Goal: Task Accomplishment & Management: Use online tool/utility

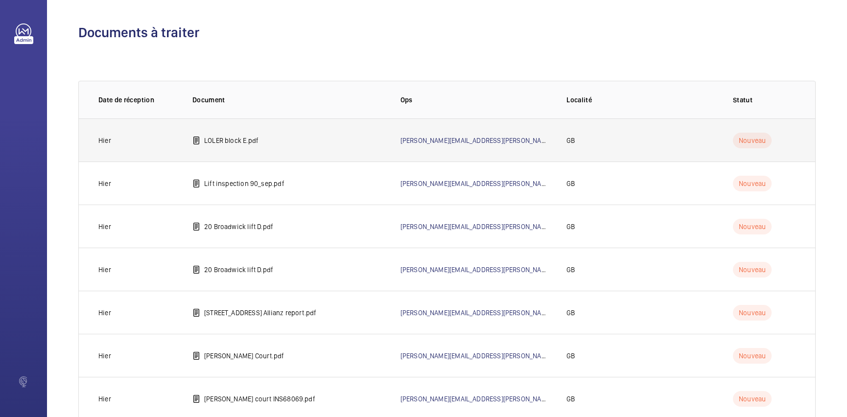
click at [289, 141] on td "LOLER block E.pdf" at bounding box center [281, 139] width 208 height 43
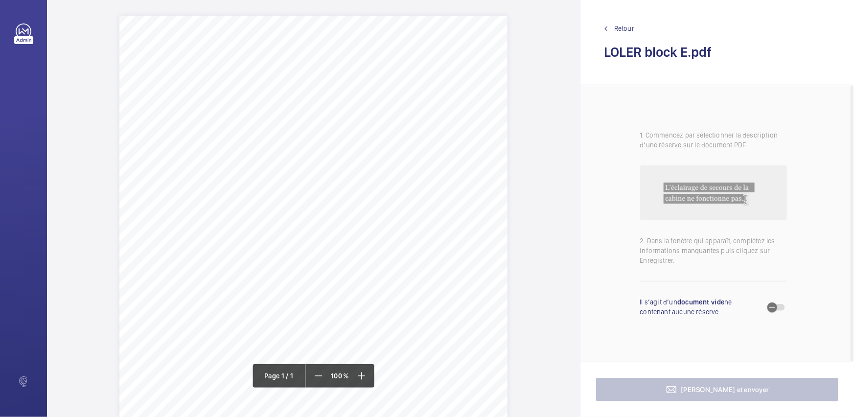
drag, startPoint x: 221, startPoint y: 117, endPoint x: 343, endPoint y: 132, distance: 122.4
click at [343, 132] on div "Page 1" at bounding box center [313, 290] width 388 height 549
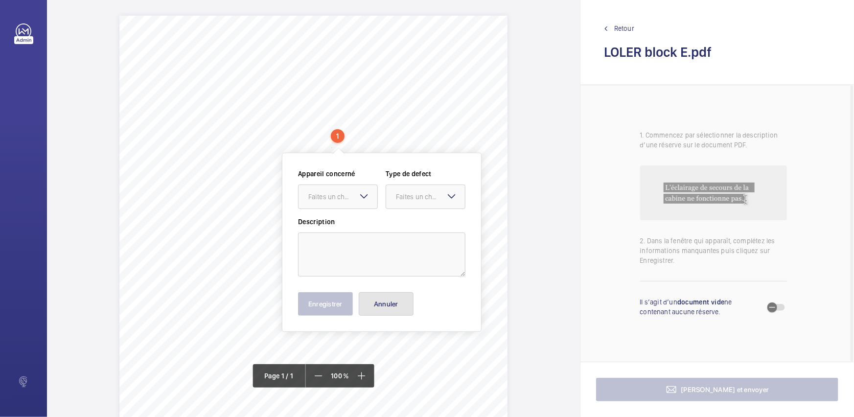
click at [398, 299] on button "Annuler" at bounding box center [386, 304] width 55 height 24
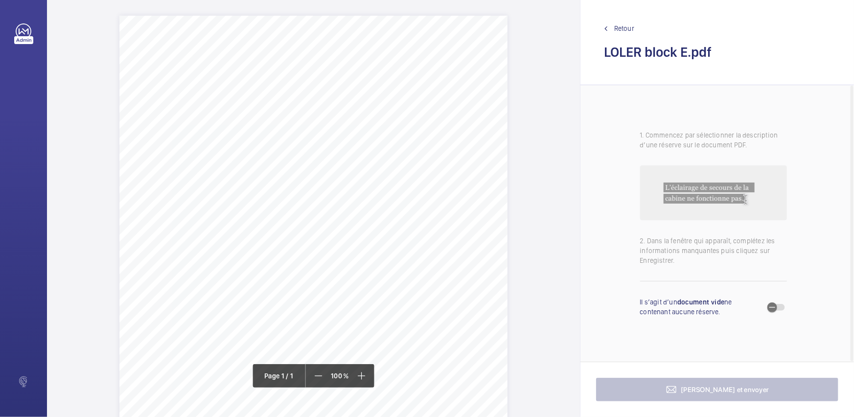
click at [627, 27] on span "Retour" at bounding box center [624, 29] width 20 height 10
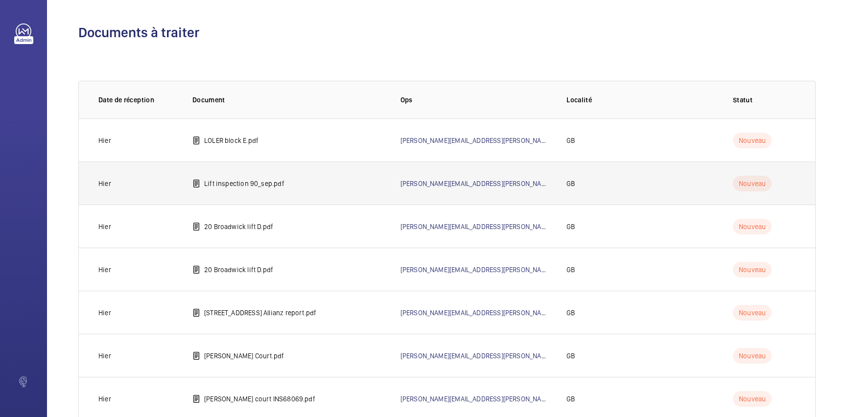
click at [230, 190] on td "Lift inspection 90_sep.pdf" at bounding box center [281, 183] width 208 height 43
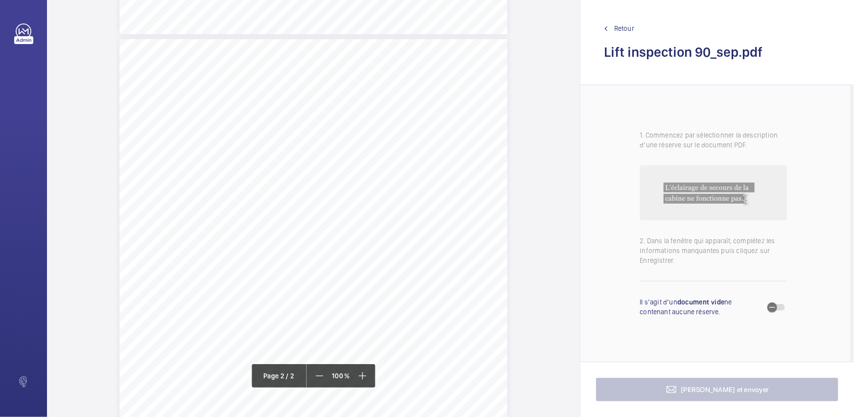
scroll to position [534, 0]
drag, startPoint x: 302, startPoint y: 172, endPoint x: 442, endPoint y: 177, distance: 139.6
click at [442, 177] on div "HSB Engineering Insurance Services Limited Registered in [GEOGRAPHIC_DATA]: 030…" at bounding box center [313, 310] width 388 height 549
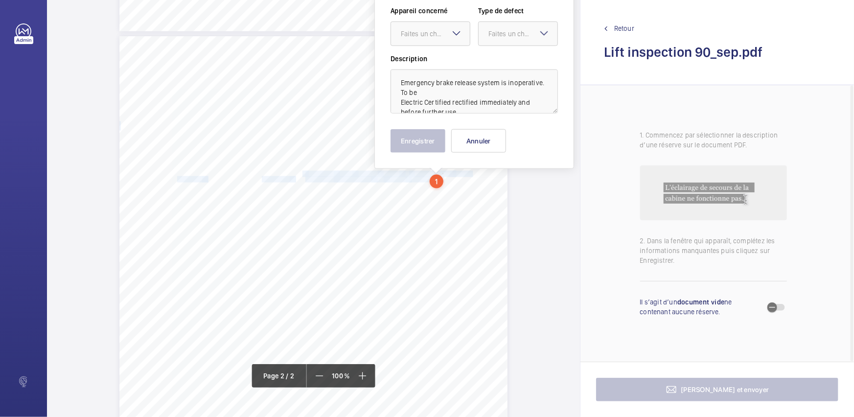
scroll to position [464, 0]
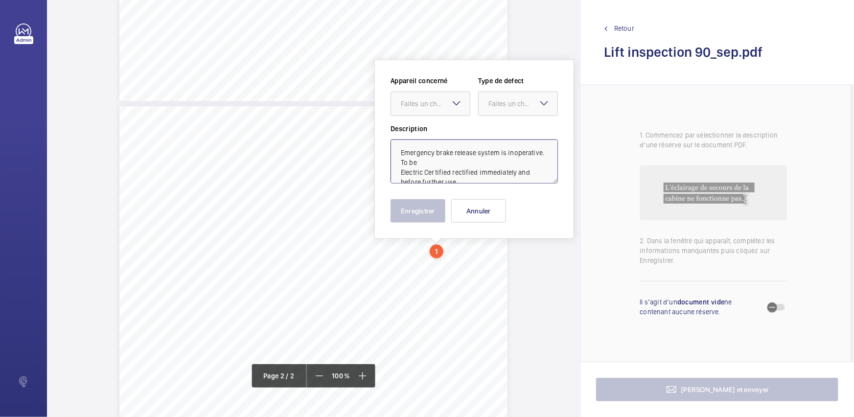
drag, startPoint x: 401, startPoint y: 171, endPoint x: 423, endPoint y: 170, distance: 22.1
click at [423, 170] on textarea "Emergency brake release system is inoperative. To be Electric Certified rectifi…" at bounding box center [474, 162] width 167 height 44
type textarea "Emergency brake release system is inoperative. To be Certified rectified immedi…"
click at [456, 103] on mat-icon at bounding box center [457, 103] width 12 height 12
click at [434, 138] on div "240925-001-0002EMO" at bounding box center [430, 134] width 79 height 24
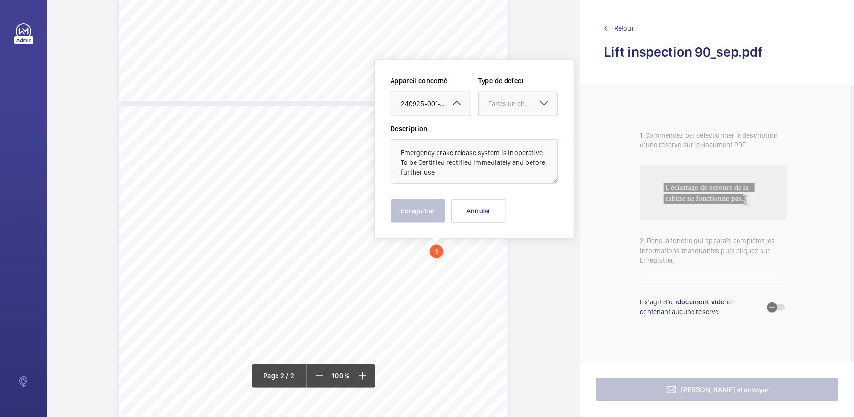
drag, startPoint x: 520, startPoint y: 112, endPoint x: 521, endPoint y: 117, distance: 5.1
click at [520, 113] on div at bounding box center [518, 104] width 79 height 24
click at [516, 134] on span "Standard" at bounding box center [518, 134] width 59 height 10
click at [436, 204] on button "Enregistrer" at bounding box center [418, 211] width 55 height 24
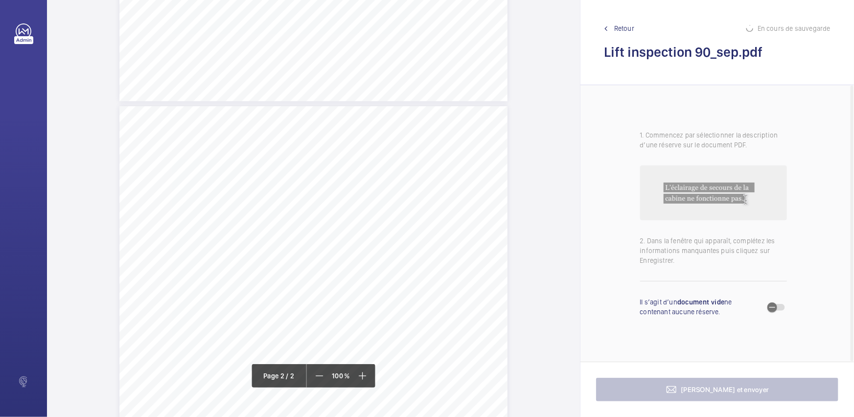
scroll to position [508, 0]
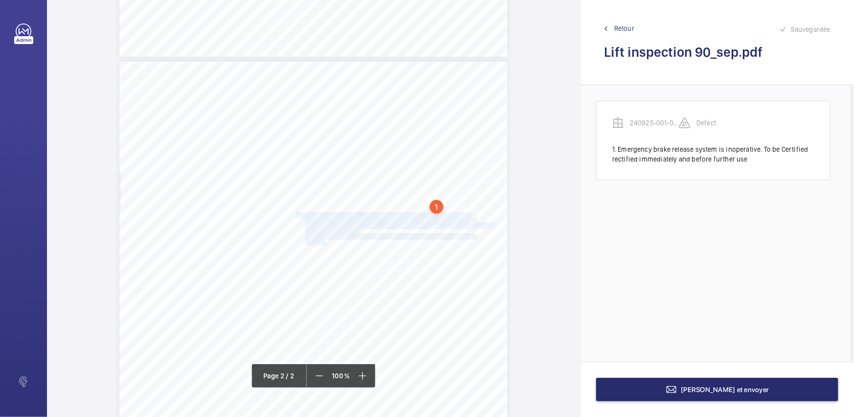
drag, startPoint x: 330, startPoint y: 220, endPoint x: 323, endPoint y: 239, distance: 20.5
click at [323, 239] on div "HSB Engineering Insurance Services Limited Registered in [GEOGRAPHIC_DATA]: 030…" at bounding box center [313, 336] width 388 height 549
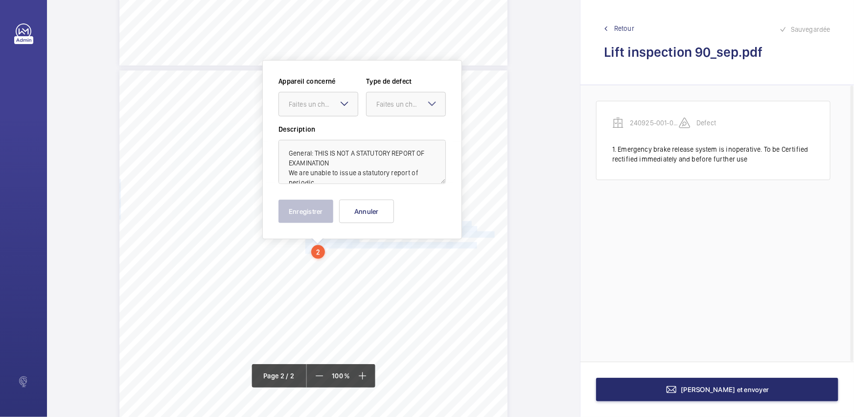
drag, startPoint x: 318, startPoint y: 95, endPoint x: 320, endPoint y: 119, distance: 24.1
click at [319, 99] on div "Faites un choix" at bounding box center [318, 104] width 79 height 10
drag, startPoint x: 315, startPoint y: 135, endPoint x: 322, endPoint y: 135, distance: 6.9
click at [316, 136] on span "240925-001-0002EMO" at bounding box center [318, 134] width 59 height 10
click at [416, 99] on div "Faites un choix" at bounding box center [411, 104] width 69 height 10
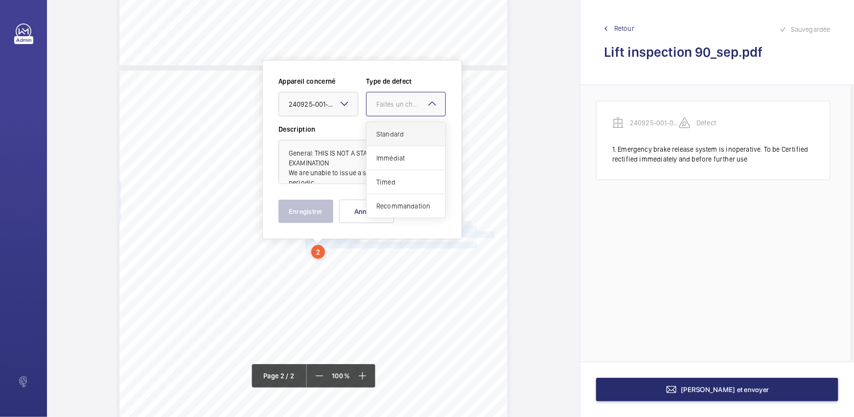
click at [403, 130] on span "Standard" at bounding box center [406, 134] width 59 height 10
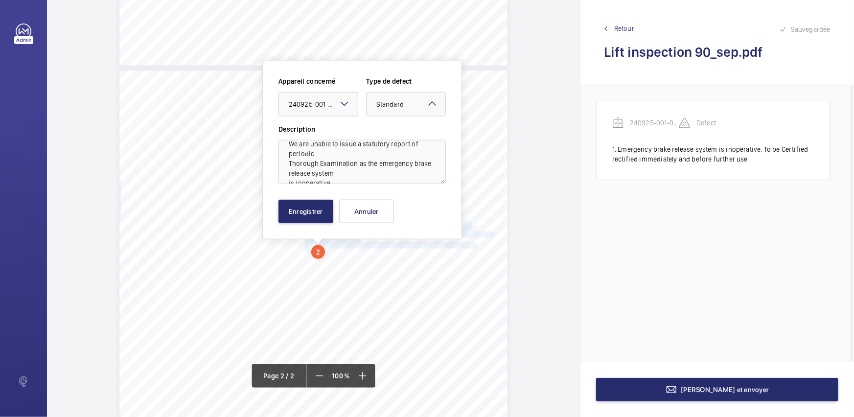
scroll to position [44, 0]
click at [369, 167] on textarea "General: THIS IS NOT A STATUTORY REPORT OF EXAMINATION We are unable to issue a…" at bounding box center [362, 162] width 167 height 44
drag, startPoint x: 311, startPoint y: 211, endPoint x: 353, endPoint y: 259, distance: 63.1
click at [311, 211] on button "Enregistrer" at bounding box center [306, 212] width 55 height 24
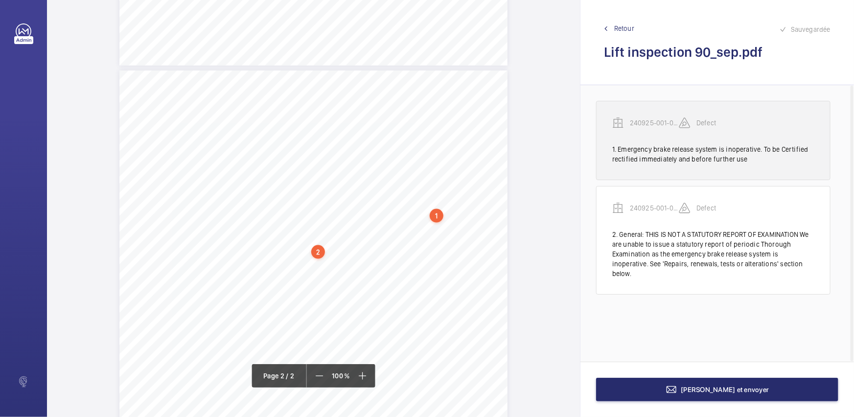
drag, startPoint x: 648, startPoint y: 152, endPoint x: 269, endPoint y: 245, distance: 390.2
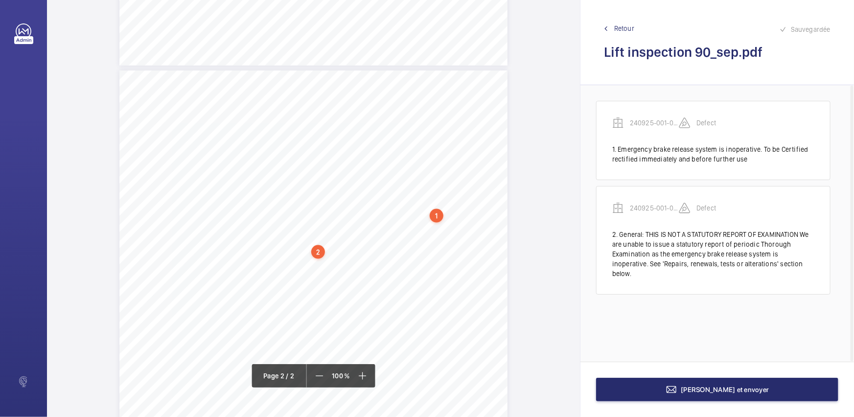
click at [648, 151] on div "1. Emergency brake release system is inoperative. To be Certified rectified imm…" at bounding box center [713, 154] width 202 height 20
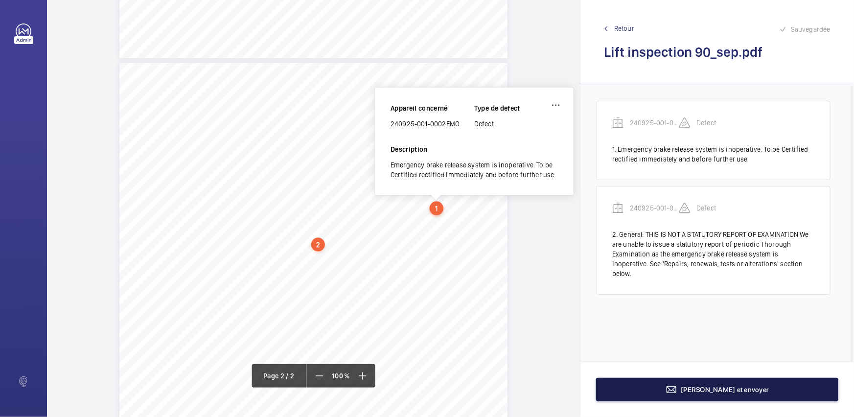
click at [683, 378] on button "[PERSON_NAME] et envoyer" at bounding box center [717, 390] width 242 height 24
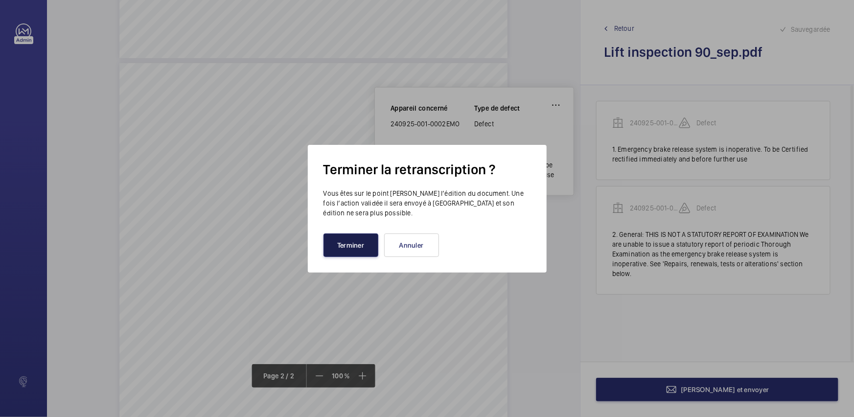
click at [344, 245] on button "Terminer" at bounding box center [351, 246] width 55 height 24
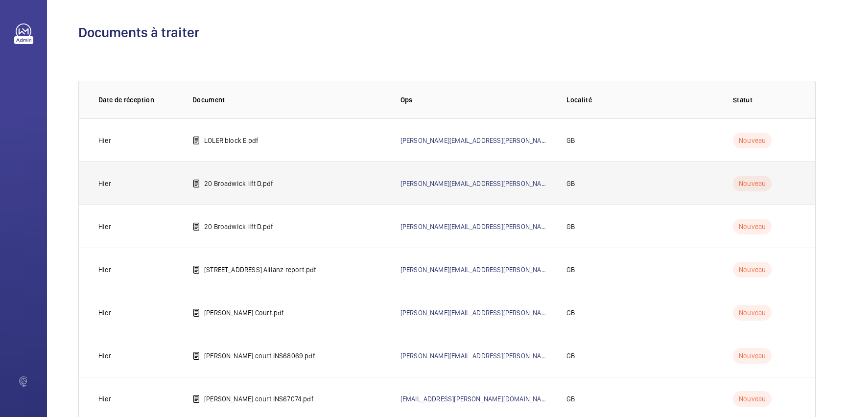
click at [268, 182] on p "20 Broadwick lift D.pdf" at bounding box center [238, 184] width 69 height 10
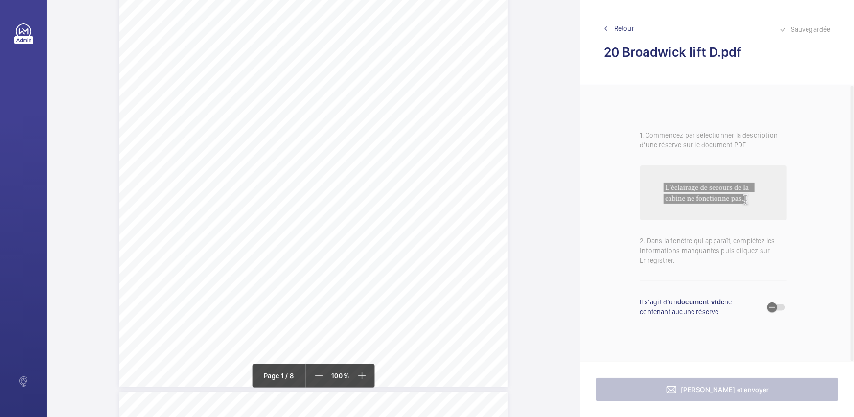
click at [371, 274] on div "Allianz Engineering Inspection Services Ltd, [STREET_ADDRESS]. Allianz Engineer…" at bounding box center [313, 112] width 388 height 549
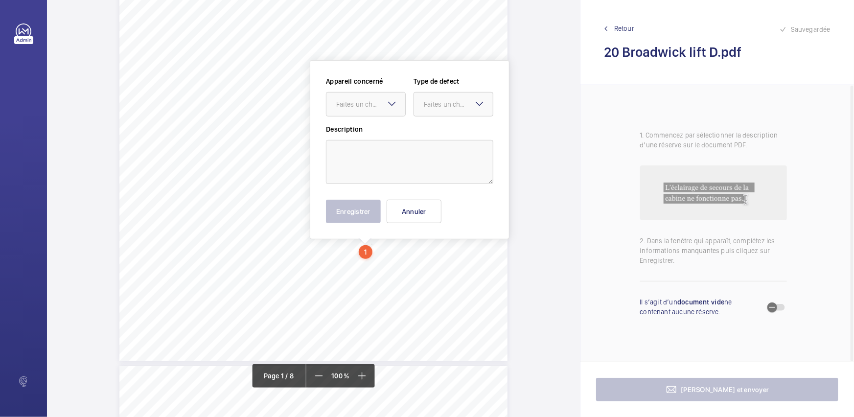
scroll to position [204, 0]
click at [365, 97] on div at bounding box center [366, 104] width 79 height 24
click at [415, 208] on button "Annuler" at bounding box center [414, 211] width 55 height 24
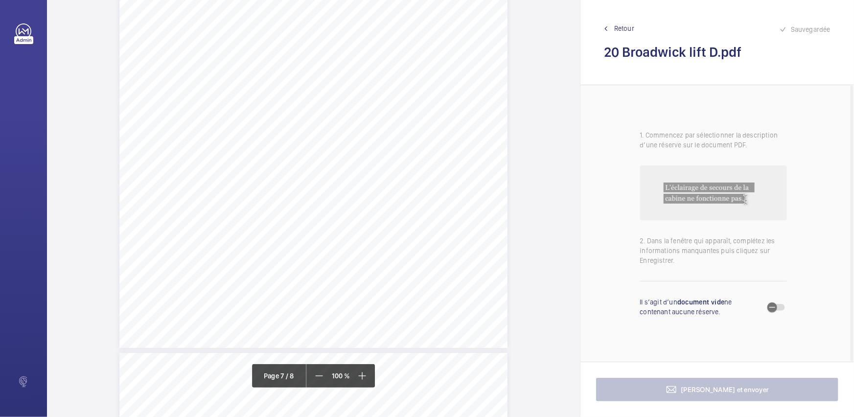
scroll to position [3720, 0]
drag, startPoint x: 315, startPoint y: 261, endPoint x: 361, endPoint y: 274, distance: 47.8
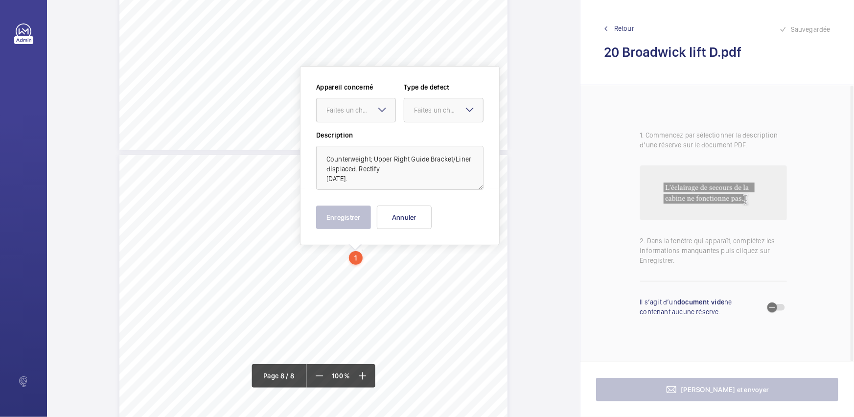
scroll to position [3746, 0]
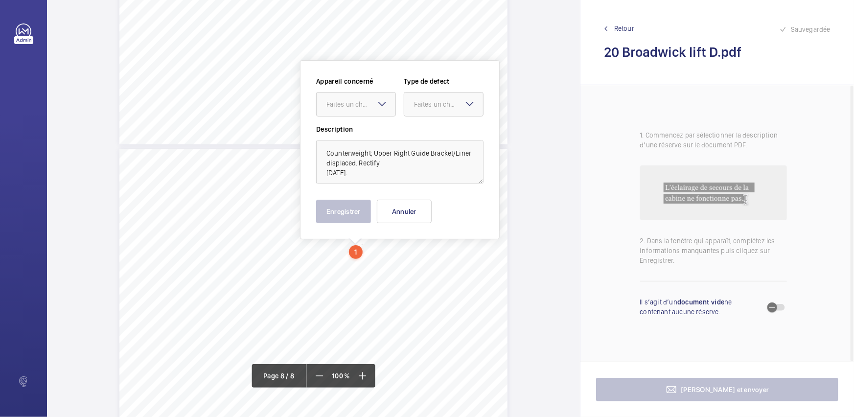
click at [383, 105] on mat-icon at bounding box center [383, 104] width 12 height 12
click at [375, 143] on div "E47611016360" at bounding box center [356, 134] width 79 height 24
click at [436, 107] on div "Faites un choix" at bounding box center [448, 104] width 69 height 10
click at [428, 172] on div "Timed" at bounding box center [443, 182] width 79 height 24
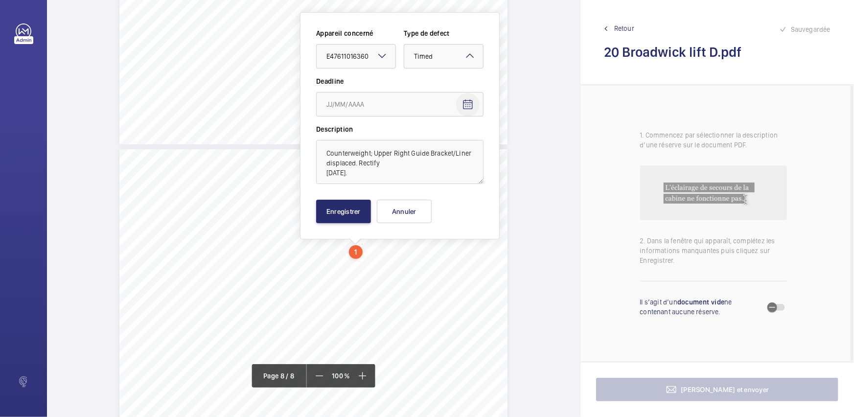
click at [472, 99] on mat-icon "Open calendar" at bounding box center [468, 105] width 12 height 12
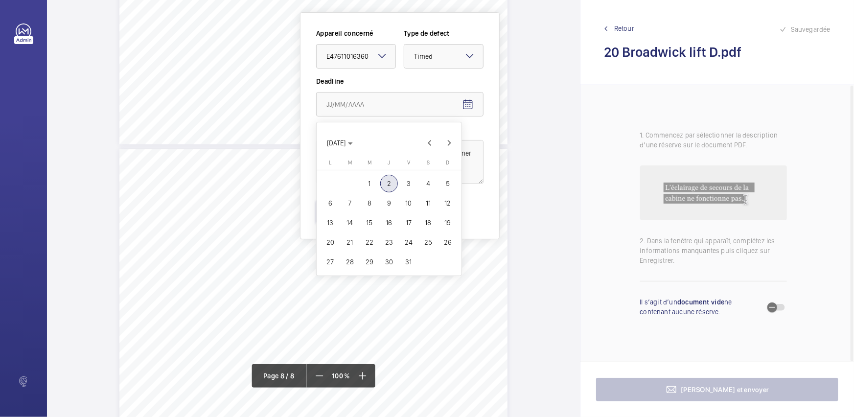
click at [389, 261] on span "30" at bounding box center [389, 262] width 18 height 18
type input "[DATE]"
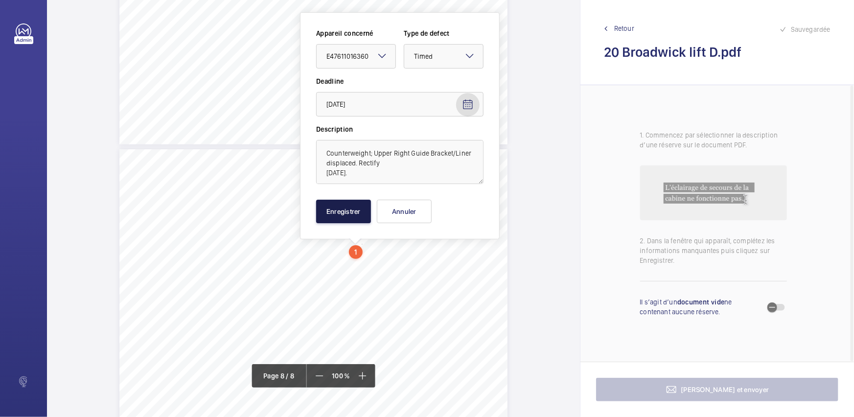
click at [359, 207] on button "Enregistrer" at bounding box center [343, 212] width 55 height 24
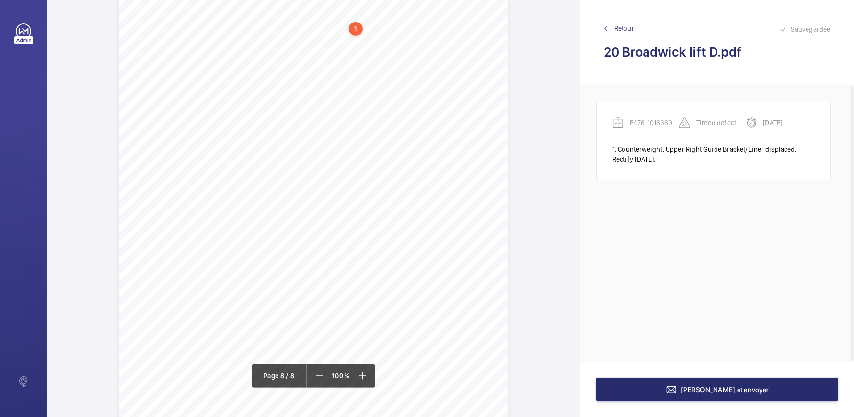
scroll to position [4048, 0]
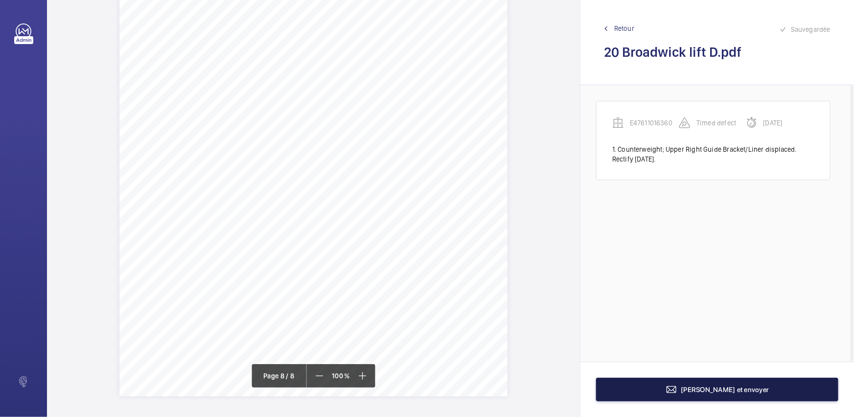
click at [679, 386] on button "[PERSON_NAME] et envoyer" at bounding box center [717, 390] width 242 height 24
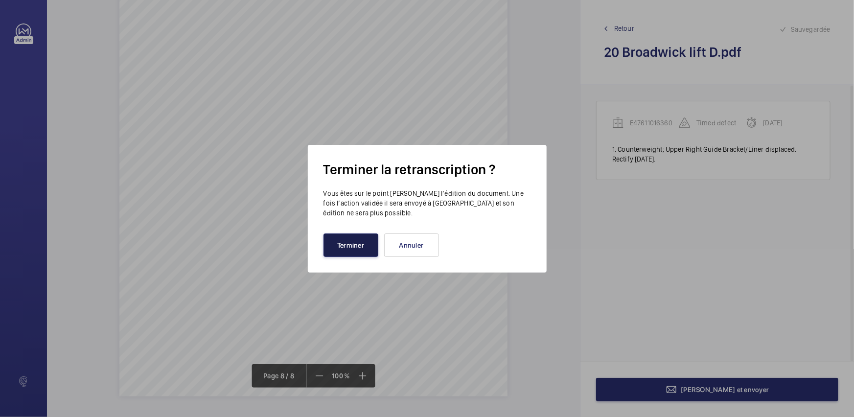
click at [343, 240] on button "Terminer" at bounding box center [351, 246] width 55 height 24
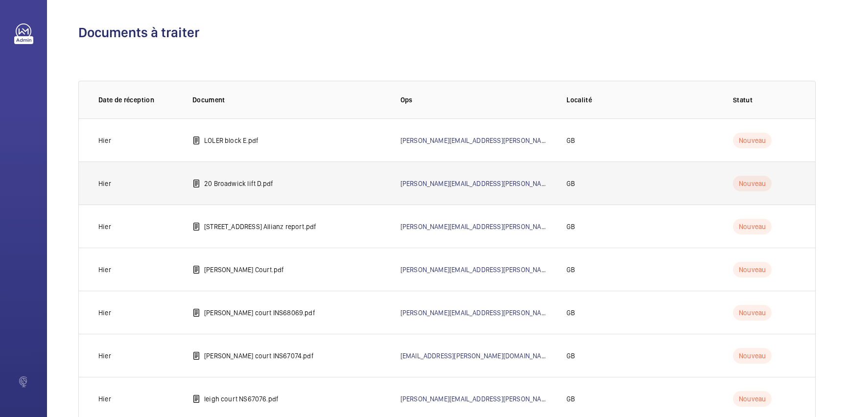
click at [253, 194] on td "20 Broadwick lift D.pdf" at bounding box center [281, 183] width 208 height 43
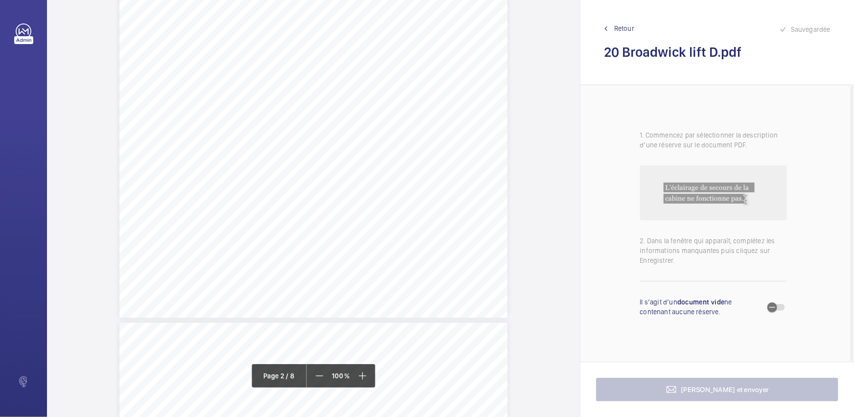
click at [410, 205] on div "Page 2" at bounding box center [313, 43] width 388 height 549
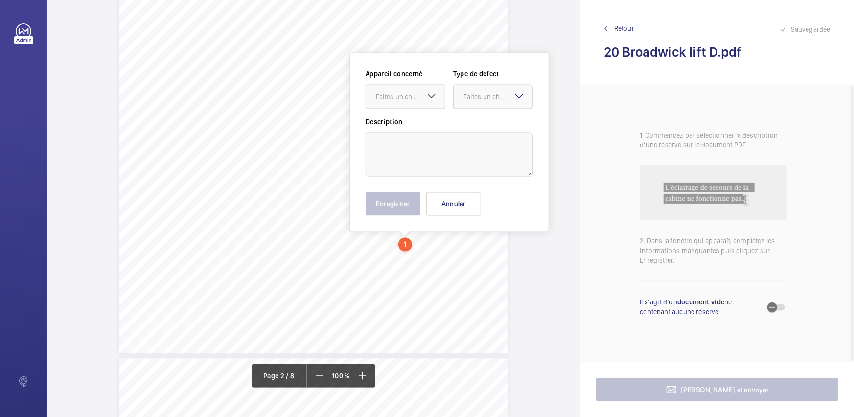
scroll to position [758, 0]
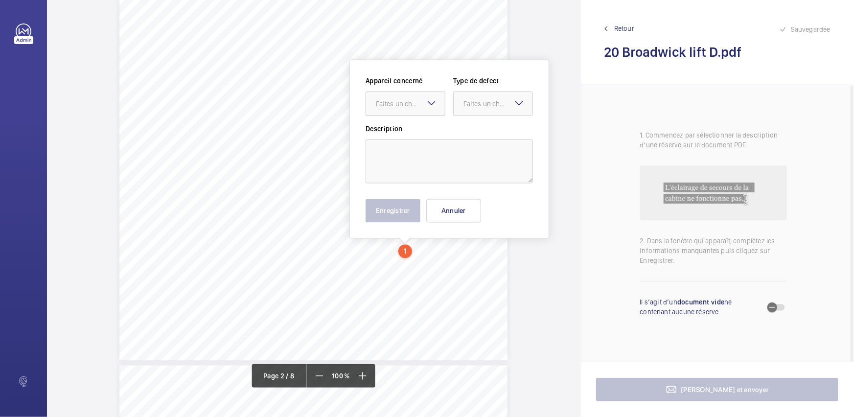
click at [416, 98] on div at bounding box center [405, 104] width 79 height 24
click at [455, 209] on button "Annuler" at bounding box center [453, 211] width 55 height 24
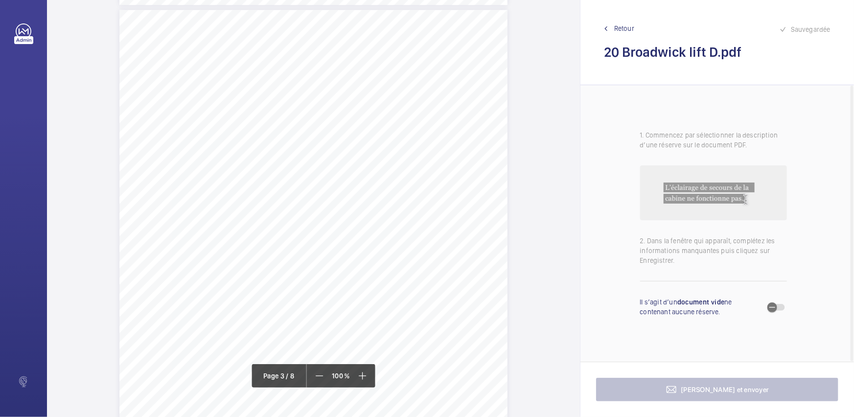
click at [458, 214] on div "Lift Report Lifting Operations & Lifting Equipment Regulation 1998 Provision & …" at bounding box center [313, 284] width 388 height 549
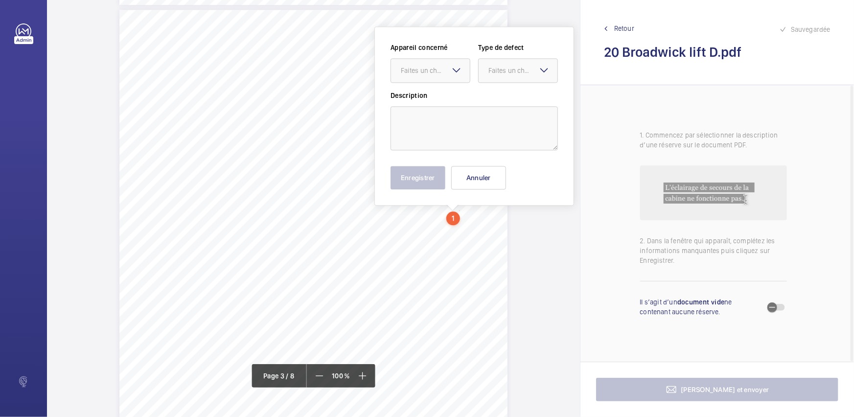
scroll to position [1081, 0]
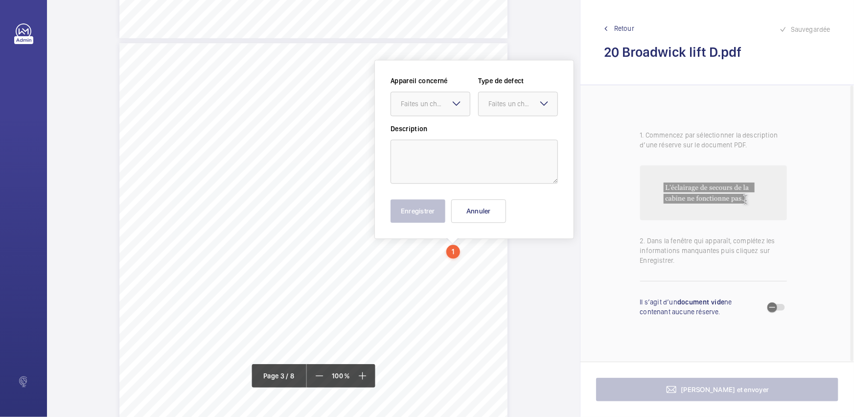
click at [453, 107] on mat-icon at bounding box center [457, 103] width 12 height 12
click at [472, 211] on button "Annuler" at bounding box center [478, 211] width 55 height 24
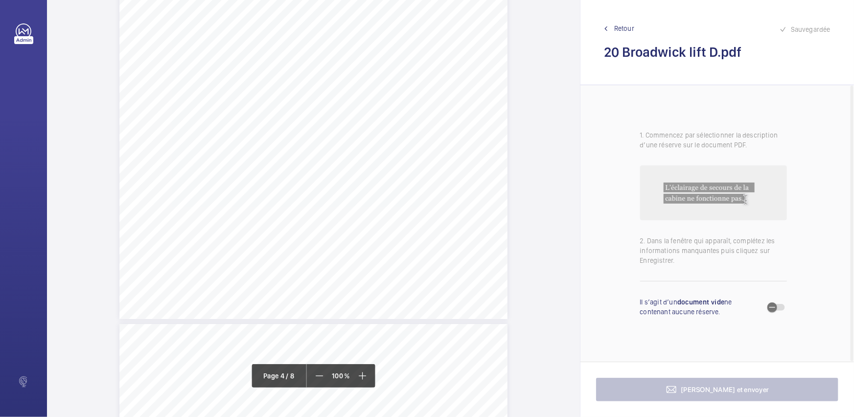
scroll to position [2016, 0]
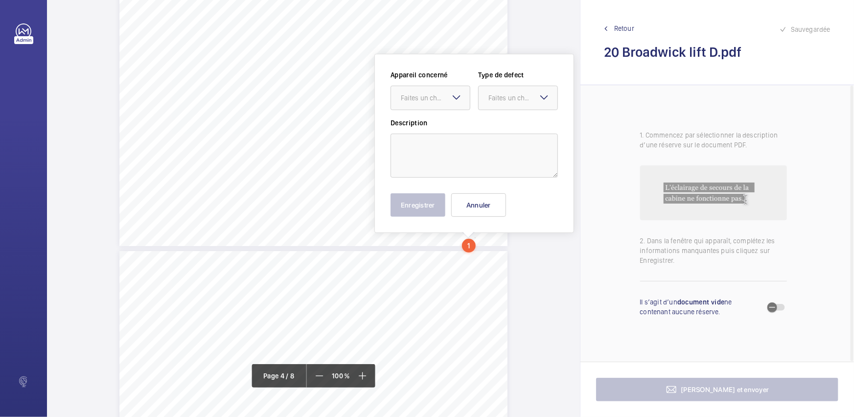
scroll to position [1976, 0]
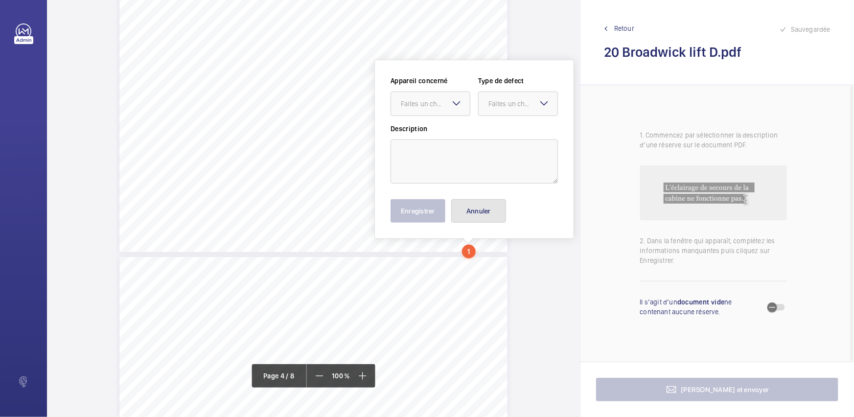
click at [486, 208] on button "Annuler" at bounding box center [478, 211] width 55 height 24
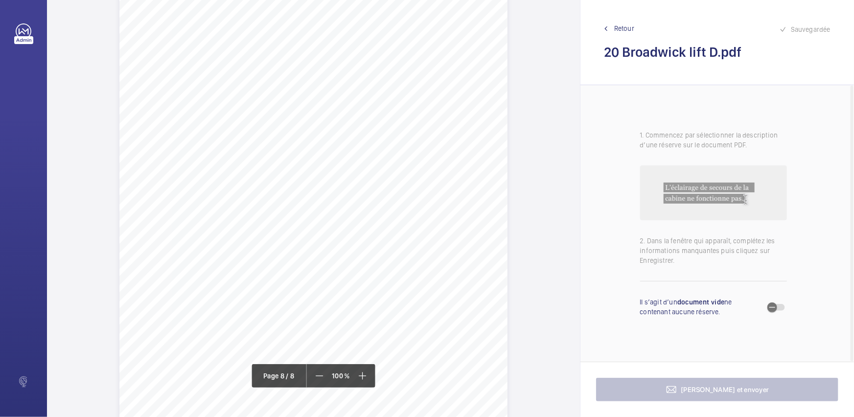
scroll to position [4048, 0]
click at [626, 28] on span "Retour" at bounding box center [624, 29] width 20 height 10
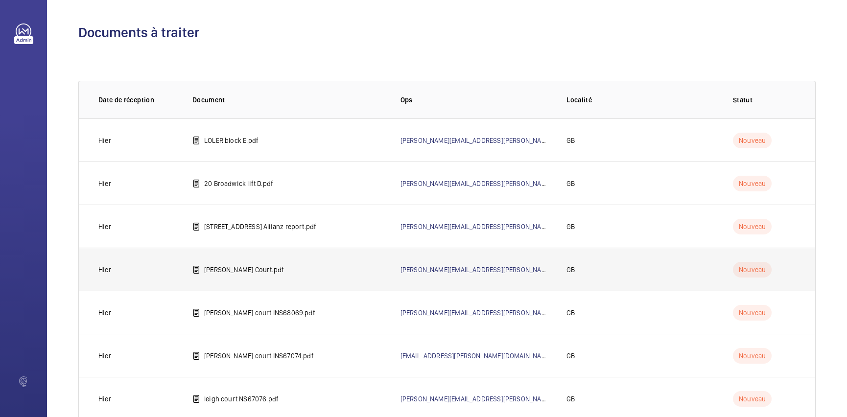
click at [269, 271] on td "[PERSON_NAME] Court.pdf" at bounding box center [281, 269] width 208 height 43
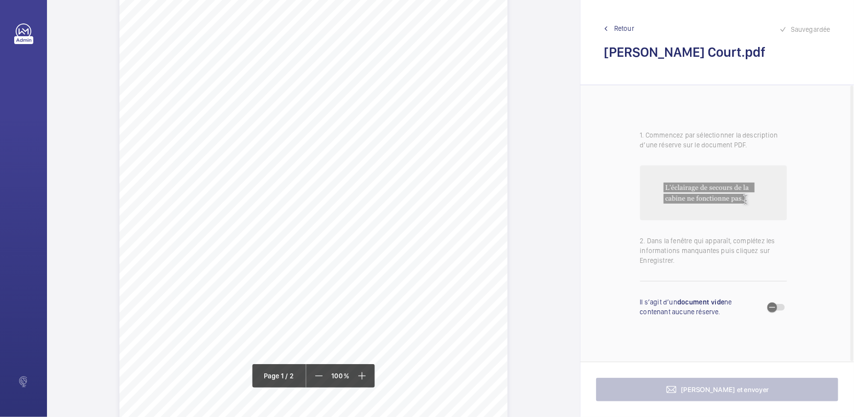
scroll to position [222, 0]
drag, startPoint x: 220, startPoint y: 186, endPoint x: 424, endPoint y: 186, distance: 203.7
click at [424, 186] on span "Motor room approved warning sign is missing and should be sourced and fitted." at bounding box center [323, 187] width 205 height 5
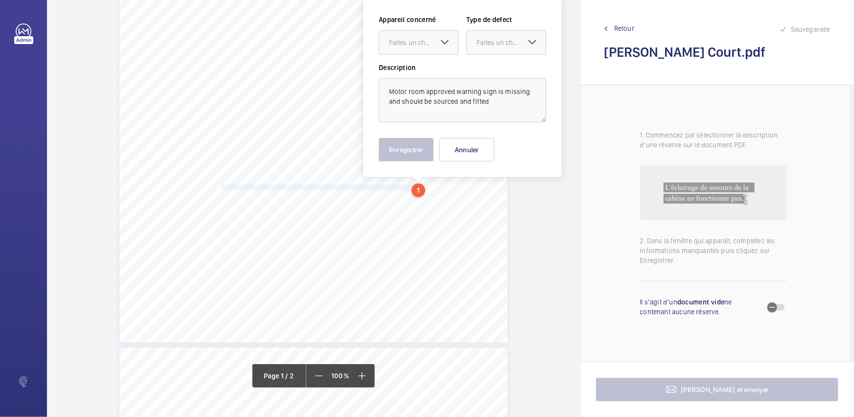
scroll to position [161, 0]
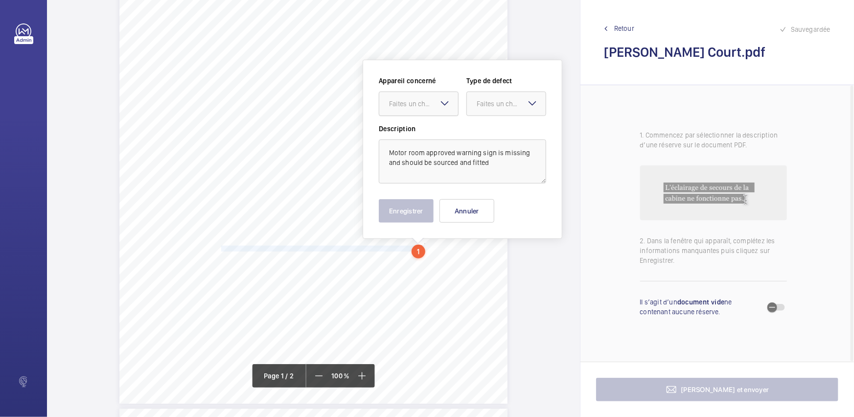
drag, startPoint x: 433, startPoint y: 105, endPoint x: 433, endPoint y: 118, distance: 13.2
click at [433, 107] on div "Faites un choix" at bounding box center [423, 104] width 69 height 10
drag, startPoint x: 433, startPoint y: 132, endPoint x: 474, endPoint y: 122, distance: 42.4
click at [435, 132] on span "40444338" at bounding box center [418, 134] width 59 height 10
drag, startPoint x: 503, startPoint y: 104, endPoint x: 505, endPoint y: 116, distance: 11.4
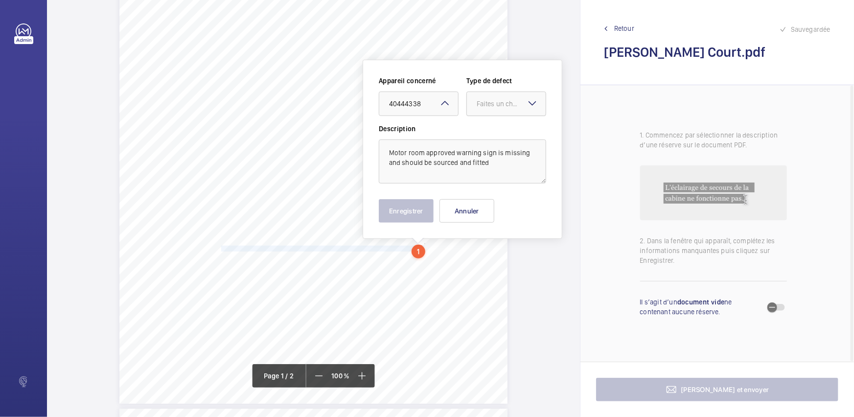
click at [504, 106] on div "Faites un choix" at bounding box center [511, 104] width 69 height 10
click at [504, 130] on span "Standard" at bounding box center [506, 134] width 59 height 10
click at [408, 205] on button "Enregistrer" at bounding box center [406, 211] width 55 height 24
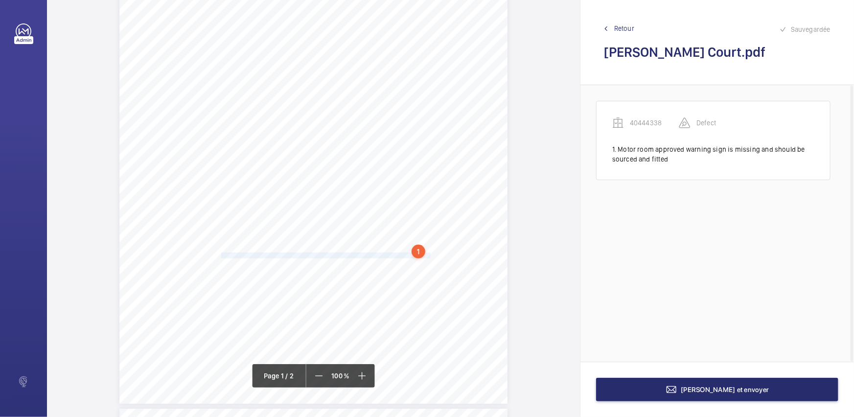
drag, startPoint x: 220, startPoint y: 255, endPoint x: 429, endPoint y: 254, distance: 209.5
click at [429, 254] on span "Traction sheave has rope mark and should be monitored by your service provider." at bounding box center [326, 255] width 210 height 5
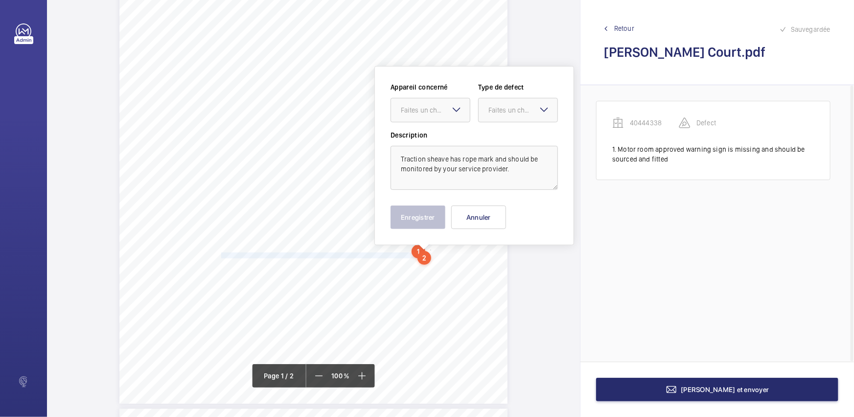
scroll to position [167, 0]
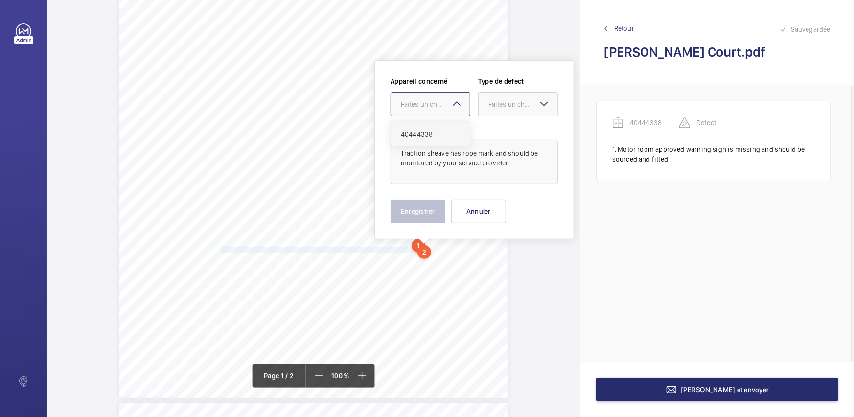
drag, startPoint x: 448, startPoint y: 100, endPoint x: 445, endPoint y: 129, distance: 29.0
click at [445, 117] on ng-select "Faites un choix 40444338" at bounding box center [431, 104] width 80 height 24
click at [445, 129] on span "40444338" at bounding box center [430, 134] width 59 height 10
click at [515, 105] on div "Faites un choix" at bounding box center [523, 104] width 69 height 10
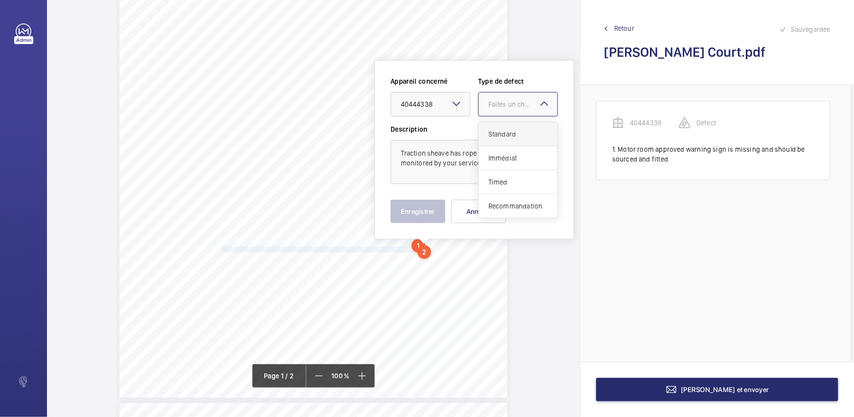
click at [514, 127] on div "Standard" at bounding box center [518, 134] width 79 height 24
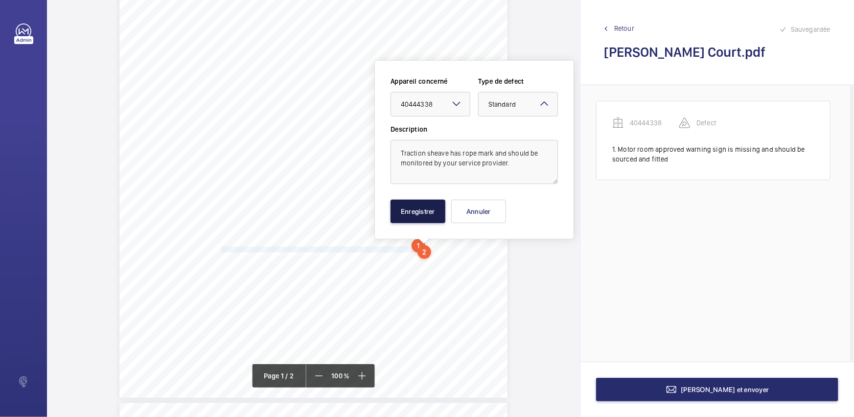
click at [404, 215] on button "Enregistrer" at bounding box center [418, 212] width 55 height 24
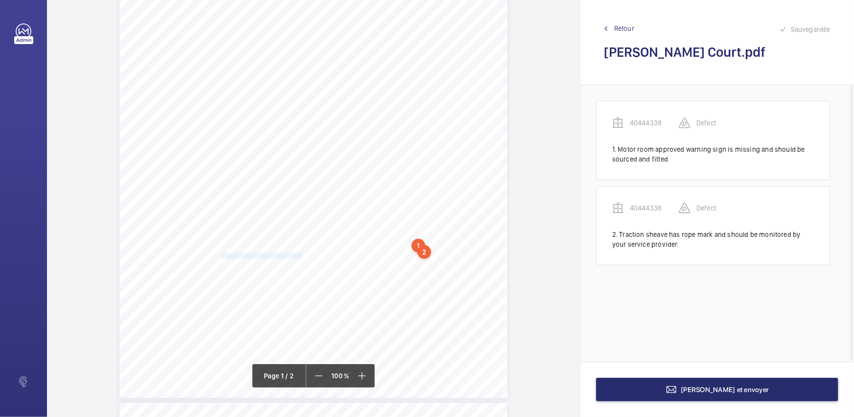
drag, startPoint x: 220, startPoint y: 254, endPoint x: 302, endPoint y: 255, distance: 81.8
click at [302, 255] on span "Car top light inoperative. Repair." at bounding box center [262, 256] width 83 height 5
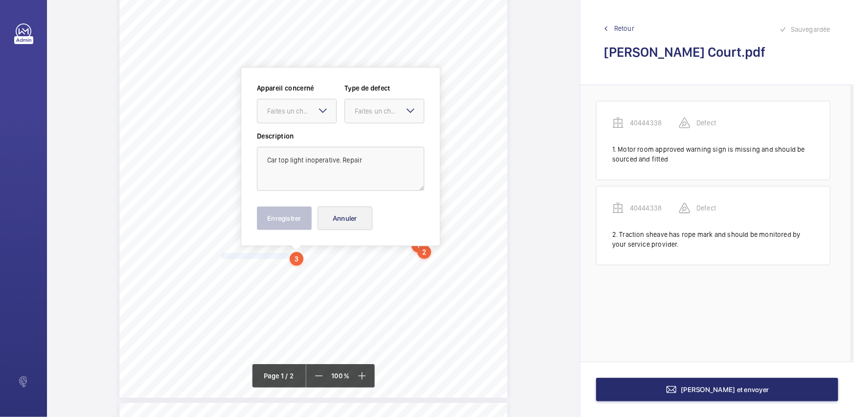
scroll to position [174, 0]
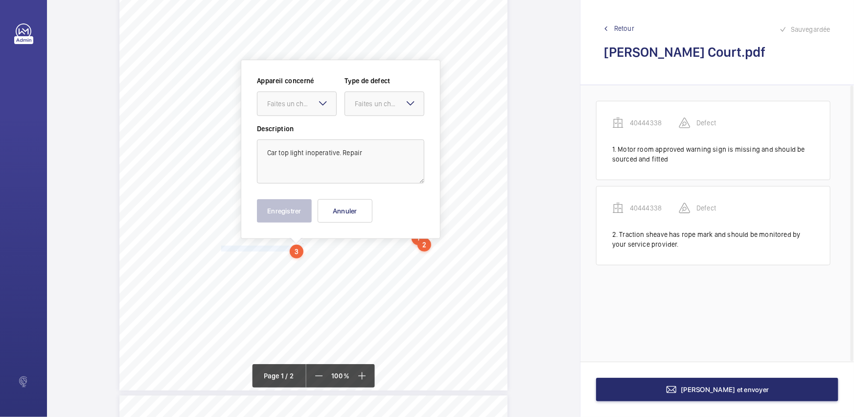
click at [316, 112] on div at bounding box center [297, 104] width 79 height 24
drag, startPoint x: 316, startPoint y: 117, endPoint x: 369, endPoint y: 110, distance: 52.9
click at [316, 131] on span "40444338" at bounding box center [296, 134] width 59 height 10
drag, startPoint x: 371, startPoint y: 108, endPoint x: 374, endPoint y: 116, distance: 9.0
click at [373, 109] on div "Faites un choix" at bounding box center [384, 104] width 79 height 10
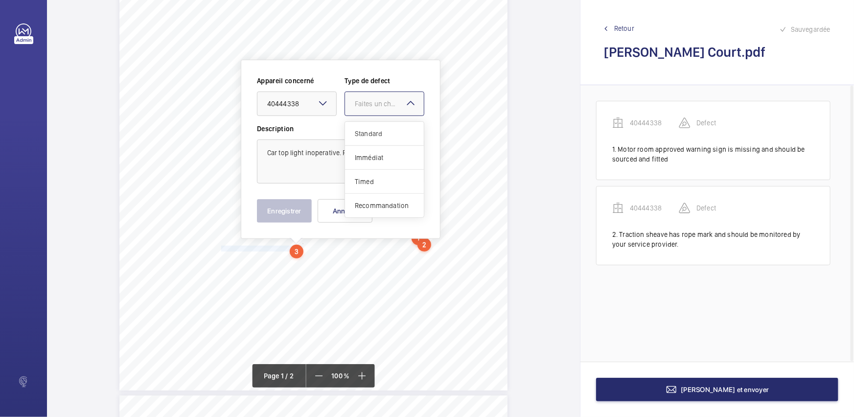
click at [375, 129] on span "Standard" at bounding box center [384, 134] width 59 height 10
click at [276, 217] on button "Enregistrer" at bounding box center [284, 211] width 55 height 24
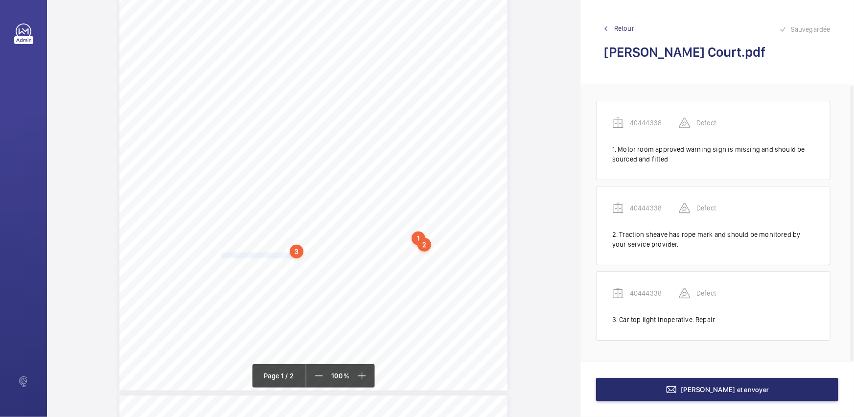
drag, startPoint x: 221, startPoint y: 254, endPoint x: 289, endPoint y: 255, distance: 68.1
click at [289, 255] on span "Oil spills on pit flooring. Clean." at bounding box center [260, 255] width 79 height 5
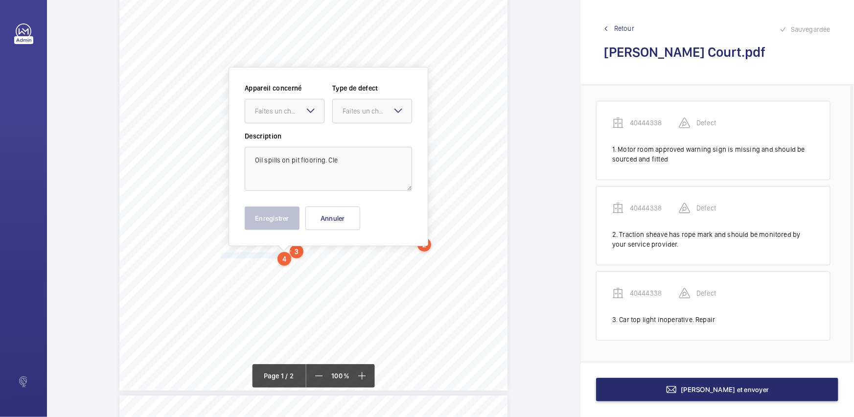
scroll to position [181, 0]
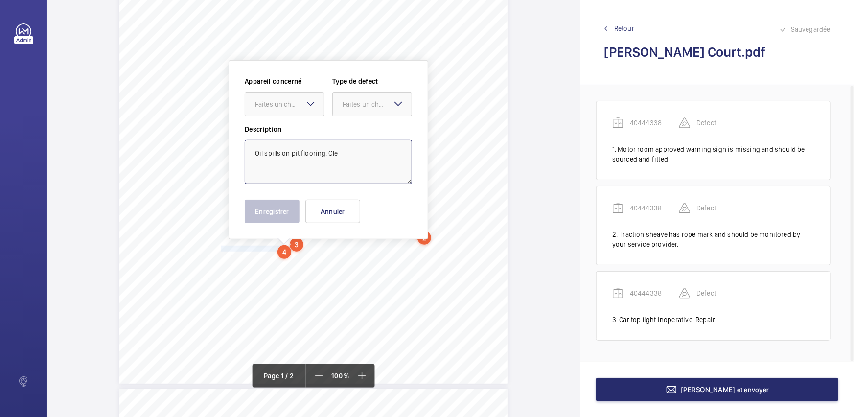
click at [341, 154] on textarea "Oil spills on pit flooring. Cle" at bounding box center [328, 162] width 167 height 44
drag, startPoint x: 301, startPoint y: 103, endPoint x: 273, endPoint y: 152, distance: 56.1
click at [300, 104] on div "Faites un choix" at bounding box center [289, 104] width 69 height 10
click at [285, 139] on div "40444338" at bounding box center [284, 134] width 79 height 24
drag, startPoint x: 368, startPoint y: 104, endPoint x: 368, endPoint y: 109, distance: 4.9
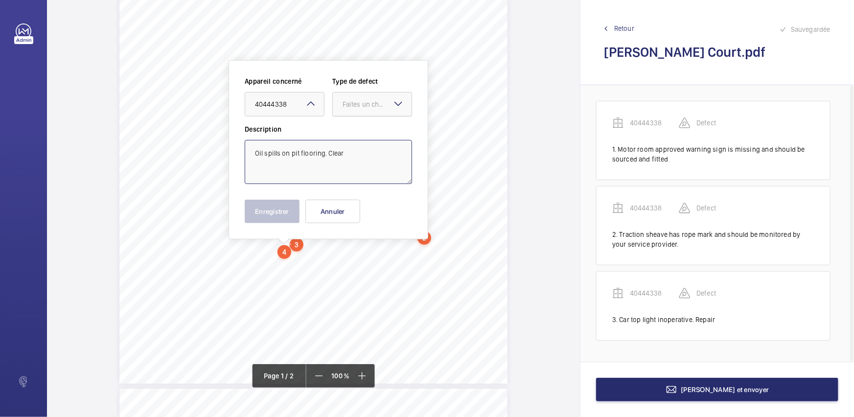
click at [368, 106] on div "Faites un choix" at bounding box center [377, 104] width 69 height 10
click at [366, 132] on span "Standard" at bounding box center [372, 134] width 59 height 10
type textarea "Oil spills on pit flooring. Clear"
click at [271, 213] on button "Enregistrer" at bounding box center [272, 212] width 55 height 24
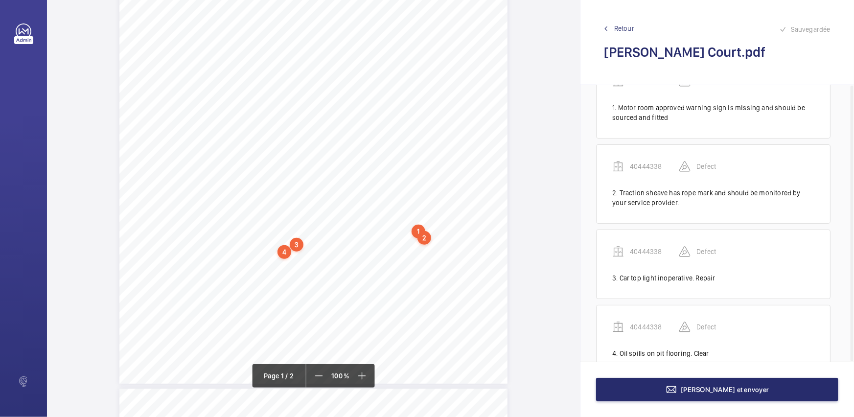
scroll to position [69, 0]
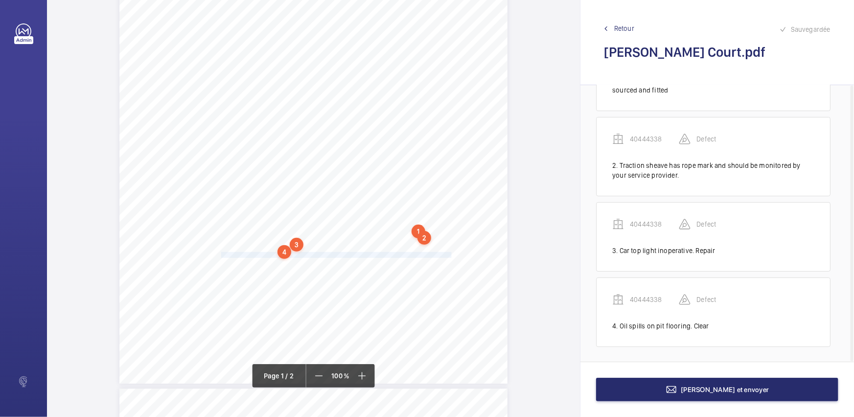
drag, startPoint x: 220, startPoint y: 254, endPoint x: 450, endPoint y: 255, distance: 230.1
click at [450, 255] on span "Landing door lock beaks to be secured with a nut and bolt through the backplate…" at bounding box center [336, 255] width 231 height 5
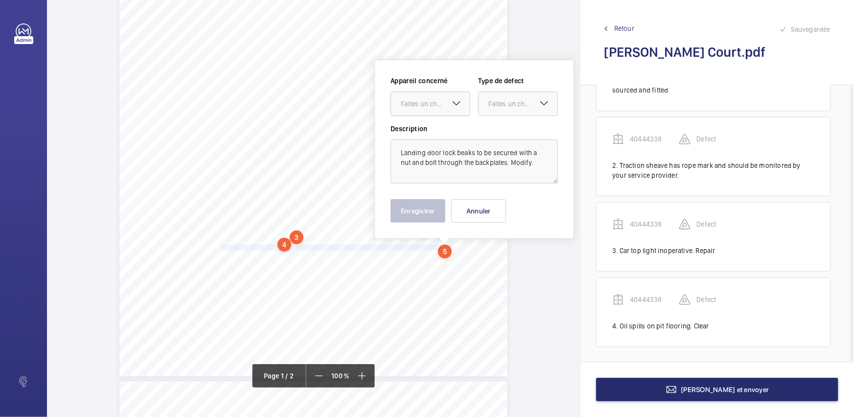
drag, startPoint x: 447, startPoint y: 106, endPoint x: 447, endPoint y: 113, distance: 6.4
click at [447, 109] on div "Faites un choix" at bounding box center [430, 104] width 79 height 10
click at [449, 127] on div "40444338" at bounding box center [430, 134] width 79 height 24
drag, startPoint x: 511, startPoint y: 103, endPoint x: 506, endPoint y: 119, distance: 16.9
click at [511, 104] on div "Faites un choix" at bounding box center [523, 104] width 69 height 10
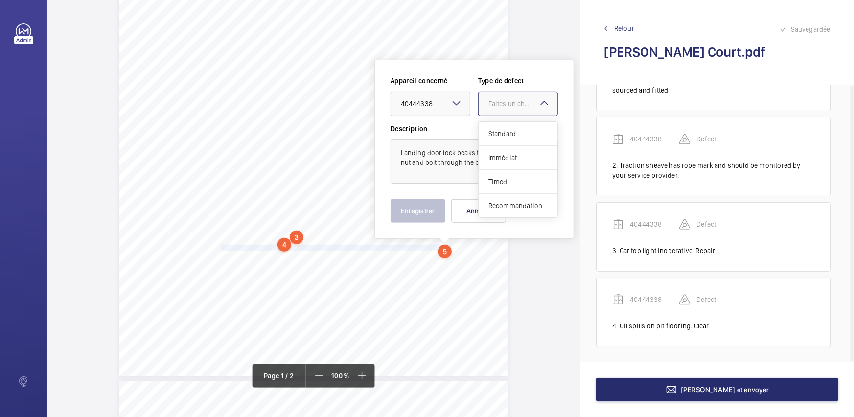
drag, startPoint x: 506, startPoint y: 119, endPoint x: 457, endPoint y: 160, distance: 64.3
click at [502, 129] on span "Standard" at bounding box center [518, 134] width 59 height 10
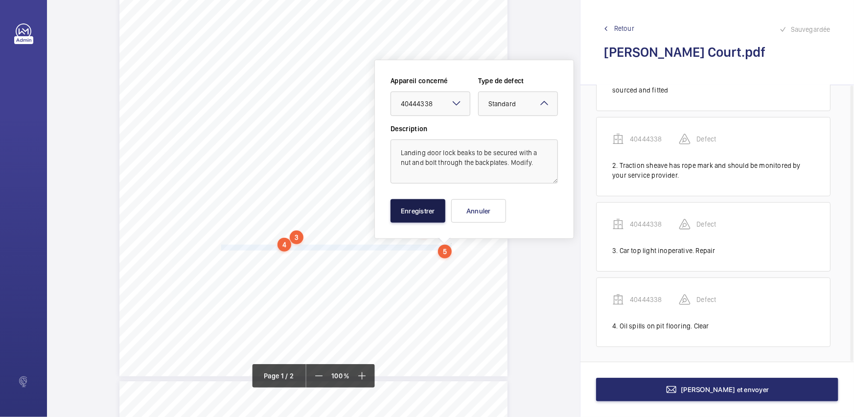
click at [410, 214] on button "Enregistrer" at bounding box center [418, 211] width 55 height 24
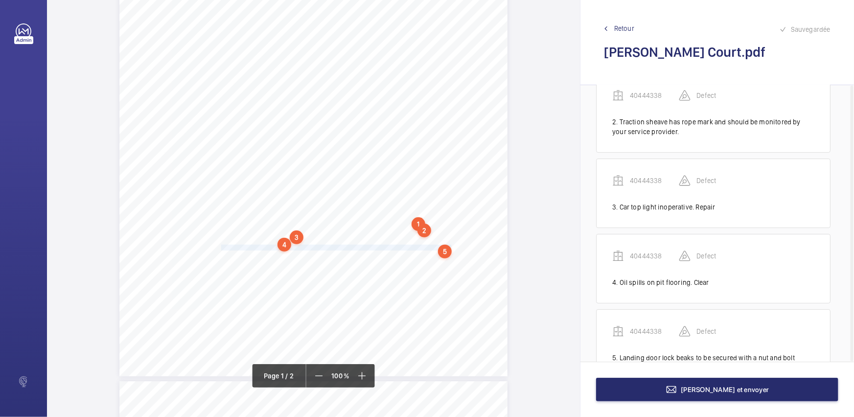
scroll to position [154, 0]
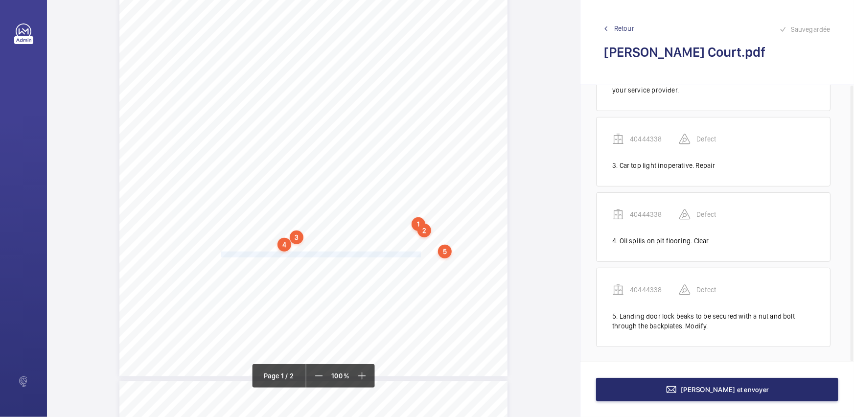
drag, startPoint x: 220, startPoint y: 255, endPoint x: 419, endPoint y: 254, distance: 199.3
click at [419, 254] on span "Ground floor landing door lock manual release escutcheon plate adrift. Secure." at bounding box center [322, 254] width 202 height 5
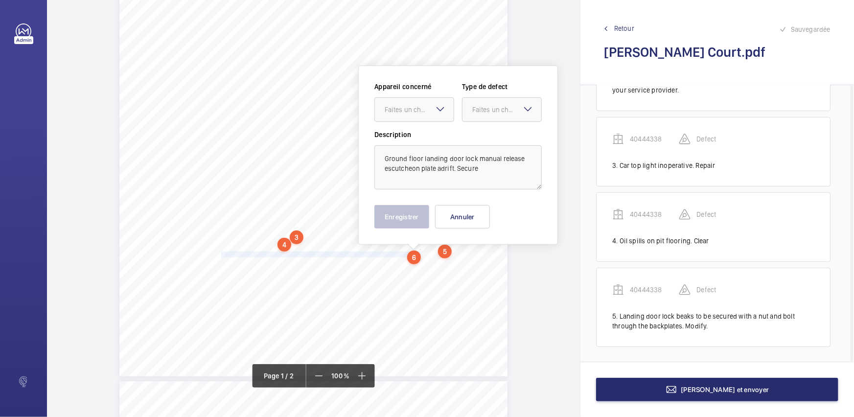
scroll to position [194, 0]
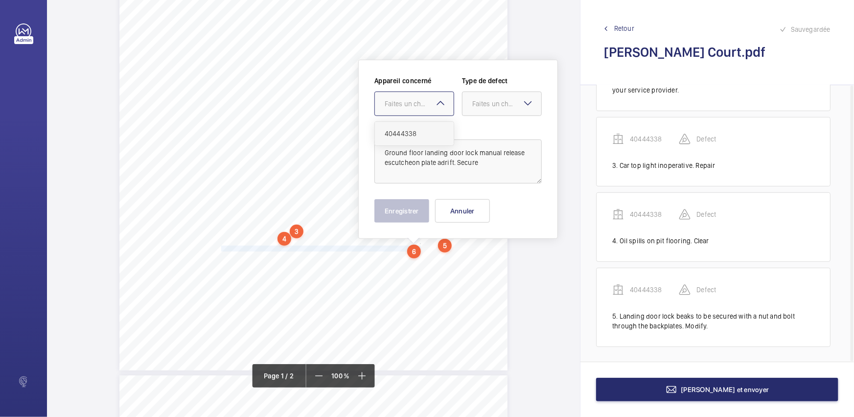
drag, startPoint x: 425, startPoint y: 115, endPoint x: 421, endPoint y: 140, distance: 24.8
click at [425, 115] on div at bounding box center [414, 104] width 79 height 24
click at [423, 140] on div "40444338" at bounding box center [414, 134] width 79 height 24
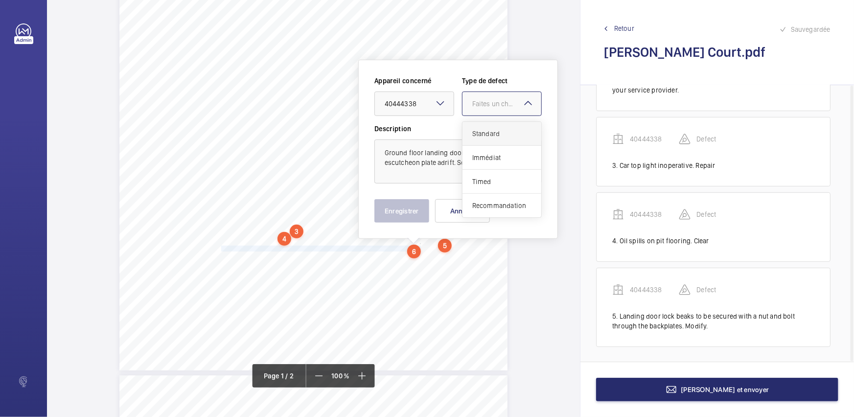
drag, startPoint x: 480, startPoint y: 107, endPoint x: 484, endPoint y: 127, distance: 20.9
click at [484, 108] on div "Faites un choix" at bounding box center [502, 104] width 79 height 10
click at [484, 129] on span "Standard" at bounding box center [501, 134] width 59 height 10
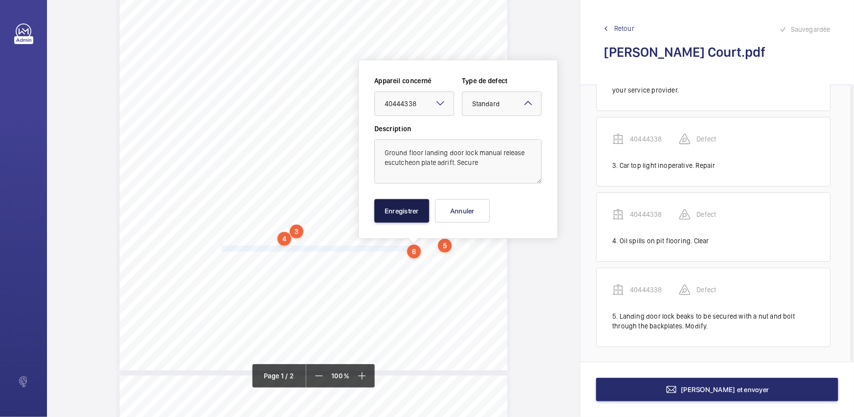
click at [398, 206] on button "Enregistrer" at bounding box center [402, 211] width 55 height 24
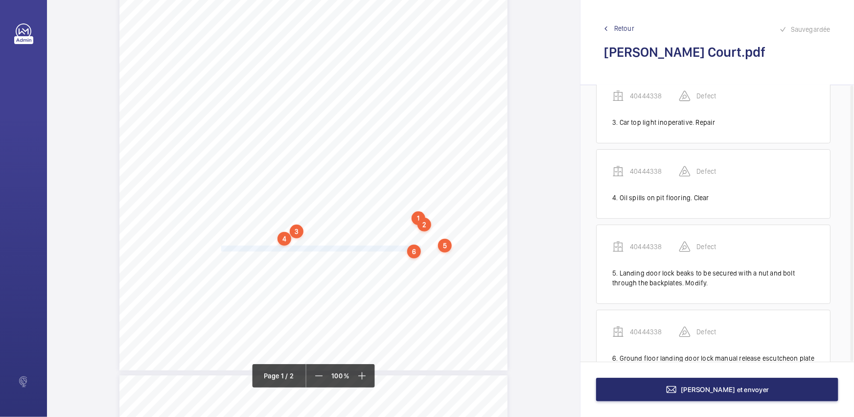
scroll to position [239, 0]
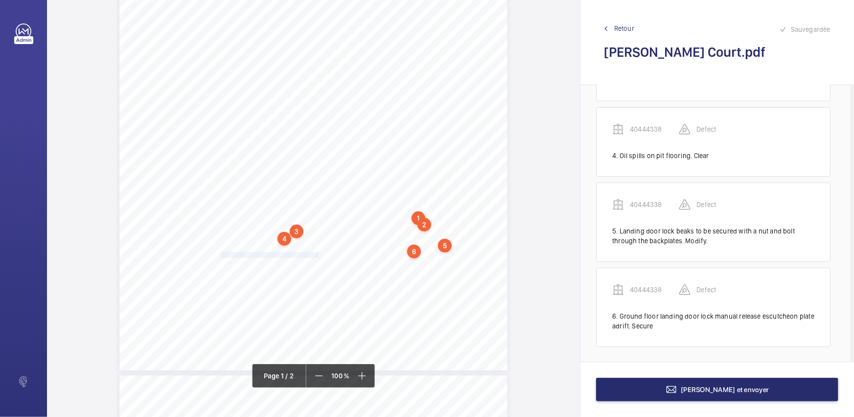
drag, startPoint x: 220, startPoint y: 255, endPoint x: 318, endPoint y: 255, distance: 97.9
click at [318, 255] on span "Autodialler volume is very low. Adjust." at bounding box center [270, 255] width 98 height 5
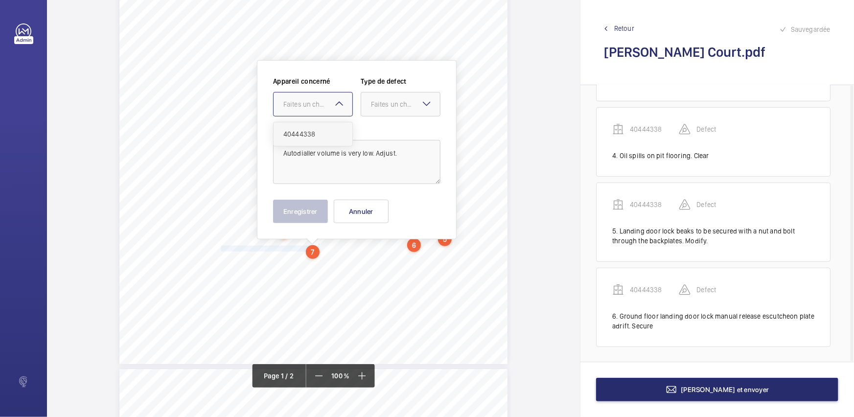
drag, startPoint x: 340, startPoint y: 105, endPoint x: 346, endPoint y: 122, distance: 18.3
click at [343, 112] on div "Faites un choix 40444338" at bounding box center [313, 104] width 80 height 24
click at [347, 122] on div "40444338" at bounding box center [313, 134] width 79 height 24
click at [392, 107] on div "Faites un choix" at bounding box center [405, 104] width 69 height 10
click at [394, 122] on div "Standard" at bounding box center [400, 134] width 79 height 24
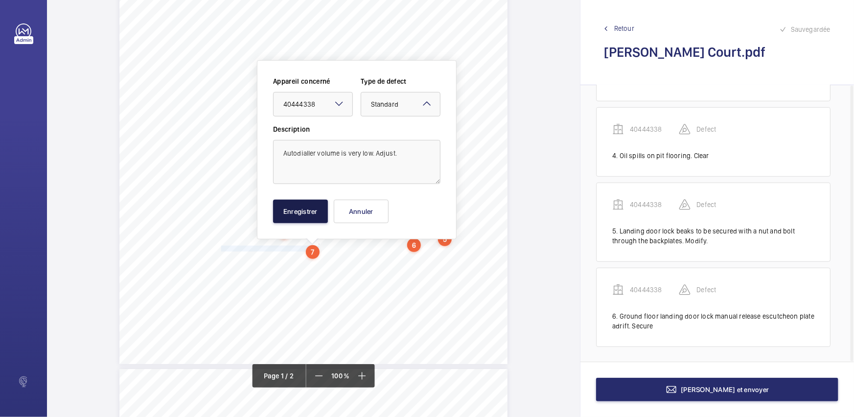
click at [293, 210] on button "Enregistrer" at bounding box center [300, 212] width 55 height 24
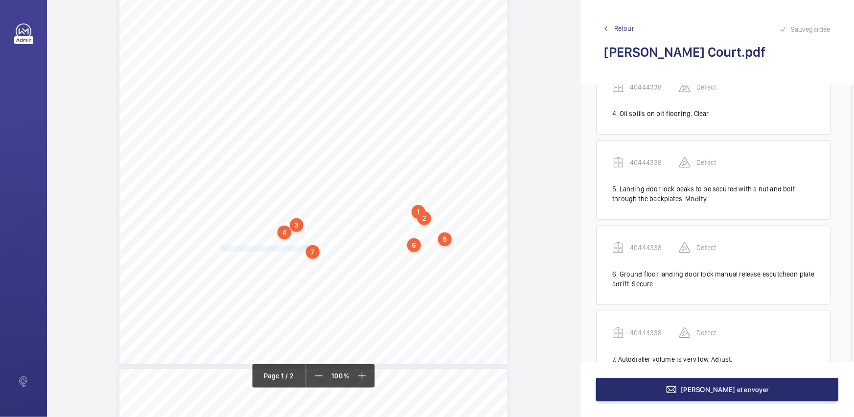
scroll to position [314, 0]
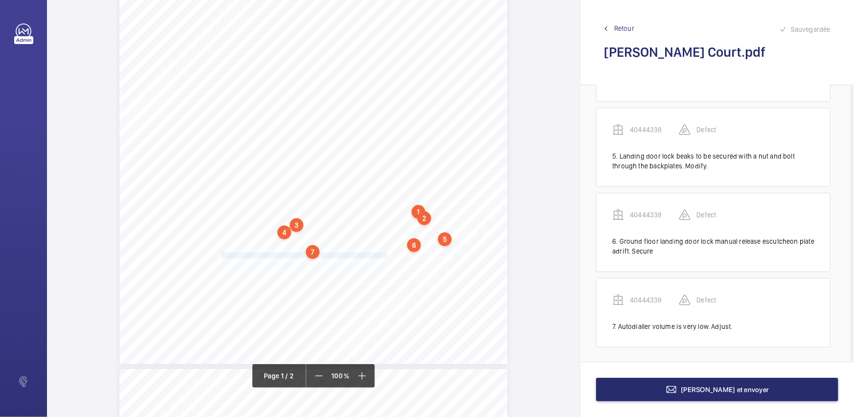
drag, startPoint x: 220, startPoint y: 254, endPoint x: 371, endPoint y: 255, distance: 150.8
click at [371, 255] on span "Under [PERSON_NAME] engagement with guides is minimal. Adjust." at bounding box center [309, 255] width 177 height 5
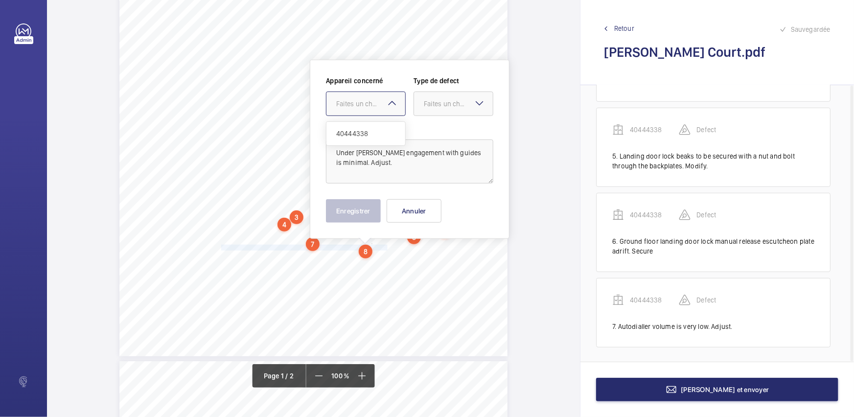
click at [362, 97] on div at bounding box center [366, 104] width 79 height 24
click at [343, 126] on div "40444338" at bounding box center [366, 134] width 79 height 24
click at [438, 99] on div "Faites un choix" at bounding box center [458, 104] width 69 height 10
click at [416, 141] on div "Standard" at bounding box center [453, 134] width 79 height 24
drag, startPoint x: 348, startPoint y: 209, endPoint x: 358, endPoint y: 196, distance: 16.3
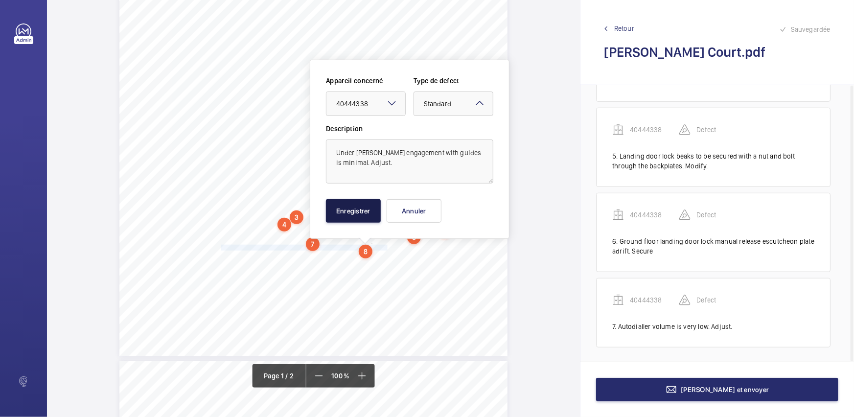
click at [348, 209] on button "Enregistrer" at bounding box center [353, 211] width 55 height 24
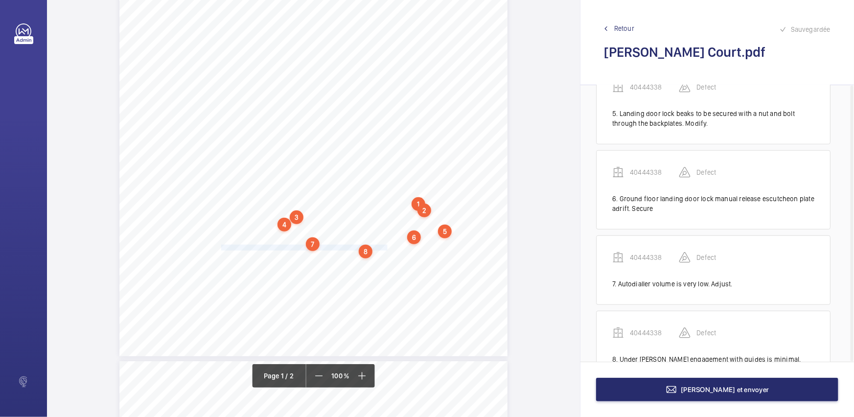
scroll to position [390, 0]
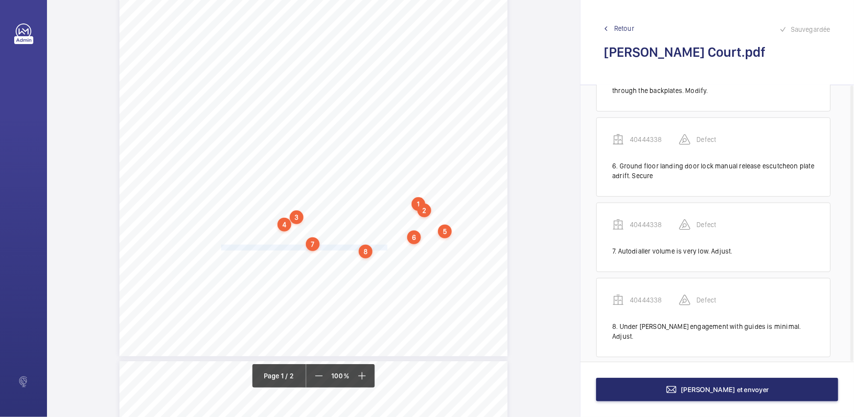
drag, startPoint x: 221, startPoint y: 265, endPoint x: 472, endPoint y: 265, distance: 251.2
click at [468, 265] on span "Supplementary test for freedom of movement was completed [DATE] certificate num…" at bounding box center [344, 264] width 247 height 5
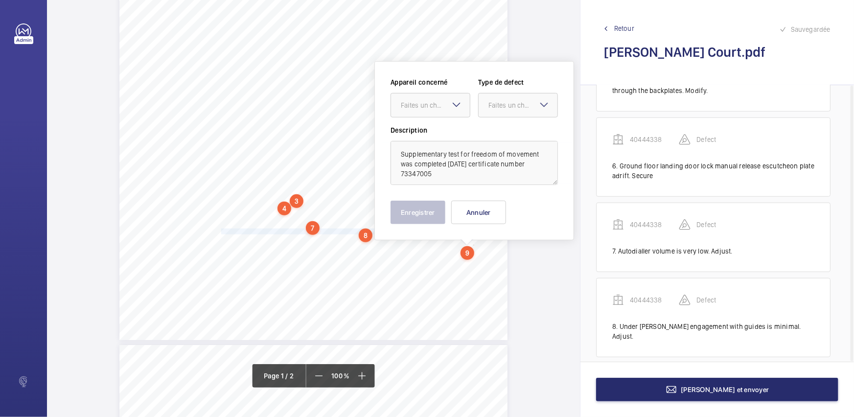
scroll to position [226, 0]
drag, startPoint x: 449, startPoint y: 106, endPoint x: 457, endPoint y: 118, distance: 14.1
click at [450, 106] on div "Faites un choix" at bounding box center [431, 104] width 80 height 24
drag, startPoint x: 457, startPoint y: 118, endPoint x: 496, endPoint y: 105, distance: 41.2
click at [460, 126] on div "40444338" at bounding box center [430, 134] width 79 height 24
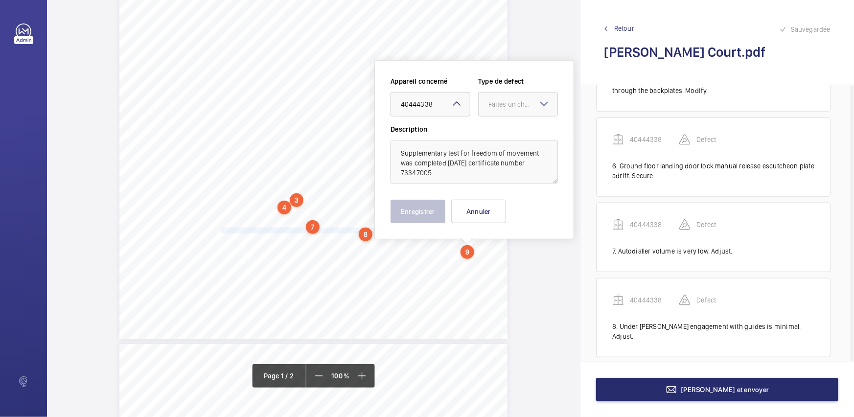
drag, startPoint x: 496, startPoint y: 105, endPoint x: 494, endPoint y: 118, distance: 12.5
click at [496, 109] on div "Faites un choix" at bounding box center [518, 104] width 79 height 10
click at [490, 124] on div "Standard" at bounding box center [518, 134] width 79 height 24
click at [407, 216] on button "Enregistrer" at bounding box center [418, 212] width 55 height 24
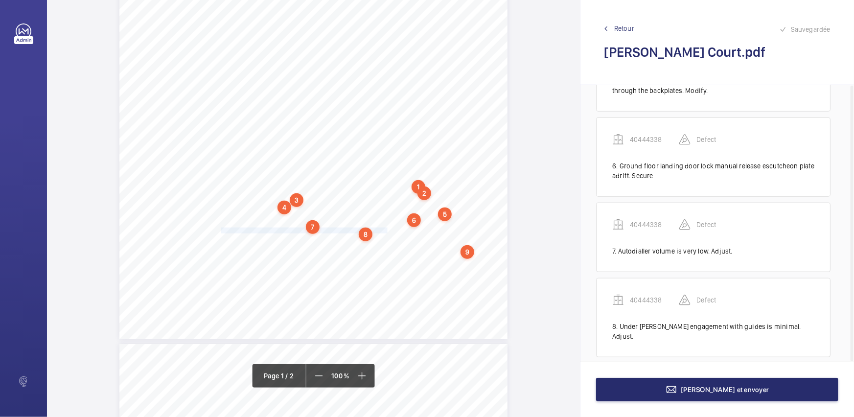
scroll to position [475, 0]
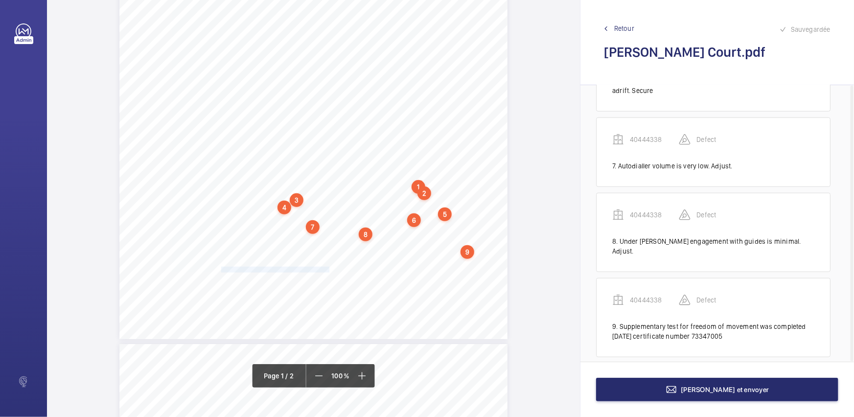
drag, startPoint x: 220, startPoint y: 269, endPoint x: 328, endPoint y: 266, distance: 107.8
click at [328, 267] on span "The suspension ropes remain serviceable." at bounding box center [275, 269] width 108 height 5
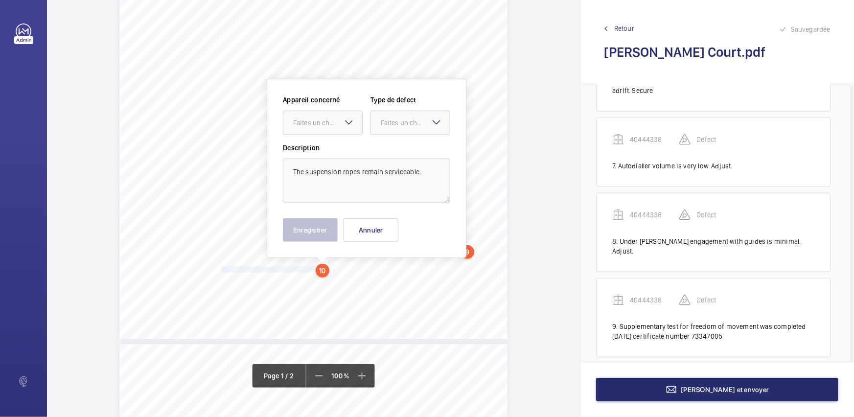
scroll to position [245, 0]
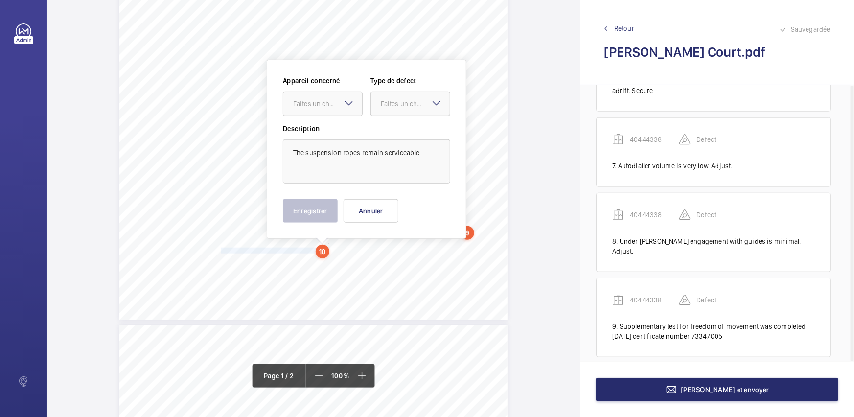
drag, startPoint x: 351, startPoint y: 102, endPoint x: 353, endPoint y: 119, distance: 17.4
click at [353, 113] on div "Faites un choix" at bounding box center [323, 104] width 80 height 24
click at [358, 128] on div "40444338" at bounding box center [322, 134] width 79 height 24
click at [400, 112] on div at bounding box center [410, 104] width 79 height 24
click at [401, 128] on div "Standard" at bounding box center [410, 134] width 79 height 24
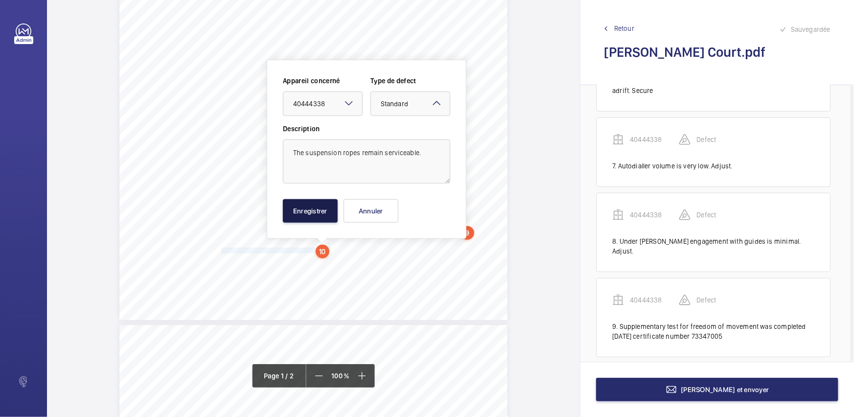
click at [320, 210] on button "Enregistrer" at bounding box center [310, 211] width 55 height 24
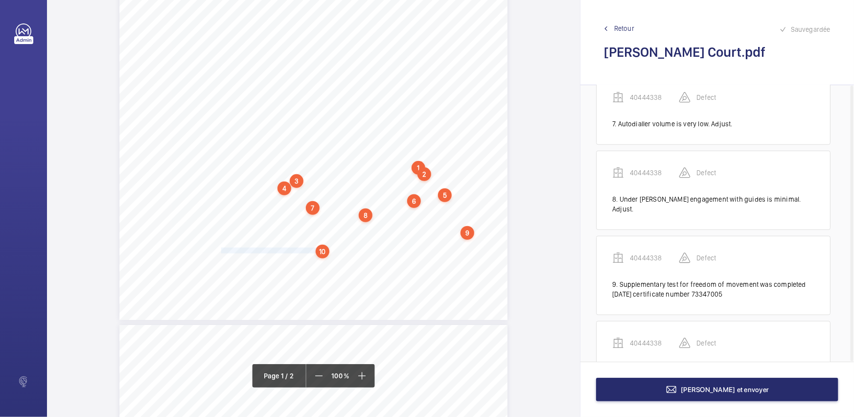
scroll to position [550, 0]
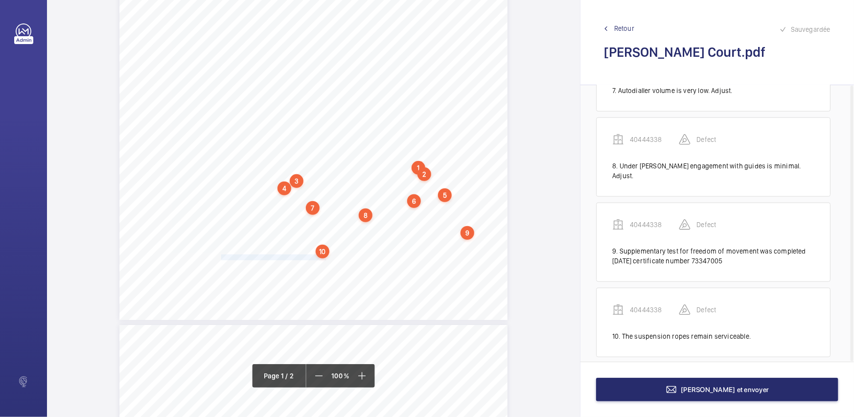
drag, startPoint x: 220, startPoint y: 257, endPoint x: 324, endPoint y: 259, distance: 104.3
click at [324, 259] on span "The safety gear rope remains serviceable." at bounding box center [274, 257] width 107 height 5
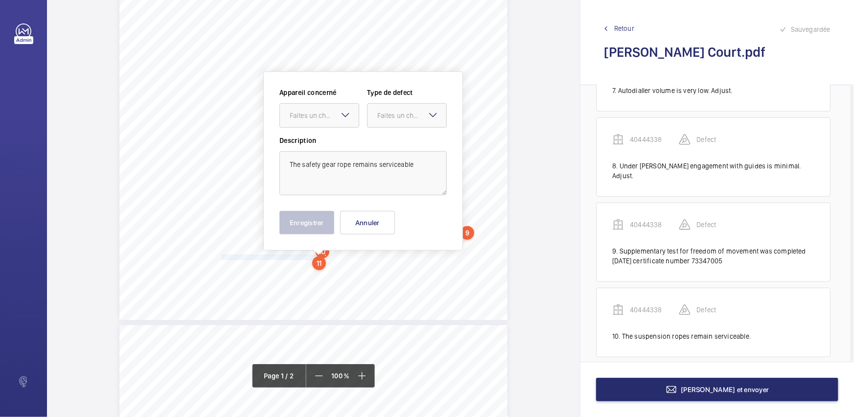
scroll to position [256, 0]
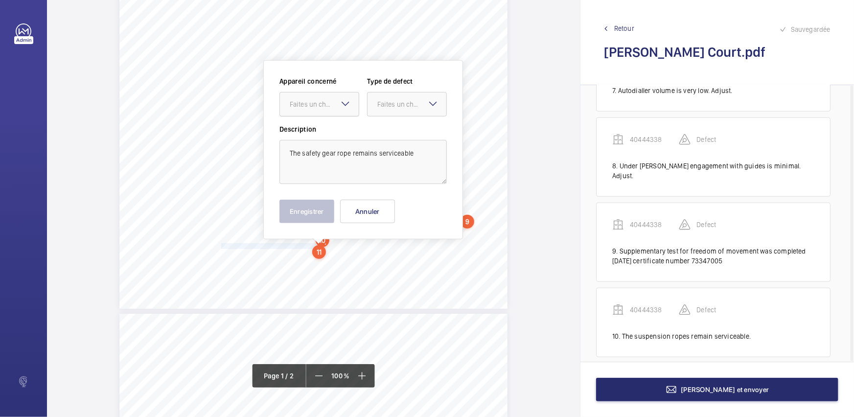
drag, startPoint x: 327, startPoint y: 100, endPoint x: 333, endPoint y: 109, distance: 10.5
click at [332, 106] on div "Faites un choix" at bounding box center [324, 104] width 69 height 10
drag, startPoint x: 329, startPoint y: 124, endPoint x: 385, endPoint y: 107, distance: 58.4
click at [329, 125] on div "40444338" at bounding box center [319, 134] width 79 height 24
drag, startPoint x: 397, startPoint y: 101, endPoint x: 392, endPoint y: 116, distance: 15.3
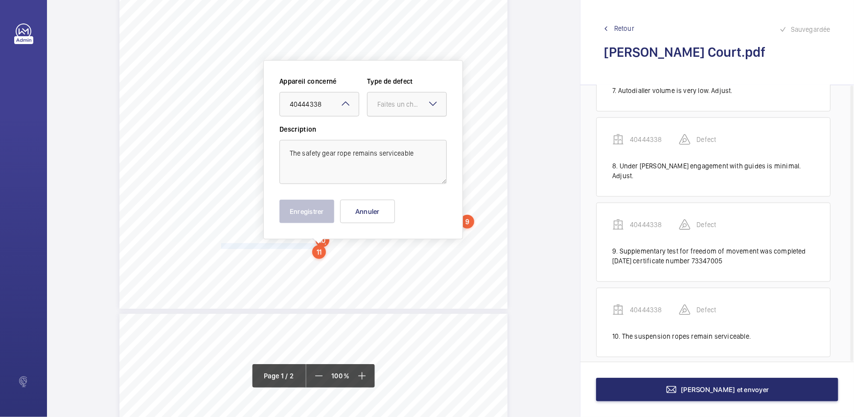
click at [397, 102] on div "Faites un choix" at bounding box center [411, 104] width 69 height 10
click at [386, 127] on div "Standard" at bounding box center [407, 134] width 79 height 24
click at [318, 207] on button "Enregistrer" at bounding box center [307, 212] width 55 height 24
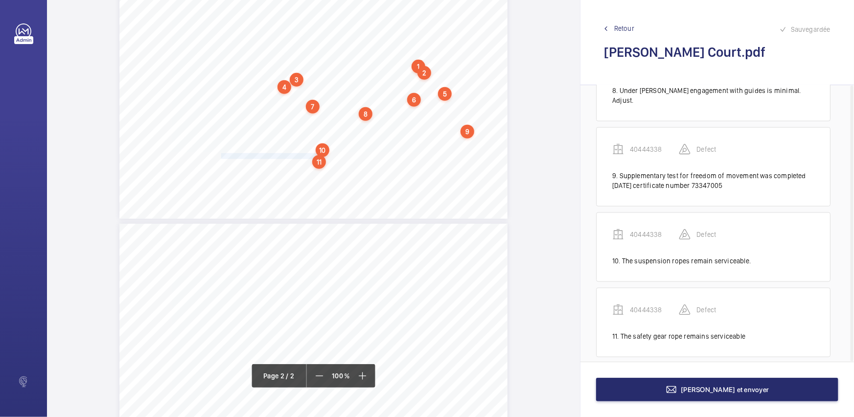
scroll to position [345, 0]
drag, startPoint x: 220, startPoint y: 168, endPoint x: 383, endPoint y: 289, distance: 203.4
click at [383, 289] on div "In any correspondence relating to this report please quote: District T405 REPOR…" at bounding box center [313, 223] width 533 height 1104
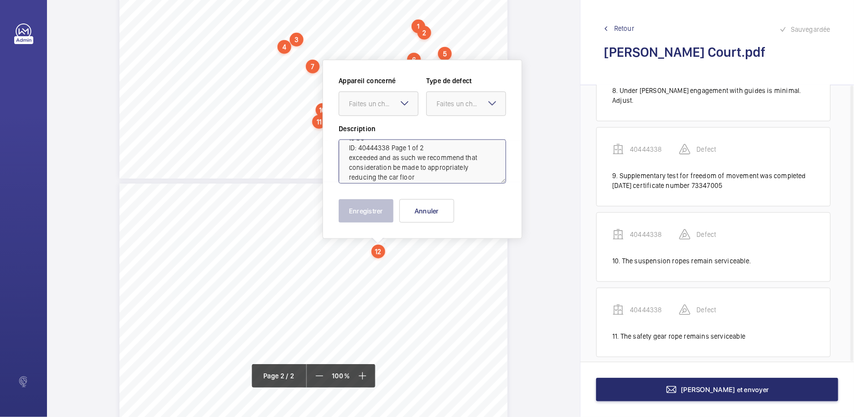
scroll to position [0, 0]
drag, startPoint x: 346, startPoint y: 180, endPoint x: 385, endPoint y: 176, distance: 38.8
click at [420, 172] on textarea "We note that the car floor space would allow for the safe working load (8 passe…" at bounding box center [422, 162] width 167 height 44
click at [403, 167] on textarea "We note that the car floor space would allow for the safe working load (8 passe…" at bounding box center [422, 162] width 167 height 44
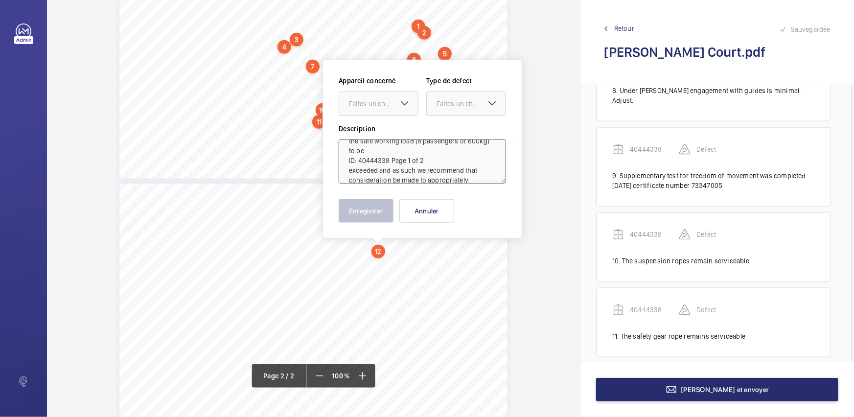
scroll to position [4, 0]
drag, startPoint x: 346, startPoint y: 179, endPoint x: 426, endPoint y: 174, distance: 79.9
click at [426, 174] on textarea "We note that the car floor space would allow for the safe working load (8 passe…" at bounding box center [422, 162] width 167 height 44
type textarea "We note that the car floor space would allow for the safe working load (8 passe…"
drag, startPoint x: 376, startPoint y: 86, endPoint x: 377, endPoint y: 108, distance: 22.1
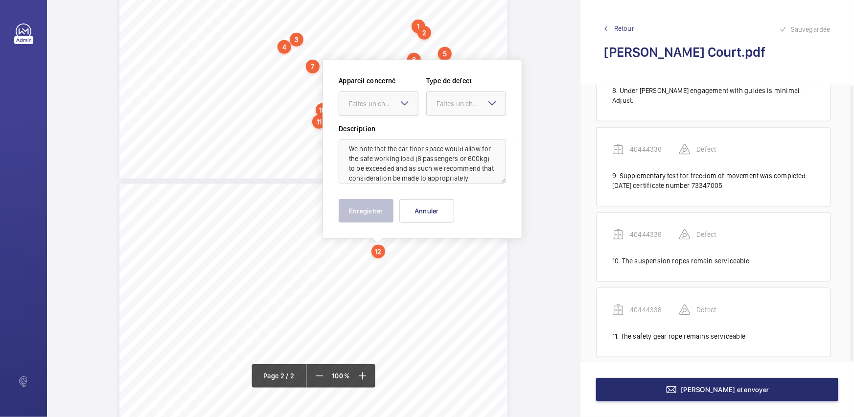
click at [376, 89] on wm-front-input-dropdown "Appareil concerné Faites un choix" at bounding box center [379, 96] width 80 height 40
click at [377, 110] on div at bounding box center [378, 104] width 79 height 24
drag, startPoint x: 374, startPoint y: 128, endPoint x: 447, endPoint y: 120, distance: 74.4
click at [375, 129] on span "40444338" at bounding box center [378, 134] width 59 height 10
click at [469, 106] on div "Faites un choix" at bounding box center [471, 104] width 69 height 10
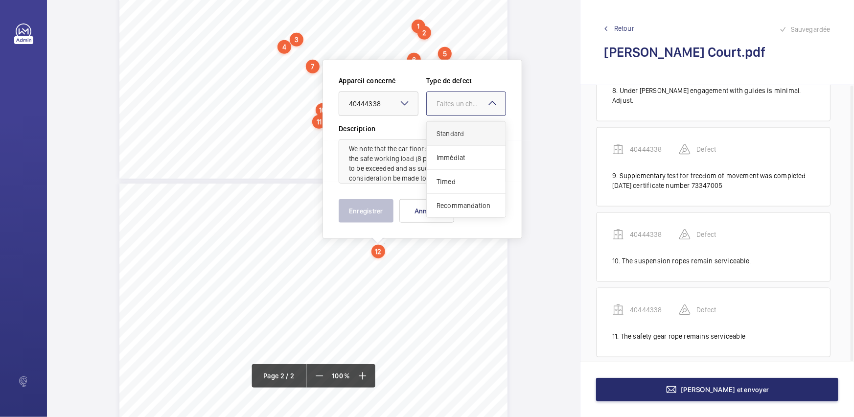
click at [460, 130] on span "Standard" at bounding box center [466, 134] width 59 height 10
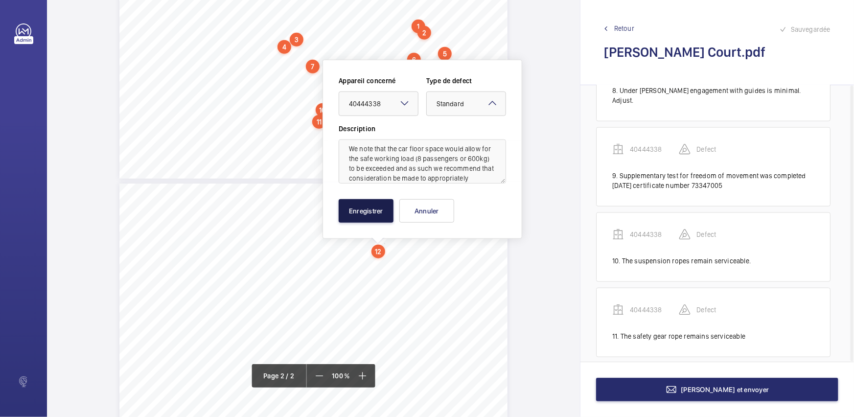
drag, startPoint x: 370, startPoint y: 206, endPoint x: 379, endPoint y: 204, distance: 9.5
click at [371, 206] on button "Enregistrer" at bounding box center [366, 211] width 55 height 24
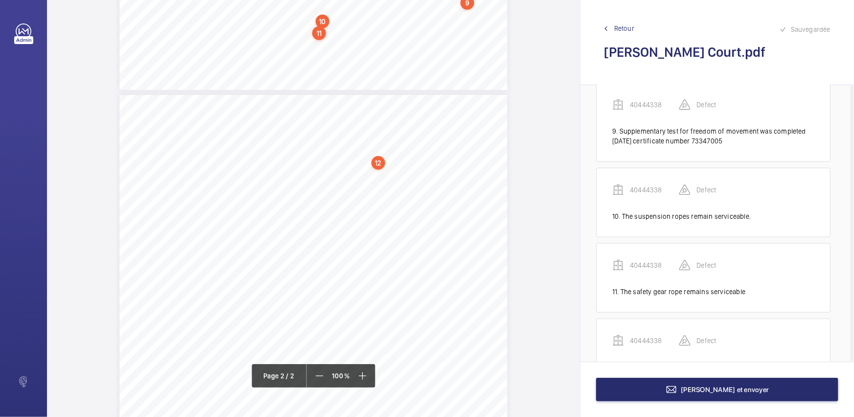
scroll to position [731, 0]
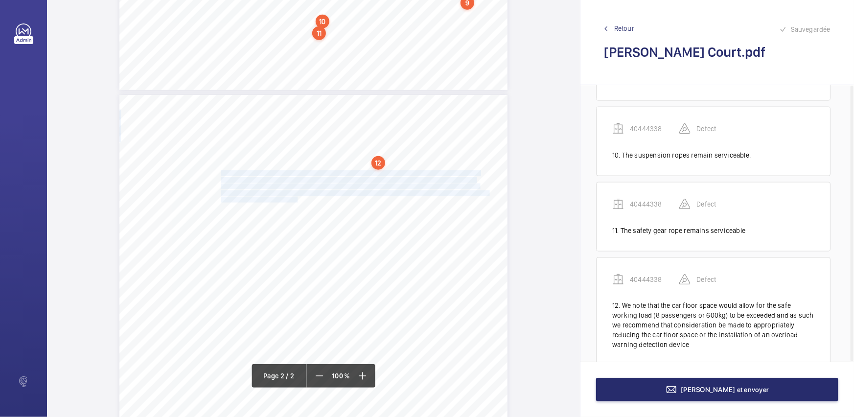
drag, startPoint x: 220, startPoint y: 173, endPoint x: 296, endPoint y: 197, distance: 79.7
click at [296, 197] on div "exceeded and as such we recommend that consideration be made to appropriately r…" at bounding box center [313, 369] width 388 height 549
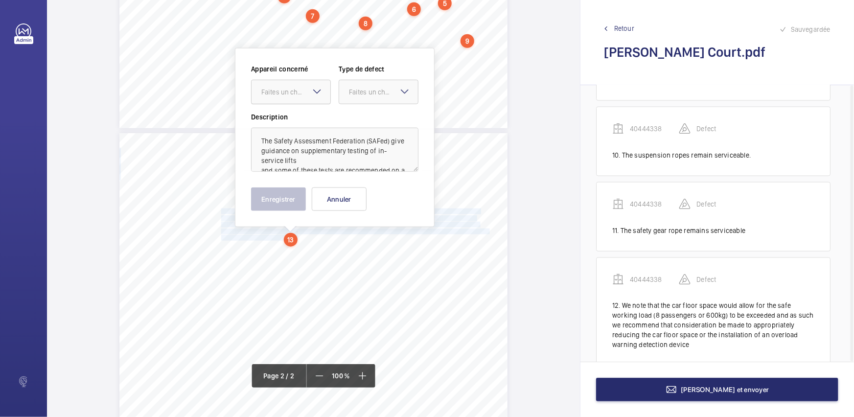
scroll to position [425, 0]
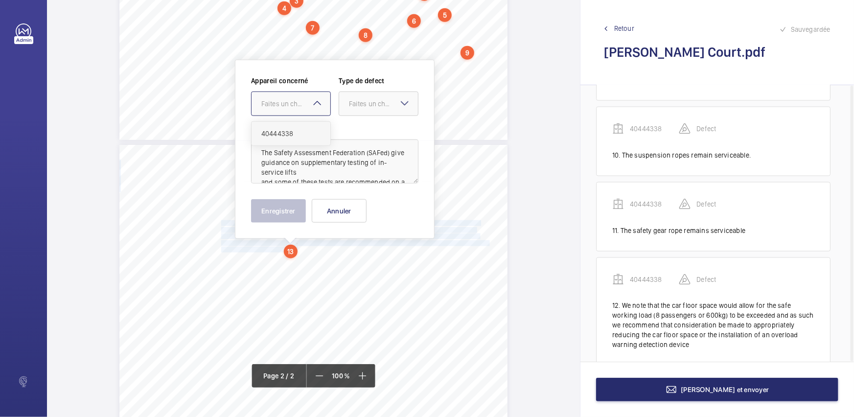
drag, startPoint x: 305, startPoint y: 97, endPoint x: 311, endPoint y: 131, distance: 34.3
click at [308, 105] on div "Faites un choix" at bounding box center [291, 104] width 79 height 10
drag, startPoint x: 311, startPoint y: 131, endPoint x: 365, endPoint y: 103, distance: 61.3
click at [310, 131] on span "40444338" at bounding box center [290, 134] width 59 height 10
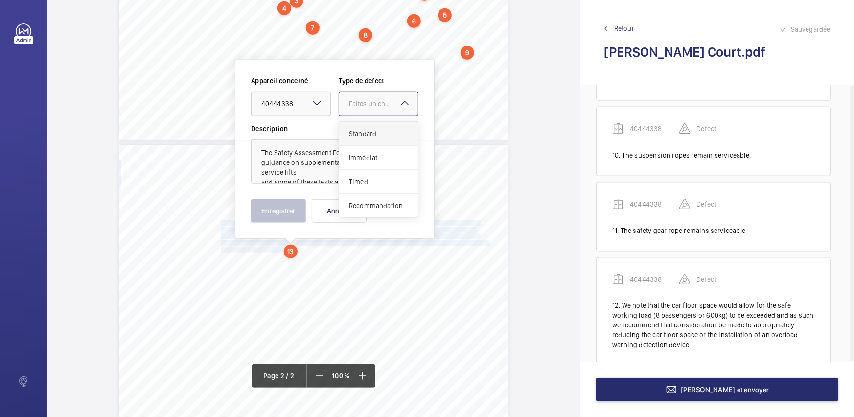
drag, startPoint x: 365, startPoint y: 103, endPoint x: 360, endPoint y: 130, distance: 27.9
click at [365, 106] on div "Faites un choix" at bounding box center [383, 104] width 69 height 10
click at [360, 130] on span "Standard" at bounding box center [378, 134] width 59 height 10
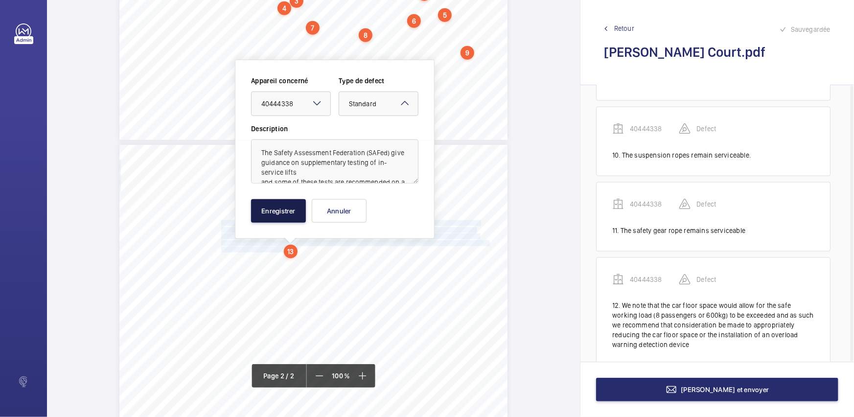
drag, startPoint x: 286, startPoint y: 209, endPoint x: 302, endPoint y: 207, distance: 15.7
click at [285, 210] on button "Enregistrer" at bounding box center [278, 211] width 55 height 24
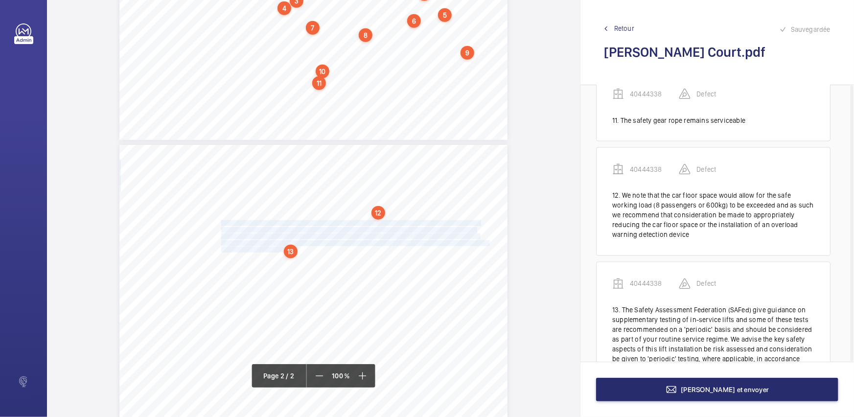
scroll to position [874, 0]
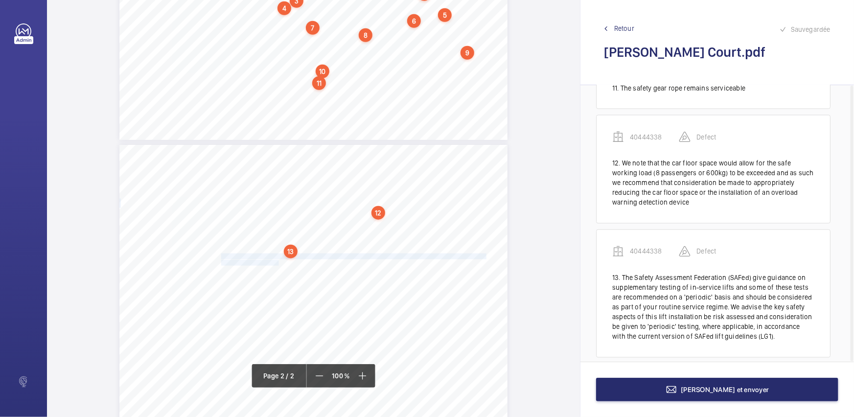
drag, startPoint x: 220, startPoint y: 255, endPoint x: 277, endPoint y: 262, distance: 57.3
click at [277, 262] on div "exceeded and as such we recommend that consideration be made to appropriately r…" at bounding box center [313, 419] width 388 height 549
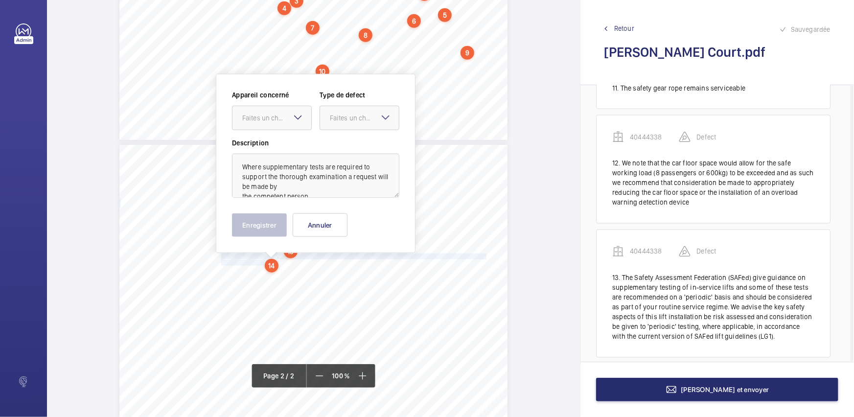
scroll to position [439, 0]
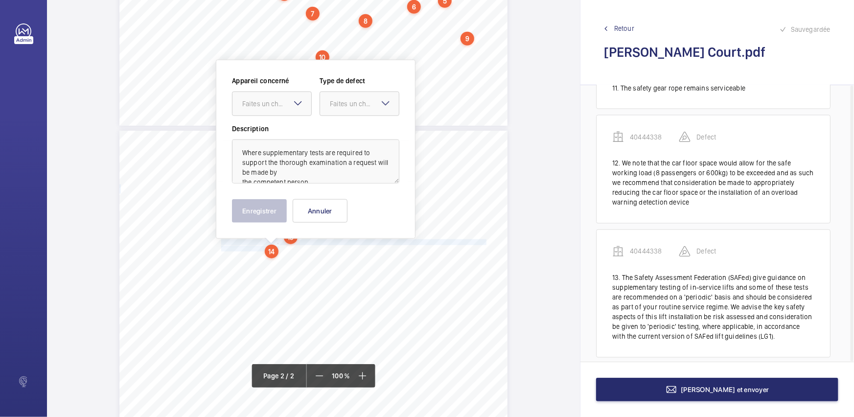
drag, startPoint x: 297, startPoint y: 100, endPoint x: 297, endPoint y: 106, distance: 5.9
click at [297, 104] on mat-icon at bounding box center [298, 103] width 12 height 12
drag, startPoint x: 297, startPoint y: 126, endPoint x: 303, endPoint y: 124, distance: 6.2
click at [298, 126] on div "40444338" at bounding box center [272, 134] width 79 height 24
drag, startPoint x: 352, startPoint y: 105, endPoint x: 353, endPoint y: 117, distance: 11.8
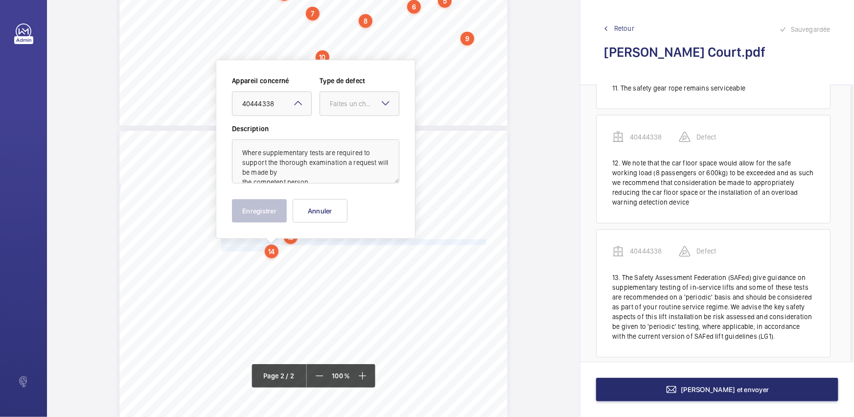
click at [353, 109] on div "Faites un choix" at bounding box center [359, 104] width 79 height 10
click at [353, 127] on div "Standard" at bounding box center [359, 134] width 79 height 24
click at [265, 210] on button "Enregistrer" at bounding box center [259, 211] width 55 height 24
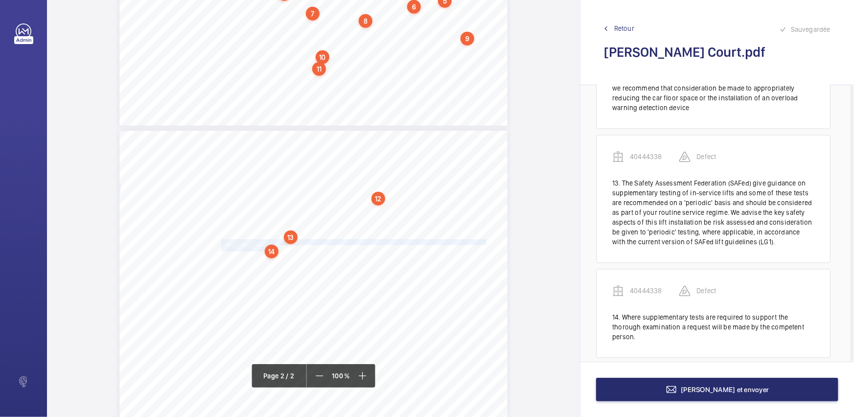
scroll to position [969, 0]
drag, startPoint x: 221, startPoint y: 262, endPoint x: 332, endPoint y: 276, distance: 112.0
click at [332, 276] on div "exceeded and as such we recommend that consideration be made to appropriately r…" at bounding box center [313, 405] width 388 height 549
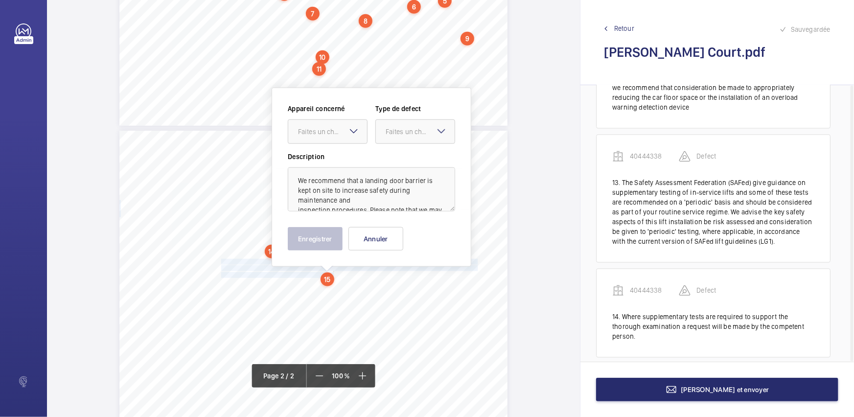
scroll to position [467, 0]
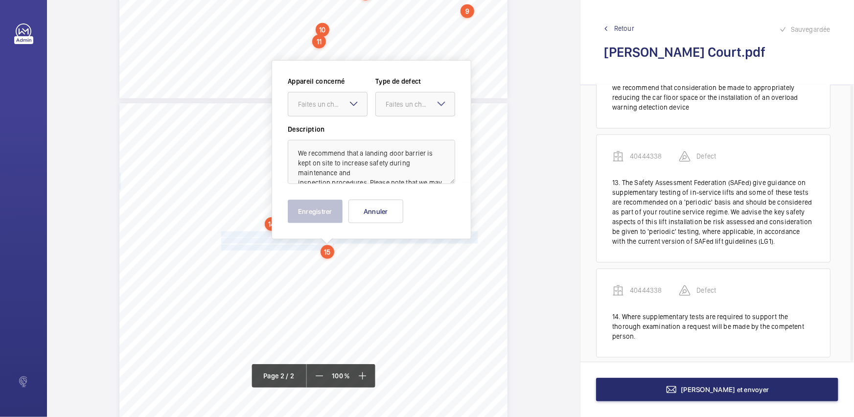
drag, startPoint x: 338, startPoint y: 98, endPoint x: 338, endPoint y: 121, distance: 23.0
click at [338, 99] on div "Faites un choix" at bounding box center [327, 104] width 79 height 10
drag, startPoint x: 336, startPoint y: 124, endPoint x: 395, endPoint y: 102, distance: 62.5
click at [337, 125] on div "40444338" at bounding box center [327, 134] width 79 height 24
drag, startPoint x: 395, startPoint y: 100, endPoint x: 392, endPoint y: 118, distance: 17.4
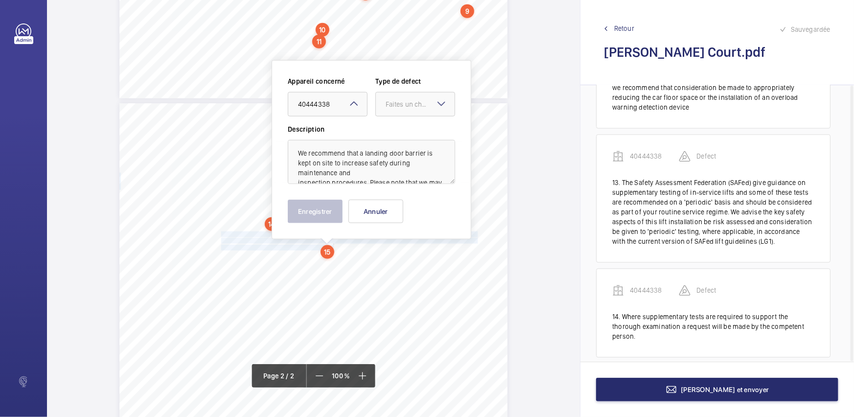
click at [395, 102] on div "Faites un choix" at bounding box center [420, 104] width 69 height 10
click at [405, 211] on div "Recommandation" at bounding box center [415, 206] width 79 height 24
click at [318, 207] on button "Enregistrer" at bounding box center [315, 212] width 55 height 24
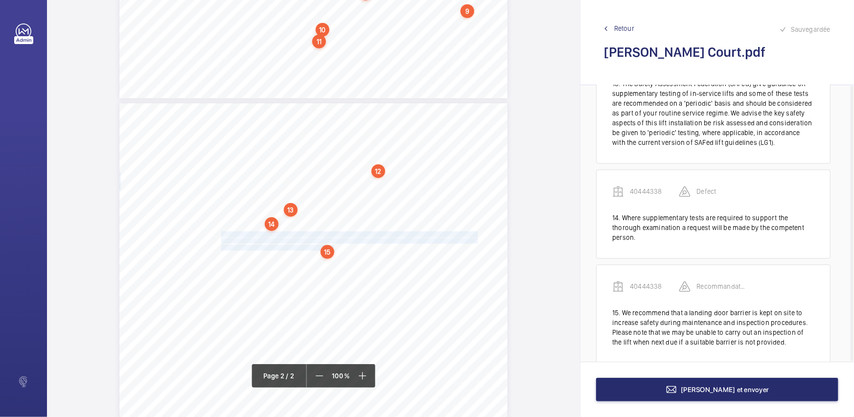
scroll to position [1073, 0]
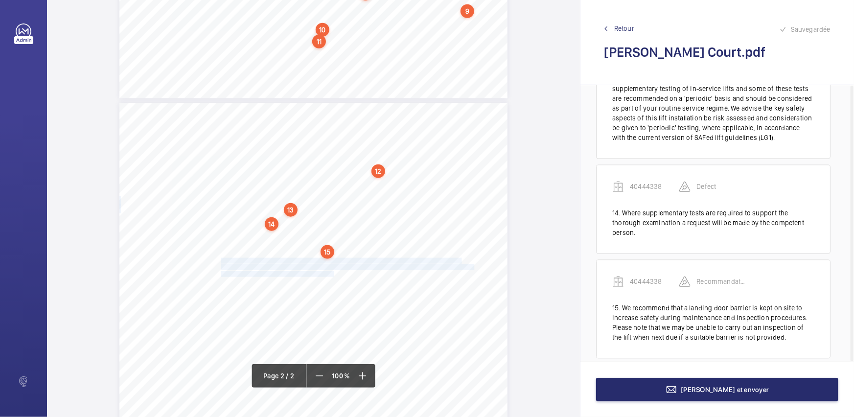
drag, startPoint x: 220, startPoint y: 261, endPoint x: 333, endPoint y: 274, distance: 113.8
click at [333, 274] on div "exceeded and as such we recommend that consideration be made to appropriately r…" at bounding box center [313, 377] width 388 height 549
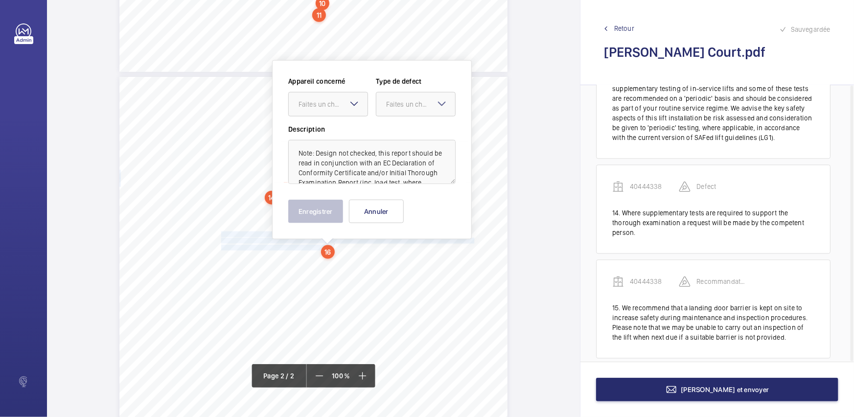
scroll to position [494, 0]
click at [356, 102] on mat-icon at bounding box center [355, 103] width 12 height 12
click at [356, 124] on div "40444338" at bounding box center [328, 134] width 79 height 24
click at [406, 109] on div "Faites un choix" at bounding box center [416, 104] width 79 height 10
click at [397, 133] on span "Standard" at bounding box center [415, 134] width 59 height 10
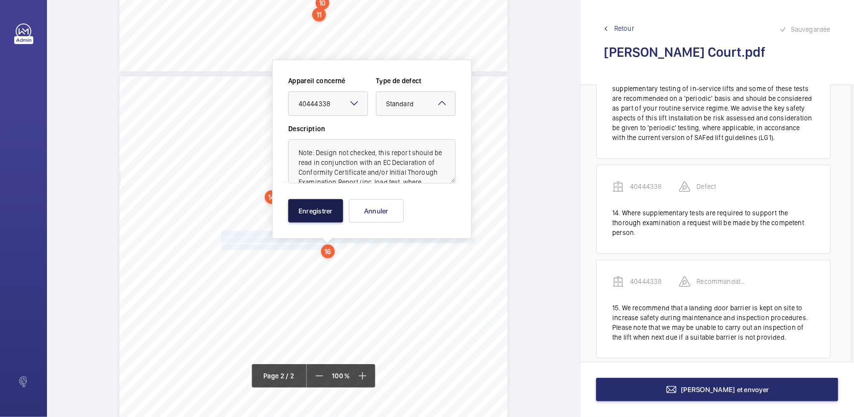
click at [314, 204] on button "Enregistrer" at bounding box center [315, 211] width 55 height 24
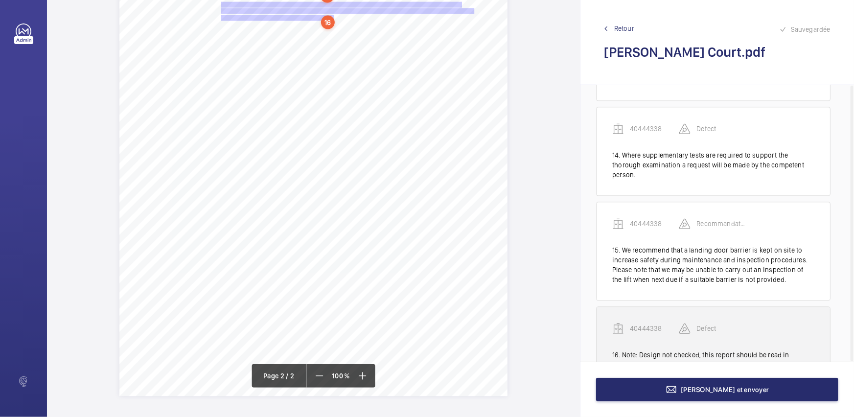
scroll to position [1178, 0]
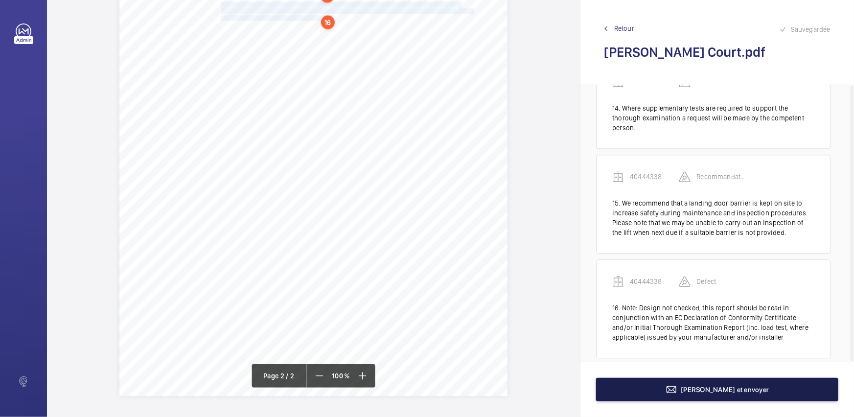
click at [687, 397] on button "[PERSON_NAME] et envoyer" at bounding box center [717, 390] width 242 height 24
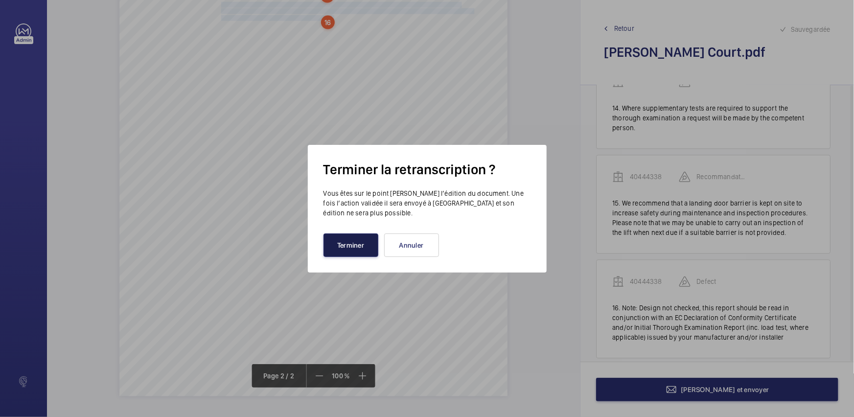
drag, startPoint x: 354, startPoint y: 254, endPoint x: 357, endPoint y: 246, distance: 8.4
click at [354, 252] on button "Terminer" at bounding box center [351, 246] width 55 height 24
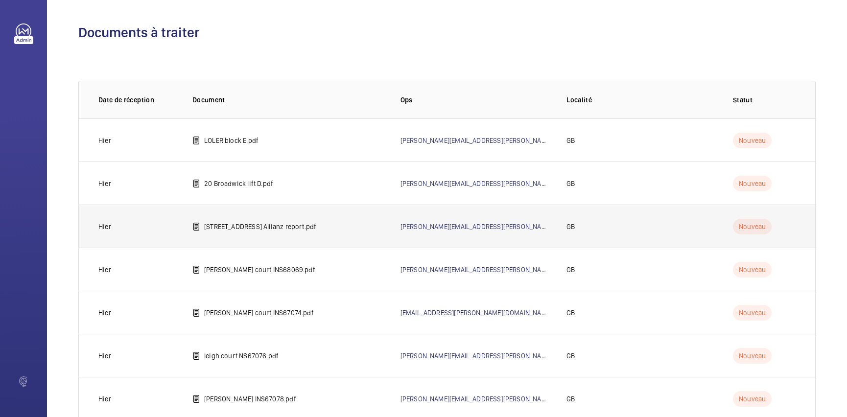
click at [292, 235] on td "[STREET_ADDRESS] Allianz report.pdf" at bounding box center [281, 226] width 208 height 43
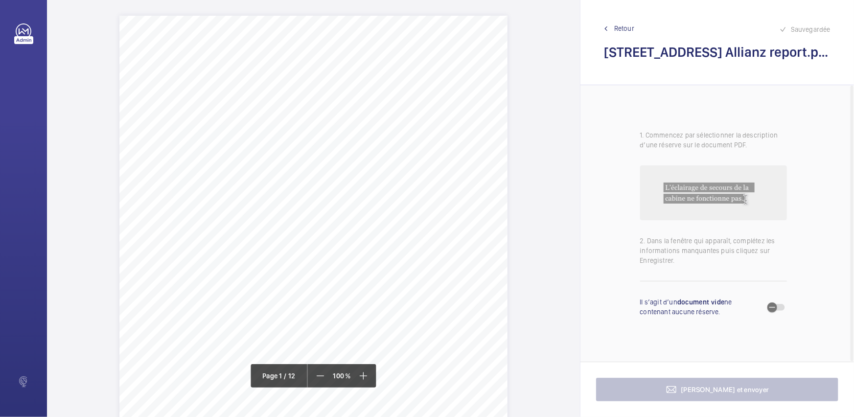
click at [434, 265] on div "Allianz Engineering Inspection Services Ltd, [STREET_ADDRESS]. Allianz Engineer…" at bounding box center [313, 290] width 388 height 549
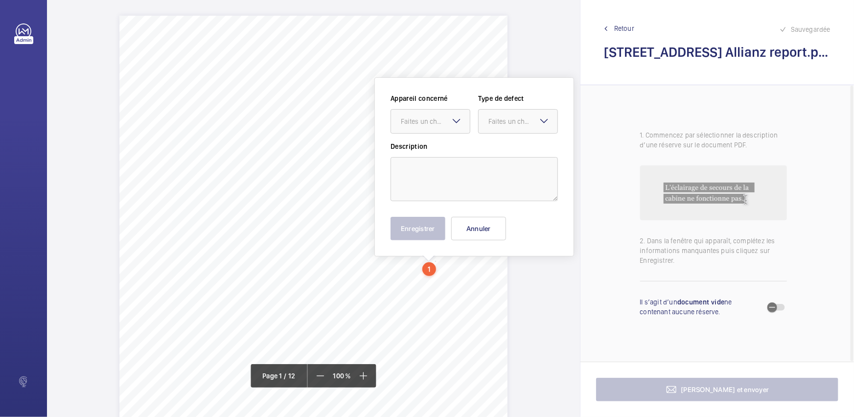
scroll to position [18, 0]
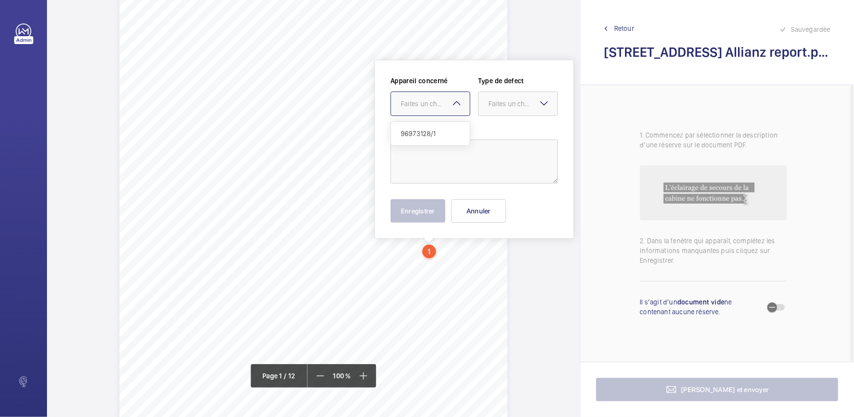
click at [426, 106] on div "Faites un choix" at bounding box center [435, 104] width 69 height 10
click at [483, 210] on button "Annuler" at bounding box center [478, 211] width 55 height 24
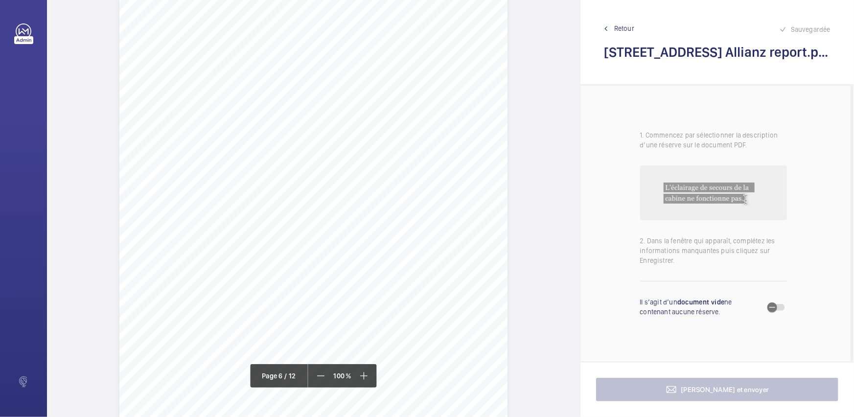
scroll to position [3177, 0]
click at [615, 24] on span "Retour" at bounding box center [624, 29] width 20 height 10
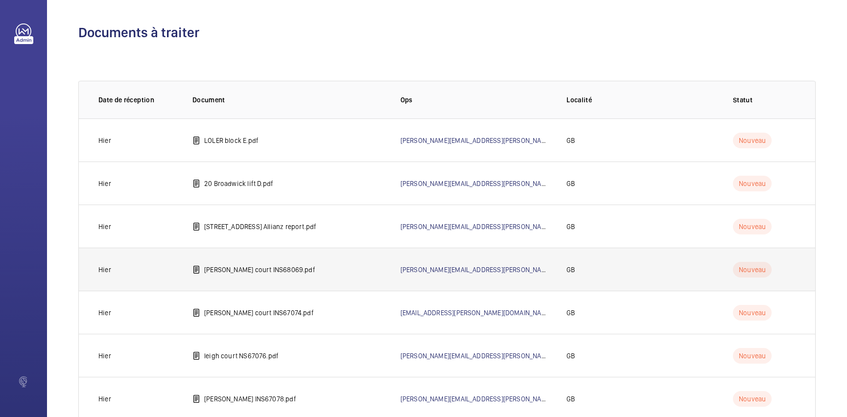
click at [227, 269] on p "[PERSON_NAME] court INS68069.pdf" at bounding box center [259, 270] width 111 height 10
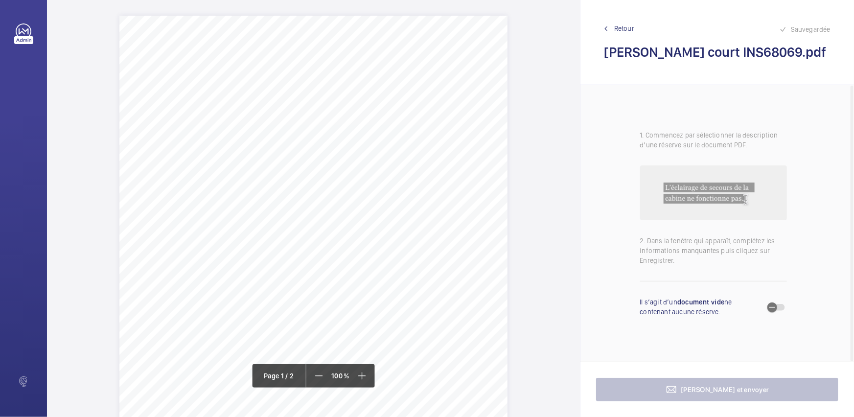
scroll to position [133, 0]
click at [270, 147] on div "Signed: Lifting Operations and Lifting Equipment Regulations 1998 Report of Tho…" at bounding box center [313, 156] width 388 height 549
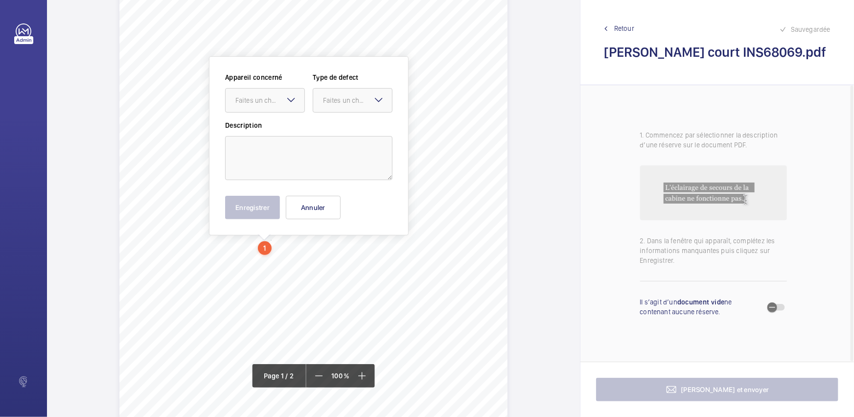
scroll to position [33, 0]
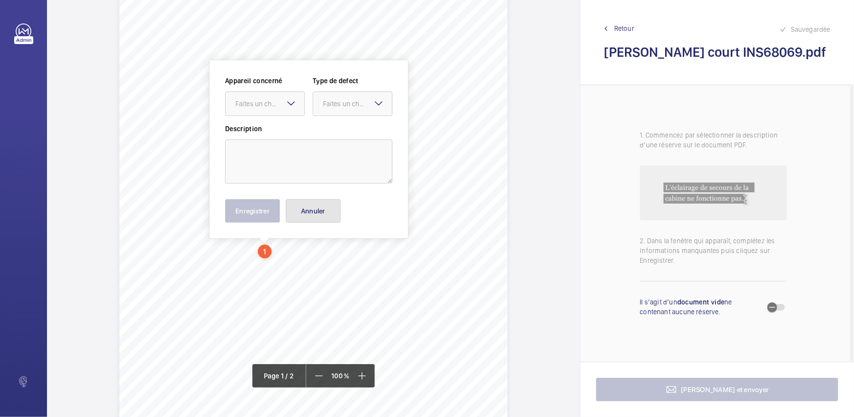
click at [316, 209] on button "Annuler" at bounding box center [313, 211] width 55 height 24
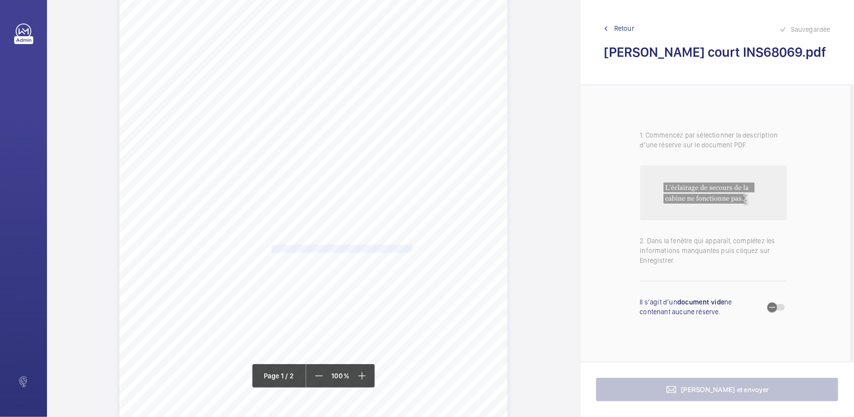
drag, startPoint x: 271, startPoint y: 248, endPoint x: 412, endPoint y: 246, distance: 141.5
click at [412, 246] on span "Oil on the Pit Floor to be cleared. Previously reported." at bounding box center [343, 248] width 143 height 7
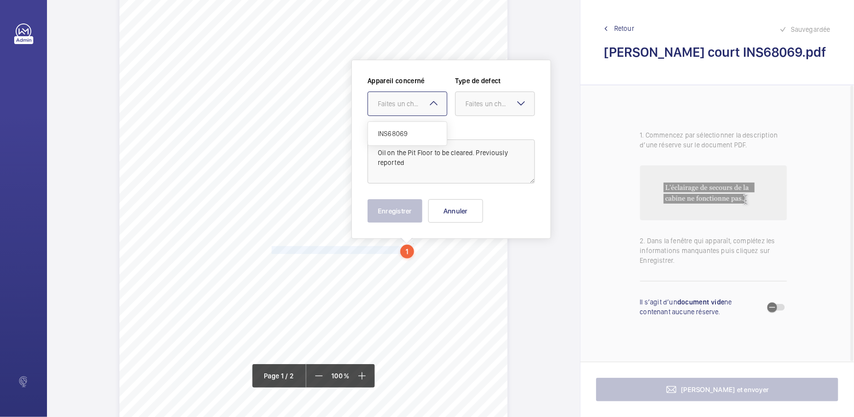
drag, startPoint x: 427, startPoint y: 102, endPoint x: 429, endPoint y: 114, distance: 11.5
click at [429, 109] on div "Faites un choix" at bounding box center [407, 104] width 79 height 10
drag, startPoint x: 433, startPoint y: 131, endPoint x: 509, endPoint y: 105, distance: 80.2
click at [434, 131] on span "INS68069" at bounding box center [407, 134] width 59 height 10
drag, startPoint x: 509, startPoint y: 105, endPoint x: 510, endPoint y: 110, distance: 4.9
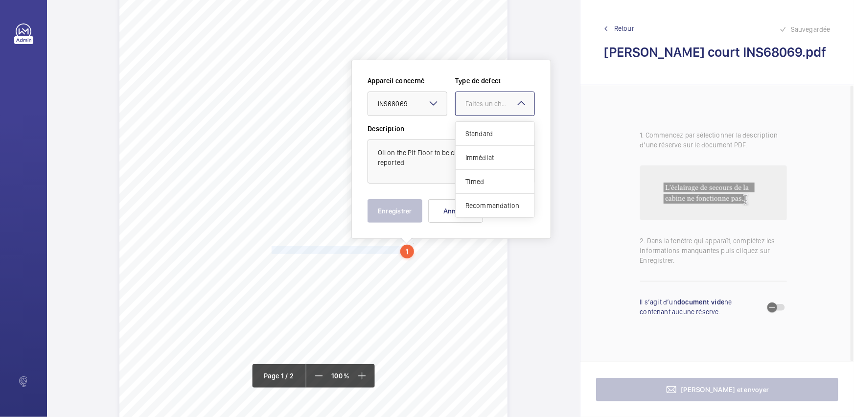
click at [510, 109] on div "Faites un choix" at bounding box center [495, 104] width 79 height 10
click at [510, 126] on div "Standard" at bounding box center [495, 134] width 79 height 24
click at [409, 212] on button "Enregistrer" at bounding box center [395, 211] width 55 height 24
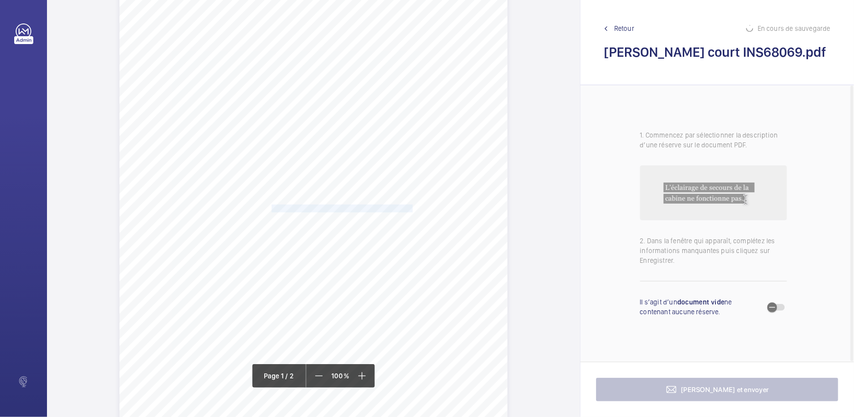
scroll to position [121, 0]
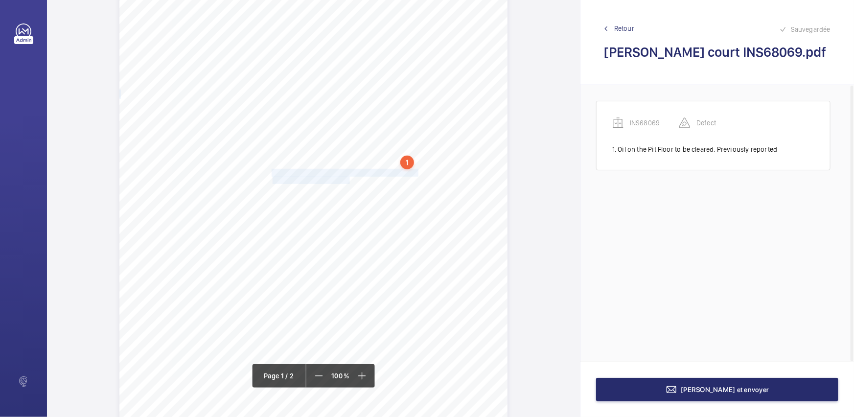
drag, startPoint x: 271, startPoint y: 171, endPoint x: 348, endPoint y: 182, distance: 77.6
click at [348, 182] on div "Signed: Lifting Operations and Lifting Equipment Regulations 1998 Report of Tho…" at bounding box center [313, 169] width 388 height 549
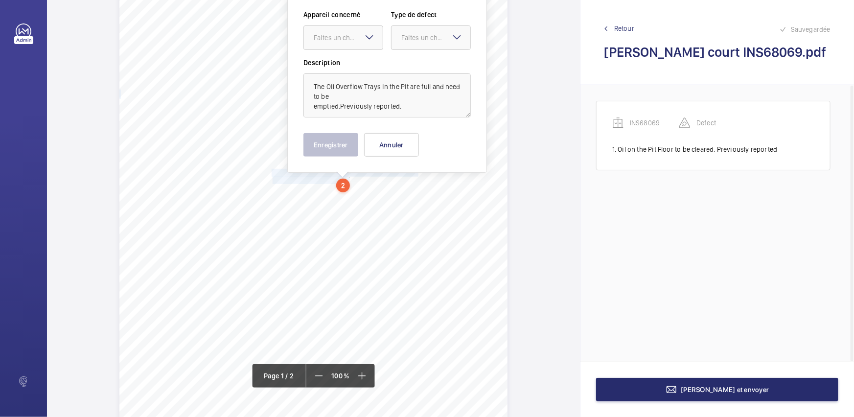
scroll to position [54, 0]
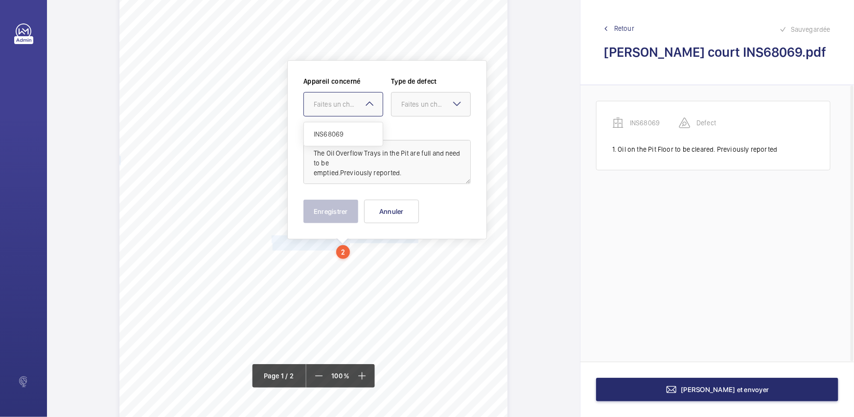
click at [362, 107] on div "Faites un choix" at bounding box center [348, 104] width 69 height 10
click at [362, 130] on span "INS68069" at bounding box center [343, 134] width 59 height 10
click at [448, 105] on div "Faites un choix" at bounding box center [435, 104] width 69 height 10
click at [426, 141] on div "Standard" at bounding box center [431, 134] width 79 height 24
click at [337, 211] on button "Enregistrer" at bounding box center [331, 212] width 55 height 24
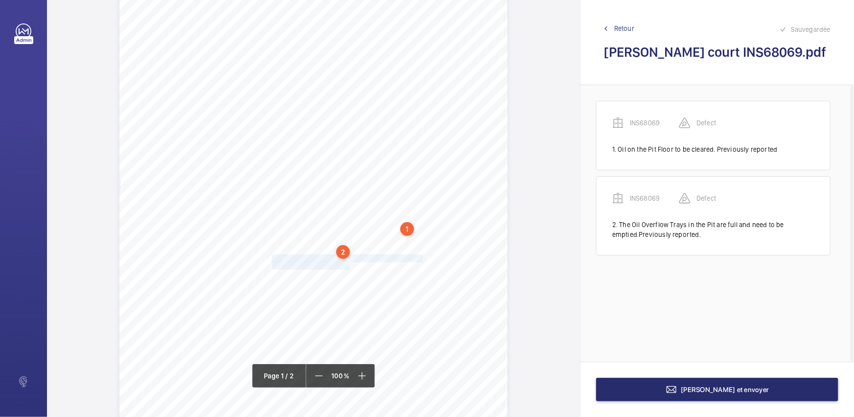
drag, startPoint x: 270, startPoint y: 256, endPoint x: 349, endPoint y: 266, distance: 78.9
click at [349, 266] on div "Signed: Lifting Operations and Lifting Equipment Regulations 1998 Report of Tho…" at bounding box center [313, 235] width 388 height 549
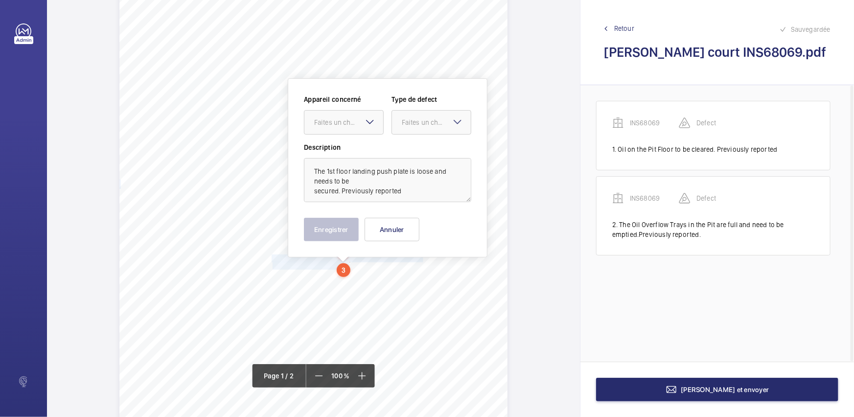
scroll to position [73, 0]
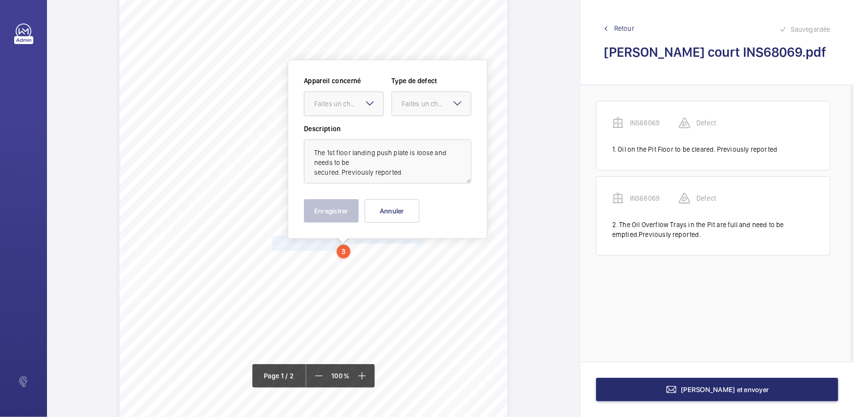
click at [353, 104] on div "Faites un choix" at bounding box center [348, 104] width 69 height 10
drag, startPoint x: 343, startPoint y: 136, endPoint x: 352, endPoint y: 132, distance: 9.9
click at [343, 135] on span "INS68069" at bounding box center [343, 134] width 59 height 10
click at [413, 114] on div at bounding box center [431, 104] width 79 height 24
click at [409, 135] on span "Standard" at bounding box center [431, 134] width 59 height 10
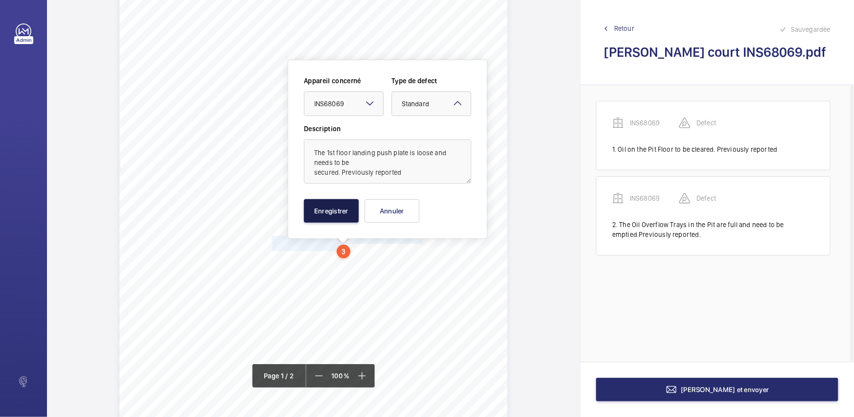
click at [342, 206] on button "Enregistrer" at bounding box center [331, 211] width 55 height 24
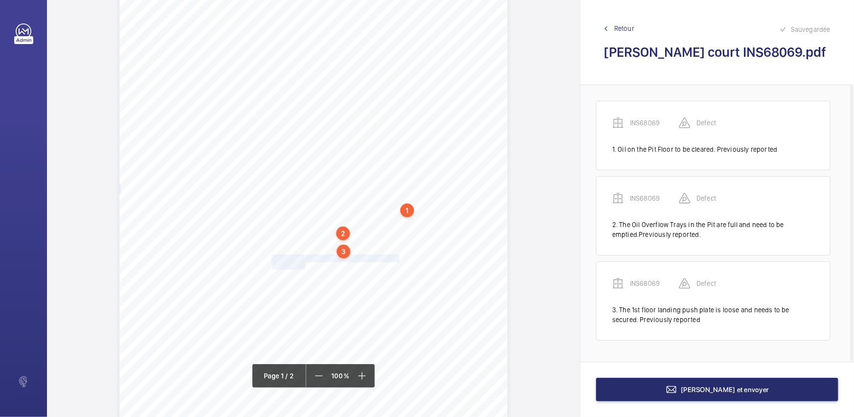
drag, startPoint x: 271, startPoint y: 258, endPoint x: 304, endPoint y: 267, distance: 34.7
click at [304, 267] on div "Signed: Lifting Operations and Lifting Equipment Regulations 1998 Report of Tho…" at bounding box center [313, 217] width 388 height 549
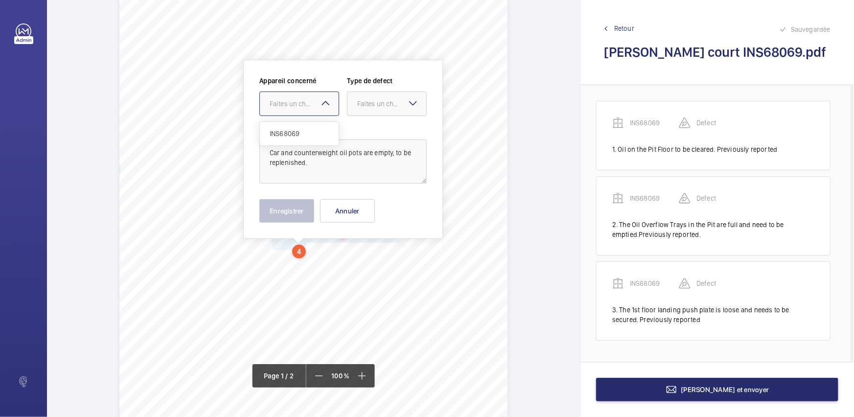
drag, startPoint x: 328, startPoint y: 106, endPoint x: 337, endPoint y: 118, distance: 16.1
click at [328, 106] on mat-icon at bounding box center [326, 103] width 12 height 12
click at [332, 127] on div "INS68069" at bounding box center [299, 134] width 79 height 24
click at [392, 108] on div "Faites un choix" at bounding box center [391, 104] width 69 height 10
click at [383, 127] on div "Standard" at bounding box center [387, 134] width 79 height 24
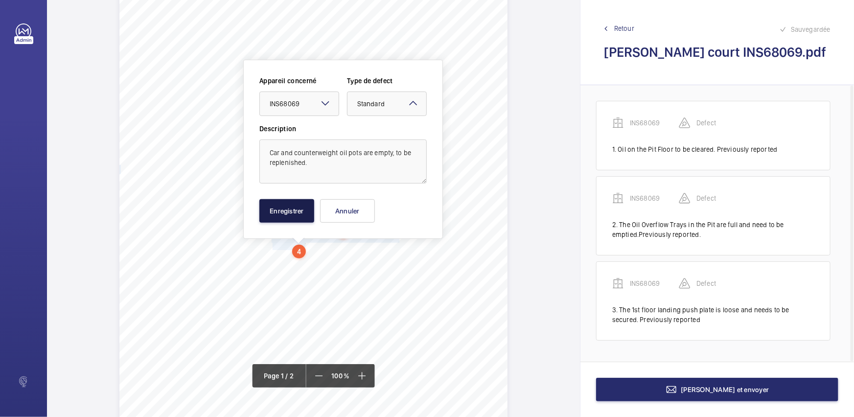
click at [294, 213] on button "Enregistrer" at bounding box center [286, 211] width 55 height 24
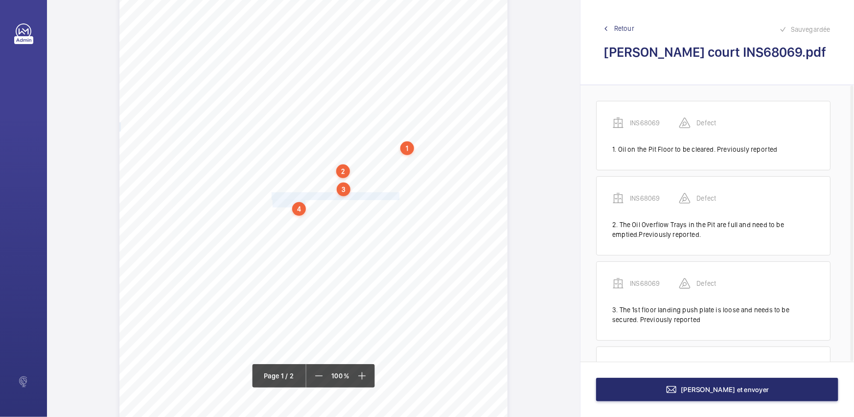
scroll to position [181, 0]
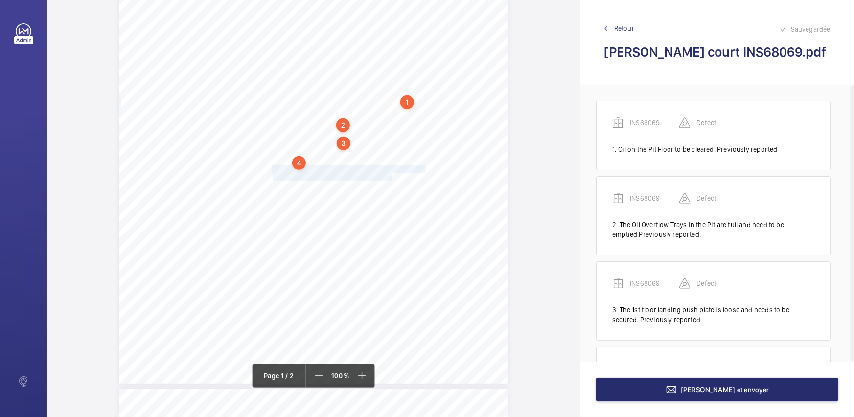
drag, startPoint x: 271, startPoint y: 166, endPoint x: 390, endPoint y: 178, distance: 119.6
click at [390, 178] on div "Signed: Lifting Operations and Lifting Equipment Regulations 1998 Report of Tho…" at bounding box center [313, 109] width 388 height 549
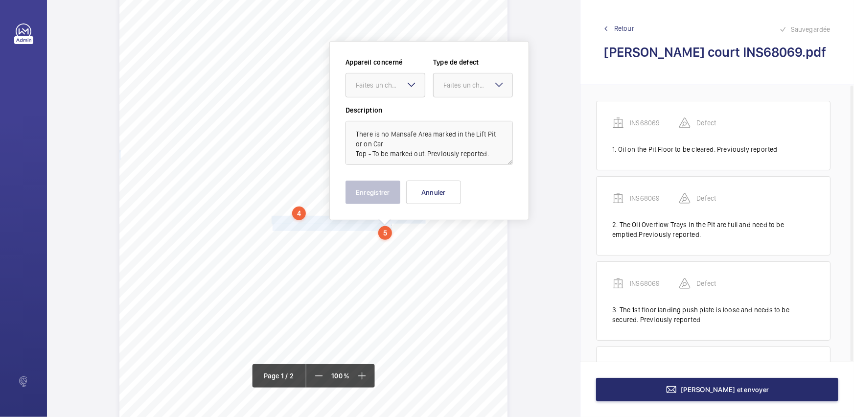
scroll to position [112, 0]
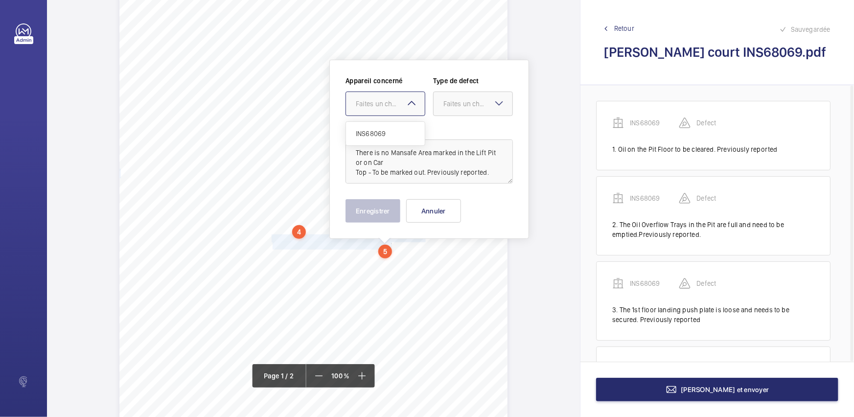
click at [409, 112] on div at bounding box center [385, 104] width 79 height 24
drag, startPoint x: 409, startPoint y: 130, endPoint x: 463, endPoint y: 113, distance: 56.0
click at [410, 130] on span "INS68069" at bounding box center [385, 134] width 59 height 10
drag, startPoint x: 467, startPoint y: 106, endPoint x: 471, endPoint y: 117, distance: 11.9
click at [469, 107] on div "Faites un choix" at bounding box center [478, 104] width 69 height 10
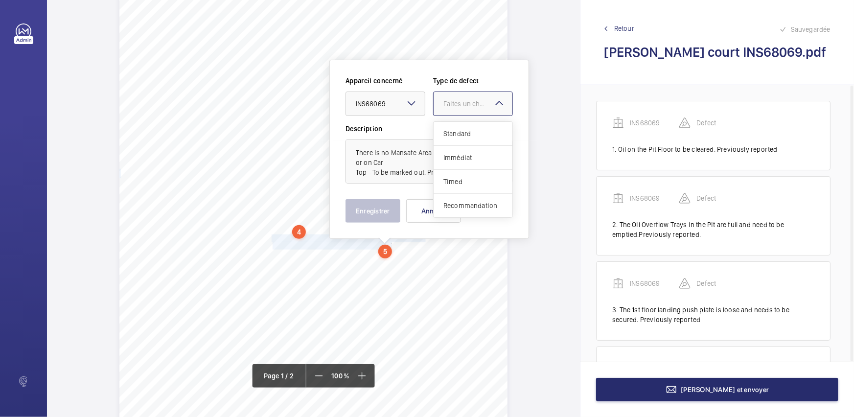
click at [470, 135] on span "Standard" at bounding box center [473, 134] width 59 height 10
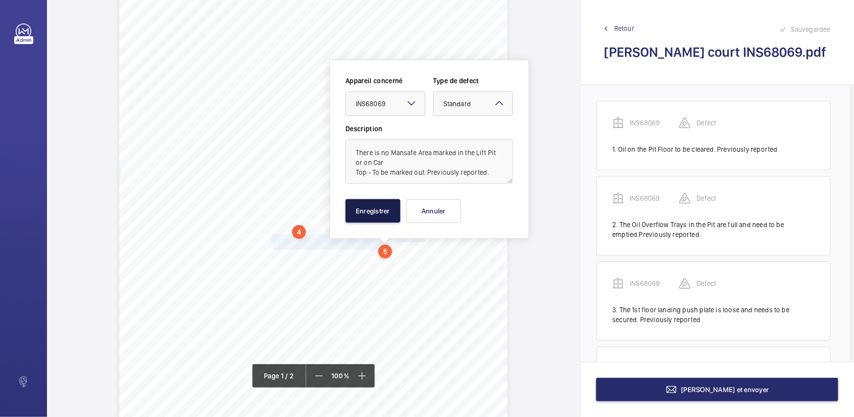
click at [378, 210] on button "Enregistrer" at bounding box center [373, 211] width 55 height 24
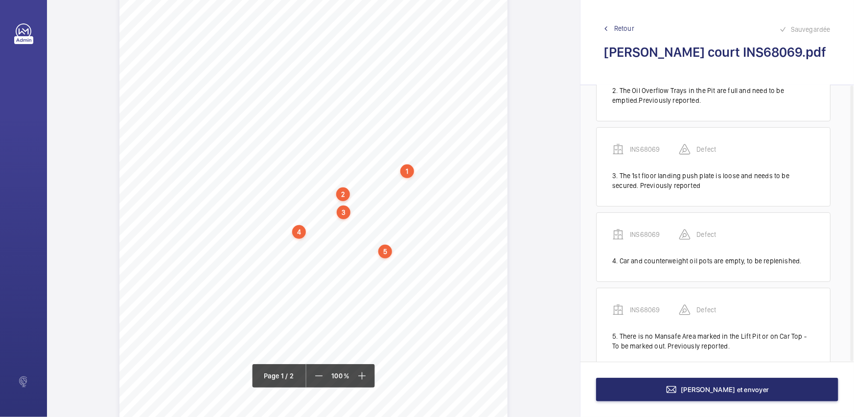
scroll to position [152, 0]
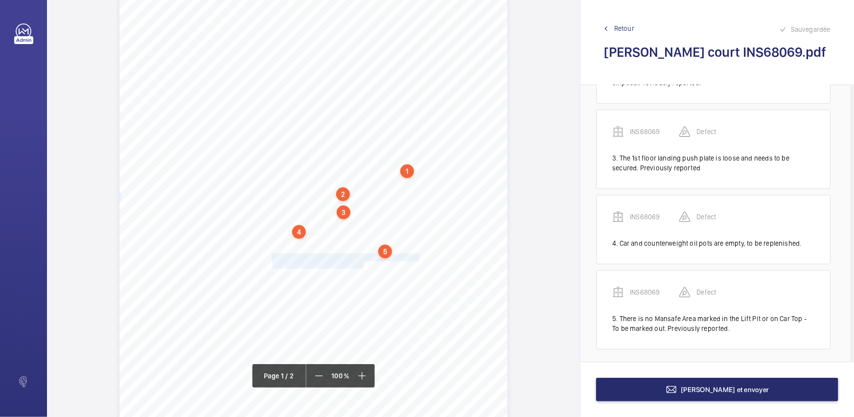
drag, startPoint x: 271, startPoint y: 256, endPoint x: 362, endPoint y: 265, distance: 91.1
click at [362, 265] on div "Signed: Lifting Operations and Lifting Equipment Regulations 1998 Report of Tho…" at bounding box center [313, 178] width 388 height 549
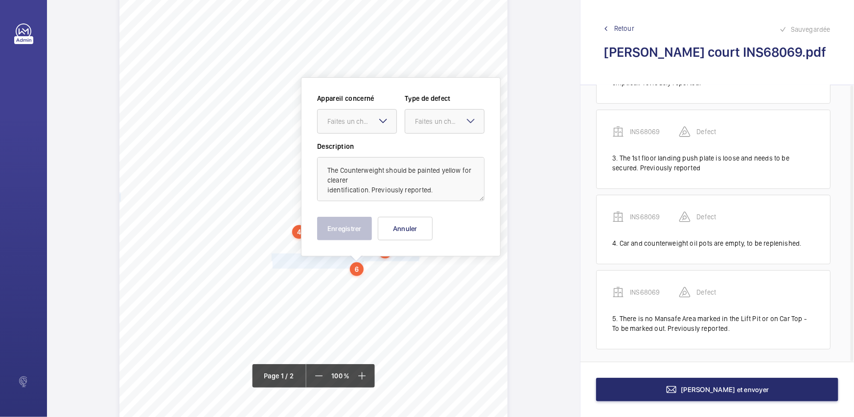
scroll to position [130, 0]
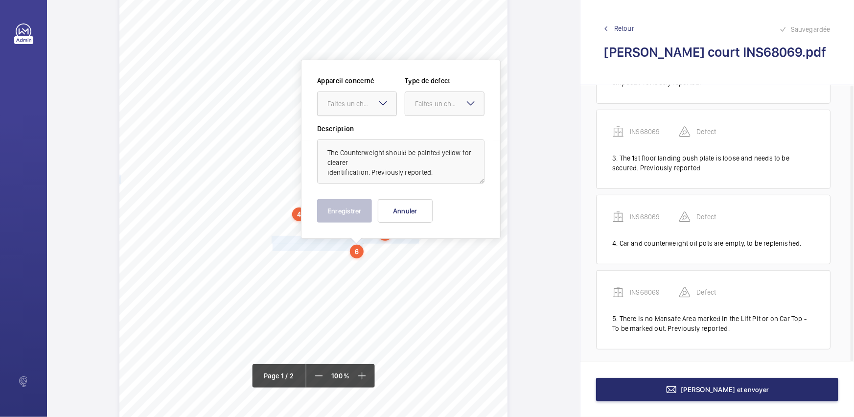
click at [371, 107] on div "Faites un choix" at bounding box center [362, 104] width 69 height 10
drag, startPoint x: 371, startPoint y: 124, endPoint x: 390, endPoint y: 120, distance: 19.0
click at [374, 124] on div "INS68069" at bounding box center [357, 134] width 79 height 24
click at [423, 109] on div "Faites un choix" at bounding box center [444, 104] width 79 height 10
click at [424, 129] on span "Standard" at bounding box center [444, 134] width 59 height 10
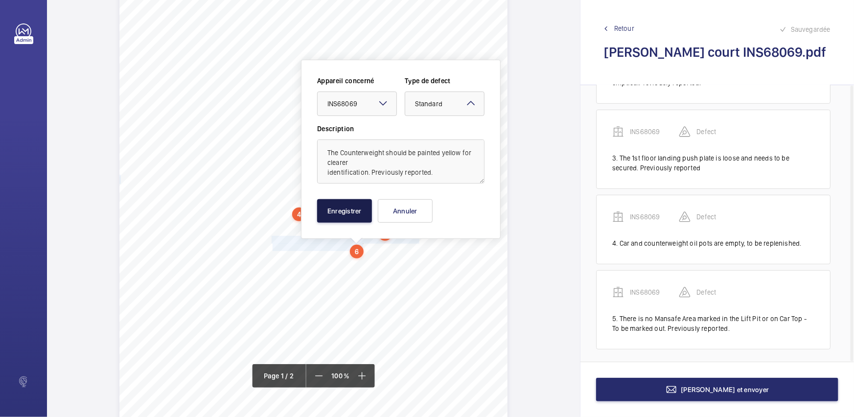
click at [337, 212] on button "Enregistrer" at bounding box center [344, 211] width 55 height 24
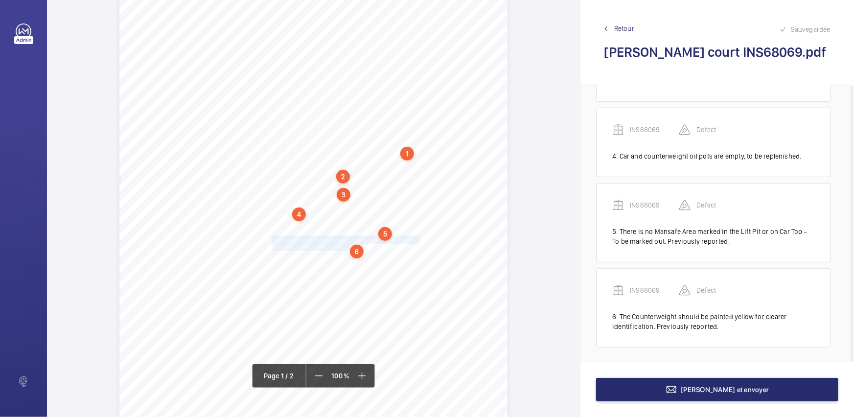
scroll to position [239, 0]
drag, startPoint x: 270, startPoint y: 256, endPoint x: 296, endPoint y: 273, distance: 30.4
click at [296, 273] on div "Signed: Lifting Operations and Lifting Equipment Regulations 1998 Report of Tho…" at bounding box center [313, 160] width 388 height 549
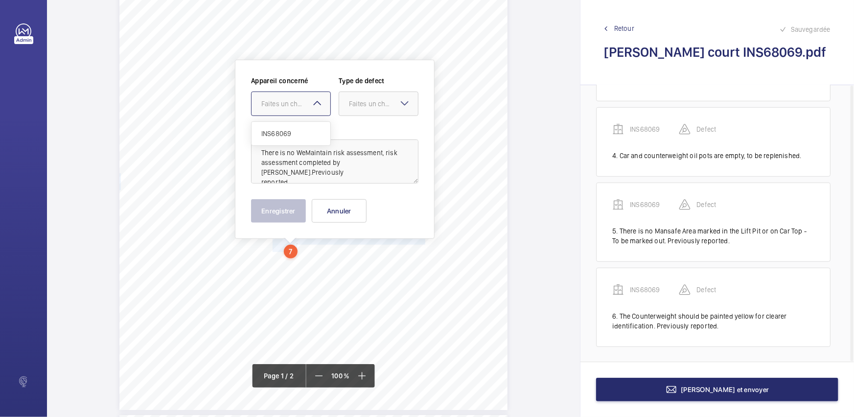
click at [300, 104] on div "Faites un choix" at bounding box center [295, 104] width 69 height 10
click at [299, 125] on div "INS68069" at bounding box center [291, 134] width 79 height 24
drag, startPoint x: 361, startPoint y: 102, endPoint x: 359, endPoint y: 127, distance: 25.0
click at [362, 107] on div "Faites un choix" at bounding box center [383, 104] width 69 height 10
click at [359, 127] on div "Standard" at bounding box center [378, 134] width 79 height 24
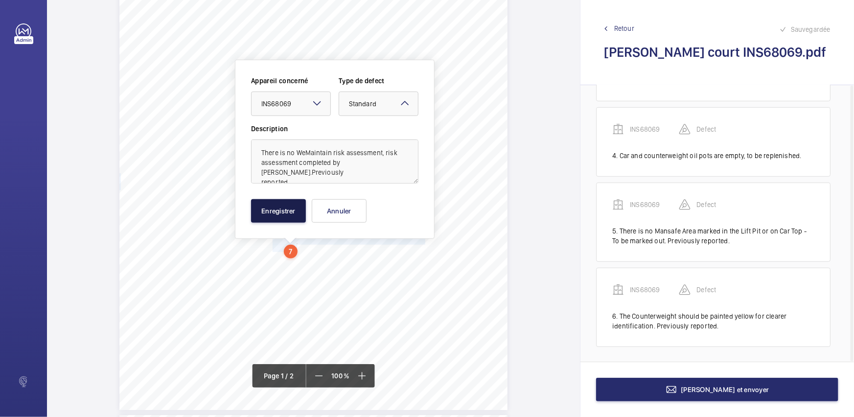
click at [282, 211] on button "Enregistrer" at bounding box center [278, 211] width 55 height 24
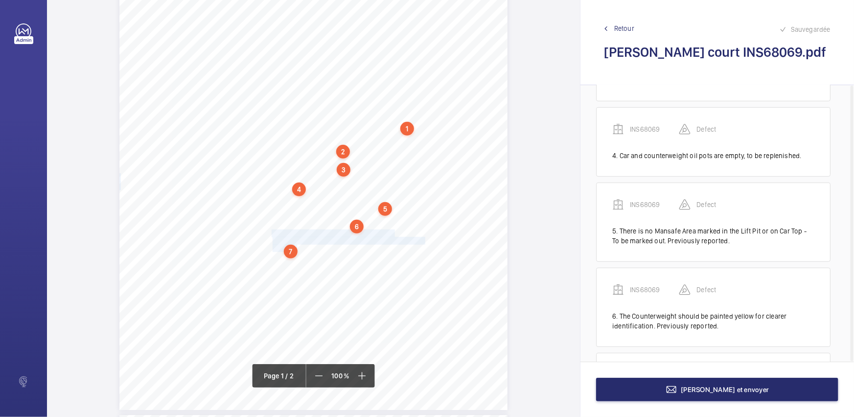
scroll to position [324, 0]
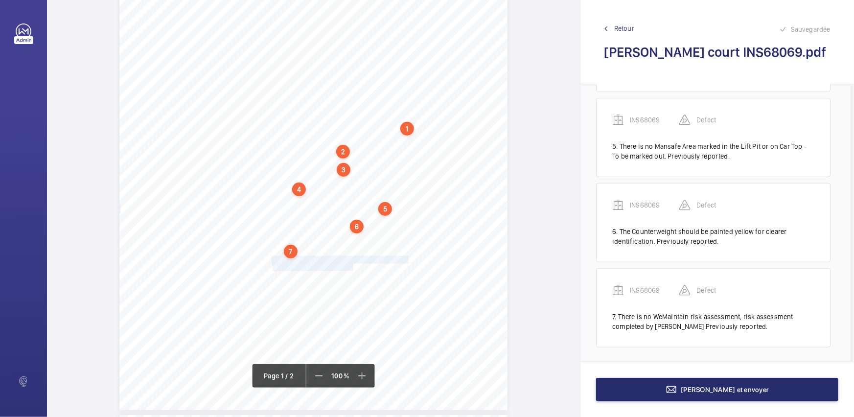
drag, startPoint x: 271, startPoint y: 259, endPoint x: 353, endPoint y: 267, distance: 82.1
click at [353, 267] on div "Signed: Lifting Operations and Lifting Equipment Regulations 1998 Report of Tho…" at bounding box center [313, 135] width 388 height 549
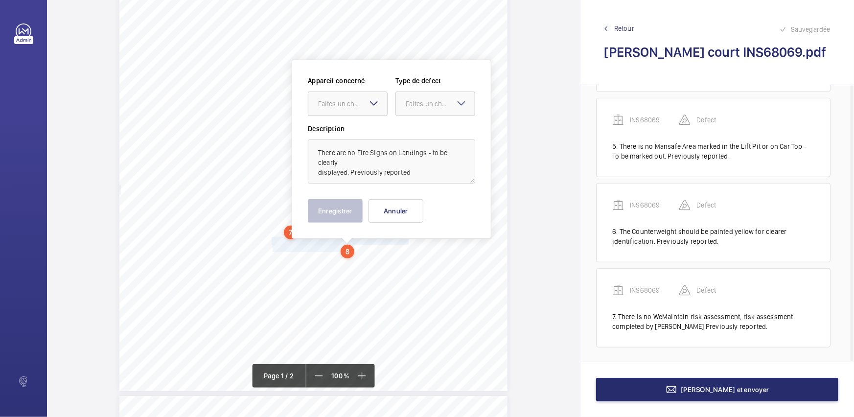
click at [341, 100] on div "Faites un choix" at bounding box center [352, 104] width 69 height 10
drag, startPoint x: 353, startPoint y: 123, endPoint x: 411, endPoint y: 112, distance: 58.9
click at [354, 124] on div "INS68069" at bounding box center [347, 134] width 79 height 24
drag, startPoint x: 436, startPoint y: 108, endPoint x: 436, endPoint y: 116, distance: 7.3
click at [436, 110] on div at bounding box center [435, 104] width 79 height 24
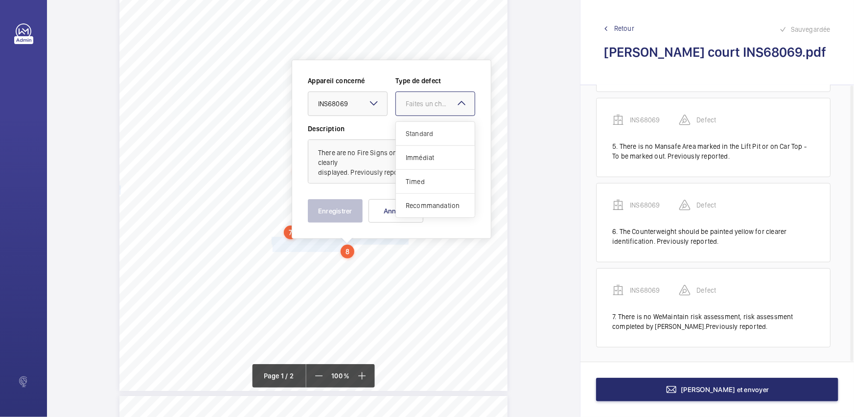
click at [427, 130] on span "Standard" at bounding box center [435, 134] width 59 height 10
click at [335, 209] on button "Enregistrer" at bounding box center [335, 211] width 55 height 24
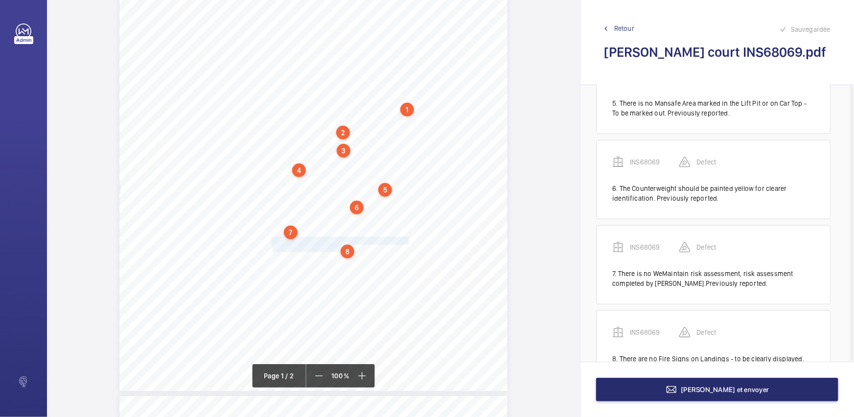
scroll to position [409, 0]
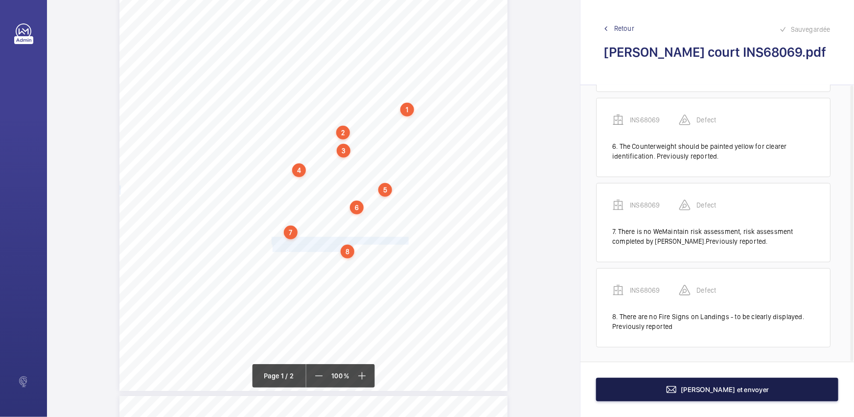
click at [635, 388] on button "[PERSON_NAME] et envoyer" at bounding box center [717, 390] width 242 height 24
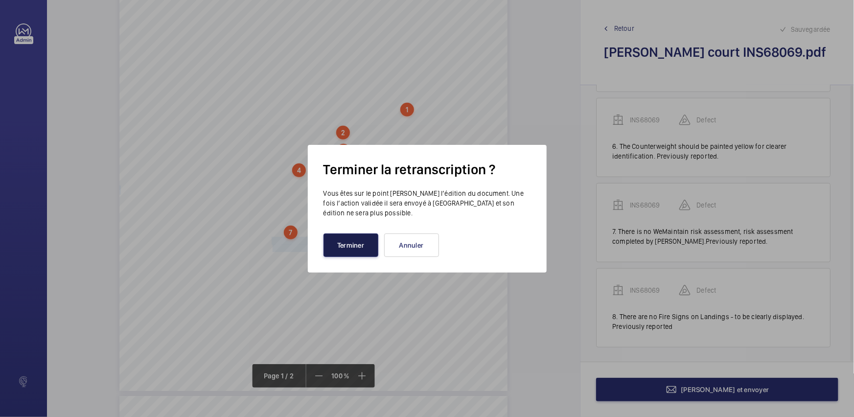
click at [366, 244] on button "Terminer" at bounding box center [351, 246] width 55 height 24
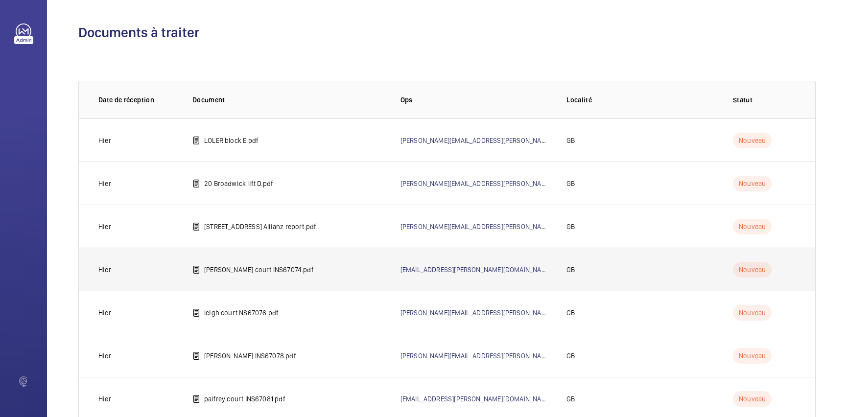
click at [334, 256] on td "[PERSON_NAME] court INS67074.pdf" at bounding box center [281, 269] width 208 height 43
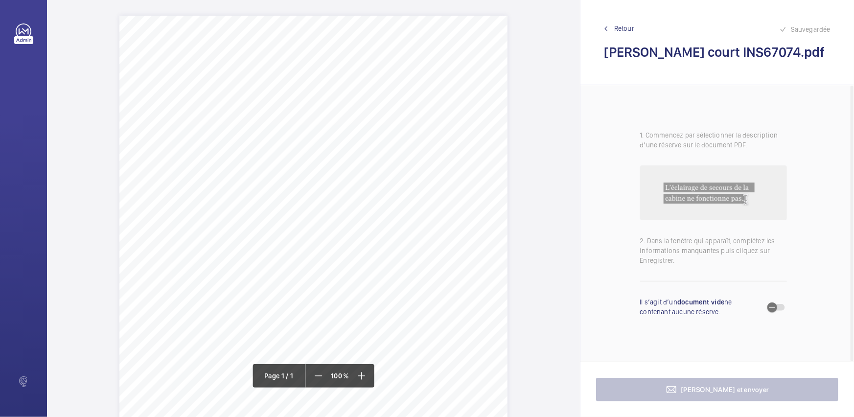
scroll to position [133, 0]
drag, startPoint x: 270, startPoint y: 147, endPoint x: 407, endPoint y: 156, distance: 136.9
click at [407, 156] on div "Signed: Lifting Operations and Lifting Equipment Regulations 1998 Report of Tho…" at bounding box center [313, 156] width 388 height 549
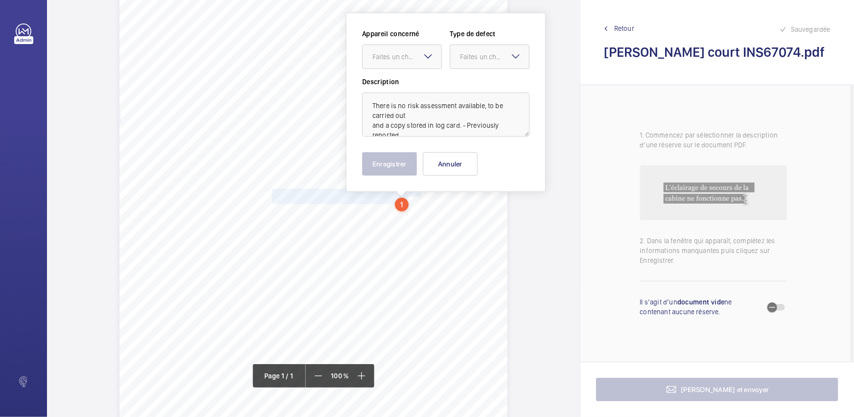
scroll to position [42, 0]
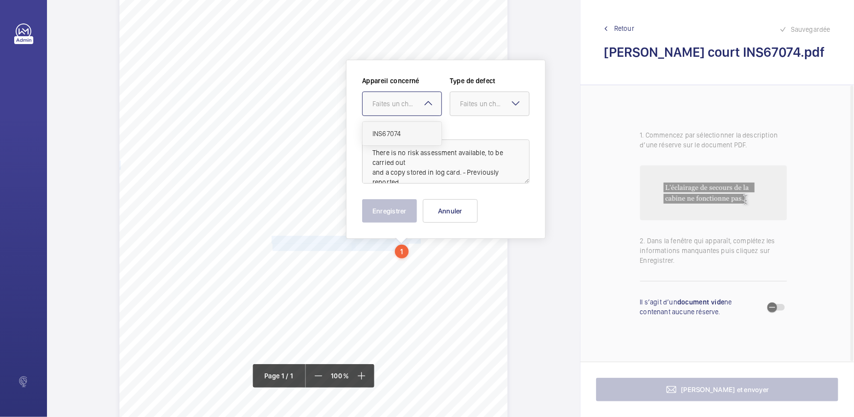
drag, startPoint x: 414, startPoint y: 108, endPoint x: 411, endPoint y: 133, distance: 24.6
click at [414, 110] on div at bounding box center [402, 104] width 79 height 24
drag, startPoint x: 411, startPoint y: 133, endPoint x: 428, endPoint y: 129, distance: 17.1
click at [415, 132] on span "INS67074" at bounding box center [402, 134] width 59 height 10
drag, startPoint x: 483, startPoint y: 108, endPoint x: 480, endPoint y: 129, distance: 21.3
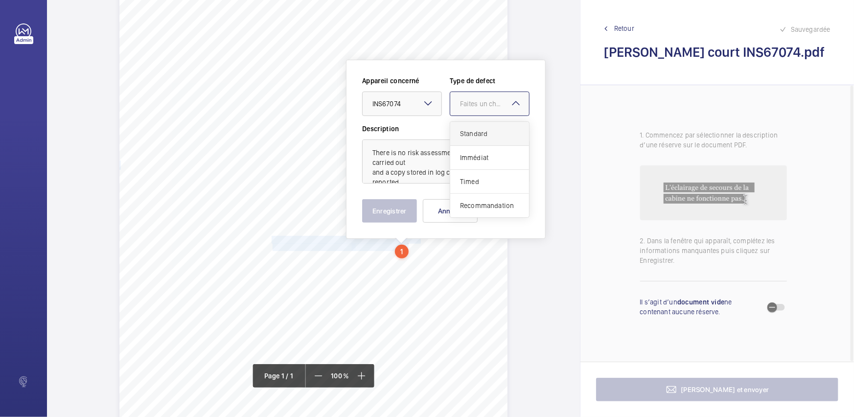
click at [482, 116] on ng-select "Faites un choix Standard Immédiat Timed Recommandation" at bounding box center [490, 104] width 80 height 24
click at [480, 129] on span "Standard" at bounding box center [489, 134] width 59 height 10
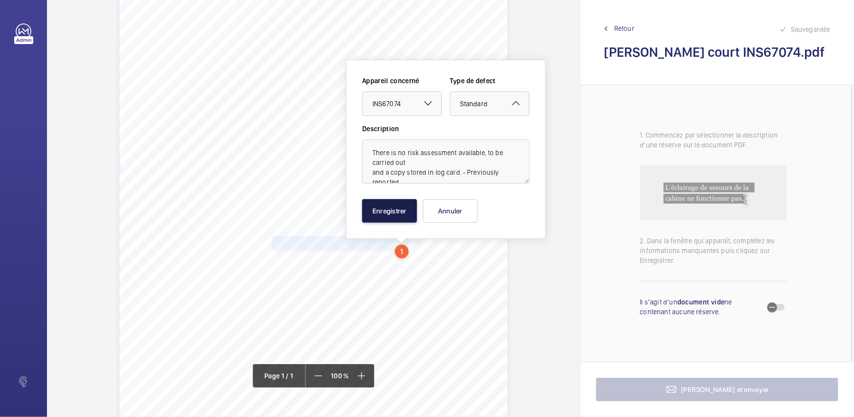
click at [391, 210] on button "Enregistrer" at bounding box center [389, 211] width 55 height 24
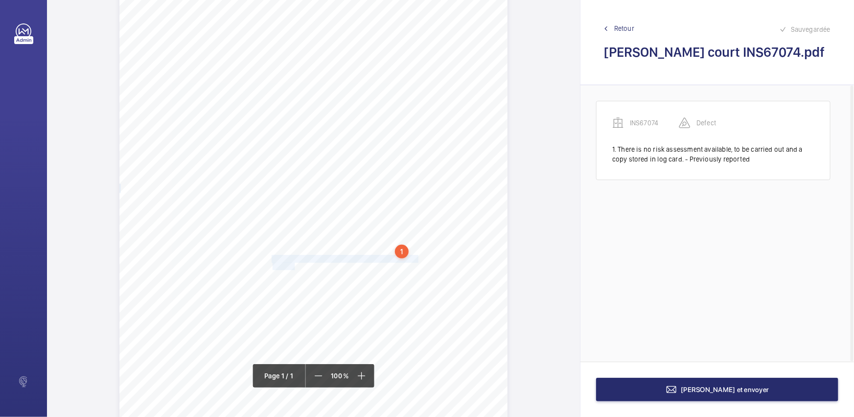
drag, startPoint x: 270, startPoint y: 256, endPoint x: 294, endPoint y: 266, distance: 25.7
click at [294, 266] on div "Signed: Lifting Operations and Lifting Equipment Regulations 1998 Report of Tho…" at bounding box center [313, 248] width 388 height 549
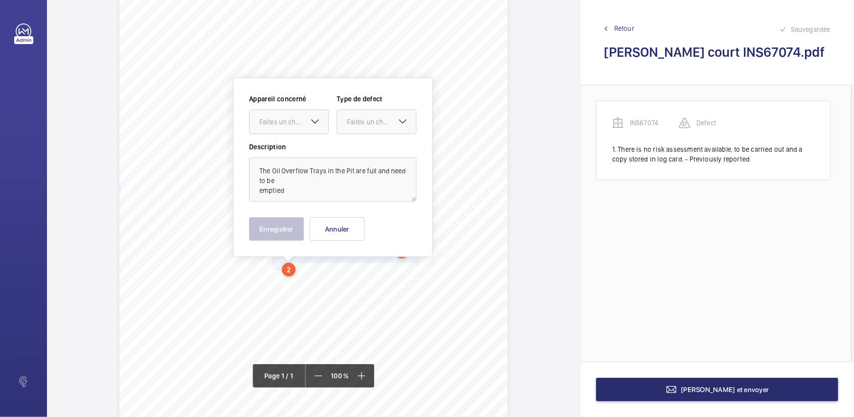
scroll to position [60, 0]
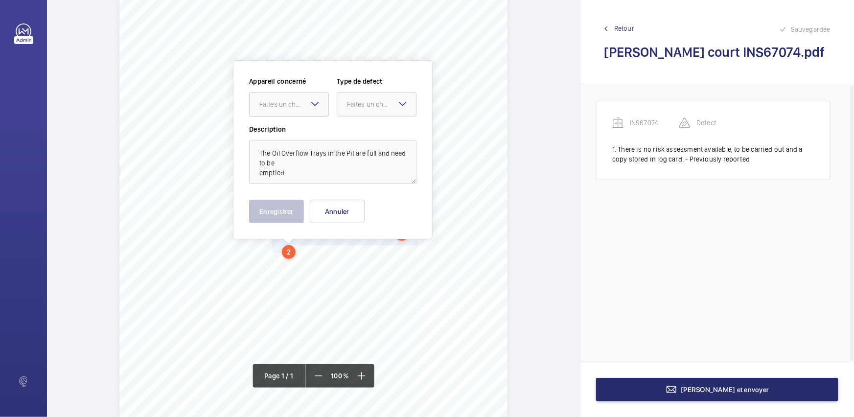
click at [302, 112] on div at bounding box center [289, 105] width 79 height 24
click at [302, 136] on span "INS67074" at bounding box center [288, 134] width 59 height 10
click at [377, 112] on div at bounding box center [376, 105] width 79 height 24
click at [373, 131] on span "Standard" at bounding box center [376, 134] width 59 height 10
click at [280, 208] on button "Enregistrer" at bounding box center [276, 212] width 55 height 24
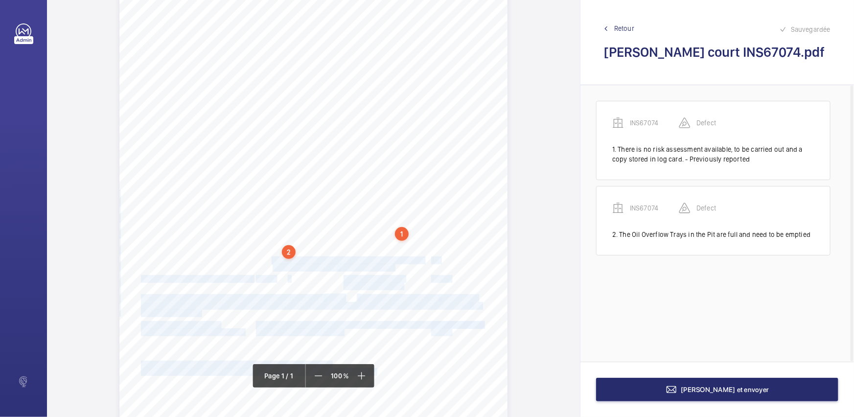
drag, startPoint x: 271, startPoint y: 259, endPoint x: 393, endPoint y: 264, distance: 122.0
click at [393, 264] on div "Signed: Lifting Operations and Lifting Equipment Regulations 1998 Report of Tho…" at bounding box center [313, 230] width 388 height 549
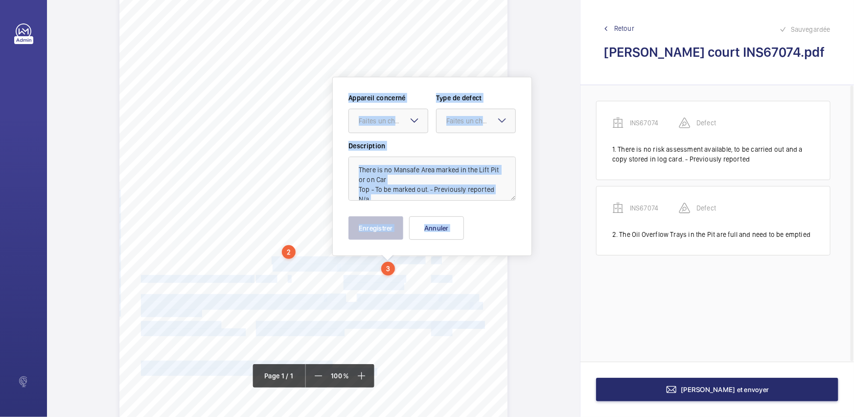
scroll to position [77, 0]
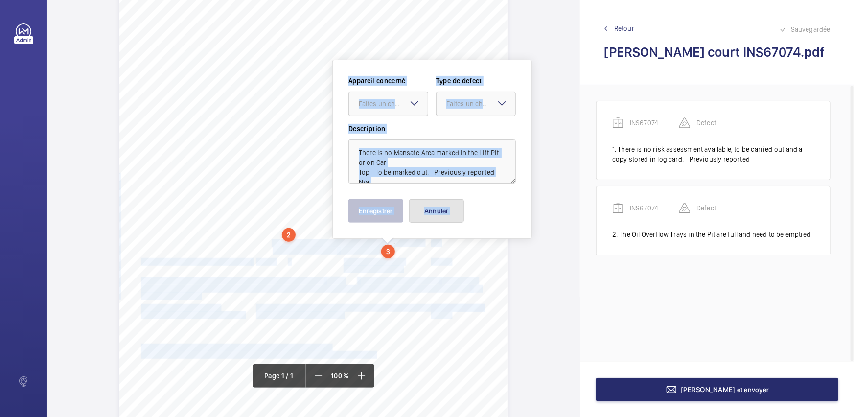
click at [434, 210] on button "Annuler" at bounding box center [436, 211] width 55 height 24
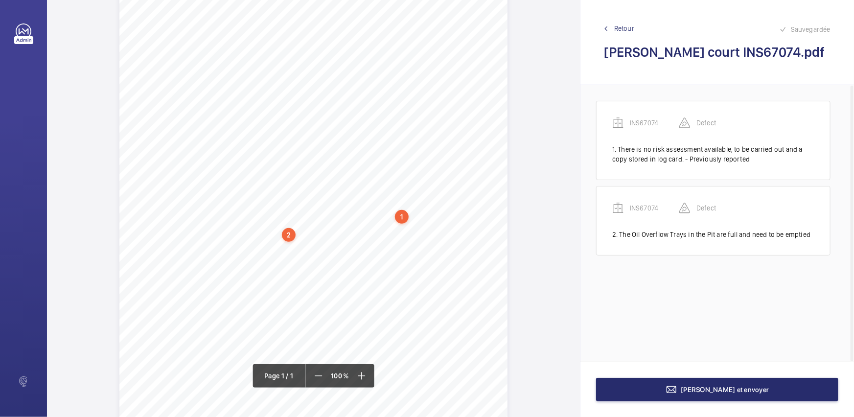
click at [516, 214] on div "Signed: Lifting Operations and Lifting Equipment Regulations 1998 Report of Tho…" at bounding box center [313, 213] width 533 height 549
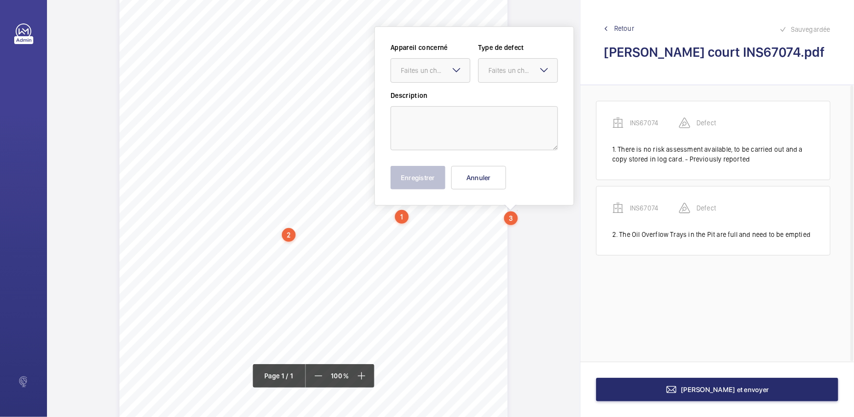
scroll to position [44, 0]
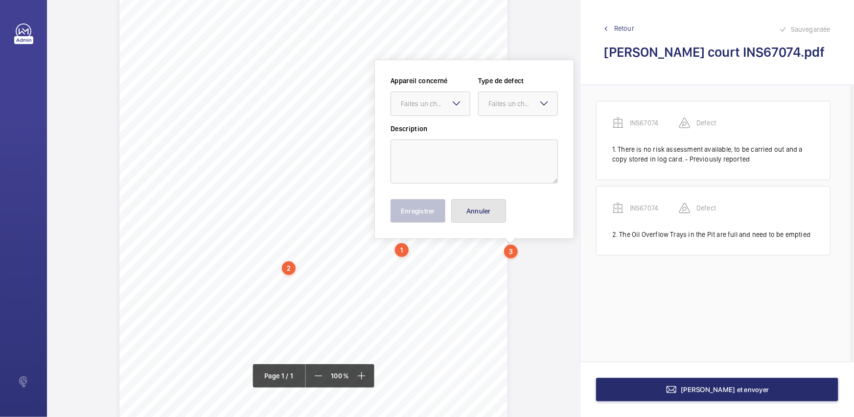
click at [476, 215] on button "Annuler" at bounding box center [478, 211] width 55 height 24
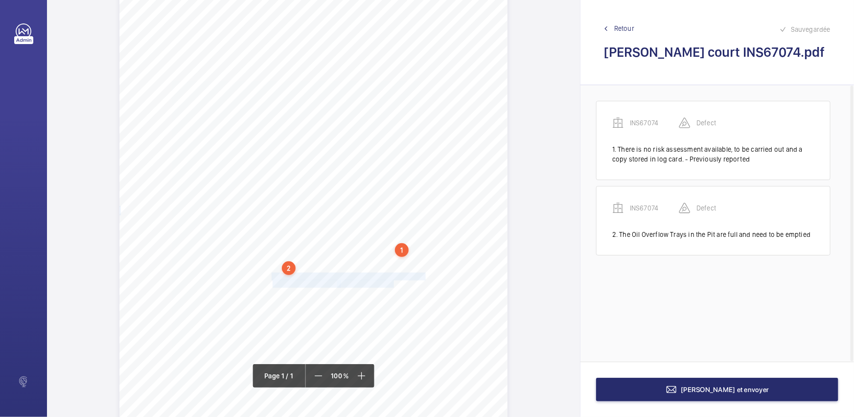
drag, startPoint x: 270, startPoint y: 276, endPoint x: 392, endPoint y: 282, distance: 122.1
click at [392, 282] on div "Signed: Lifting Operations and Lifting Equipment Regulations 1998 Report of Tho…" at bounding box center [313, 246] width 388 height 549
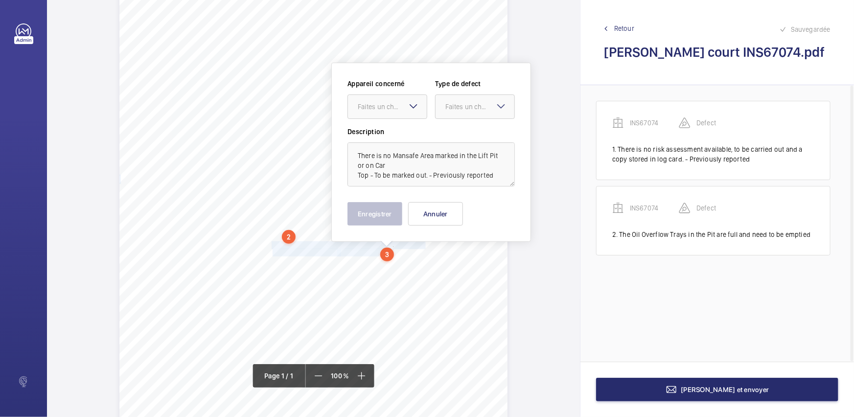
scroll to position [78, 0]
drag, startPoint x: 417, startPoint y: 109, endPoint x: 417, endPoint y: 116, distance: 6.9
click at [417, 110] on div "Faites un choix" at bounding box center [388, 104] width 80 height 24
drag, startPoint x: 416, startPoint y: 139, endPoint x: 454, endPoint y: 118, distance: 42.9
click at [427, 134] on ng-dropdown-panel "INS67074" at bounding box center [388, 133] width 80 height 24
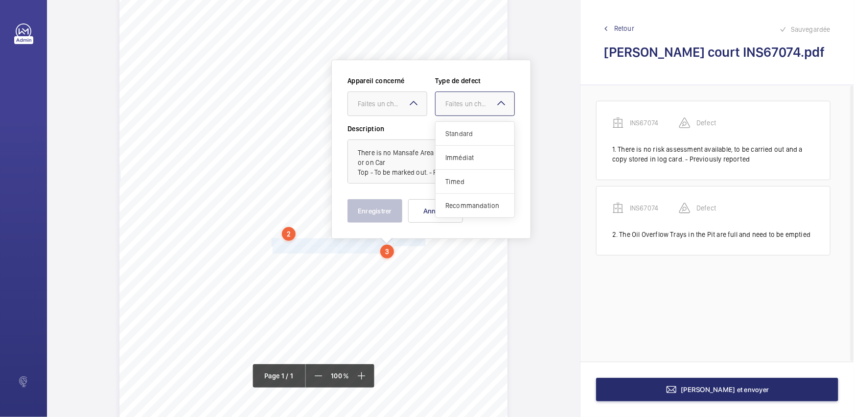
drag, startPoint x: 465, startPoint y: 115, endPoint x: 470, endPoint y: 113, distance: 5.3
click at [465, 115] on div at bounding box center [475, 104] width 79 height 24
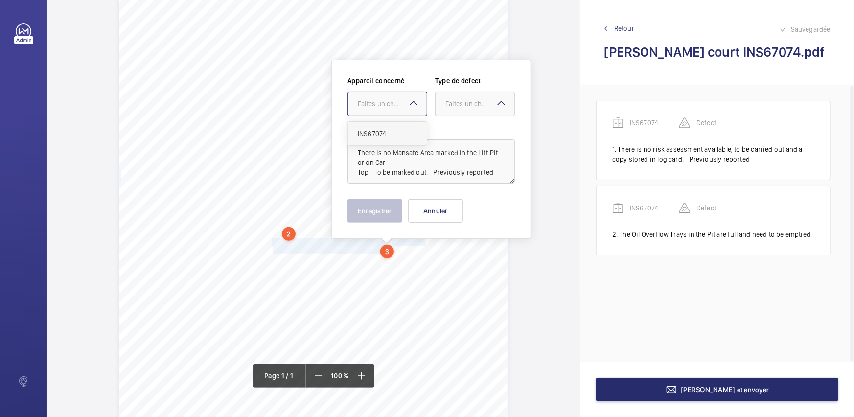
drag, startPoint x: 416, startPoint y: 111, endPoint x: 421, endPoint y: 134, distance: 23.2
click at [416, 116] on div "Faites un choix" at bounding box center [388, 104] width 80 height 24
drag, startPoint x: 421, startPoint y: 134, endPoint x: 443, endPoint y: 126, distance: 22.9
click at [430, 131] on div "Appareil concerné Faites un choix INS67074 Type de defect Faites un choix Descr…" at bounding box center [431, 130] width 167 height 108
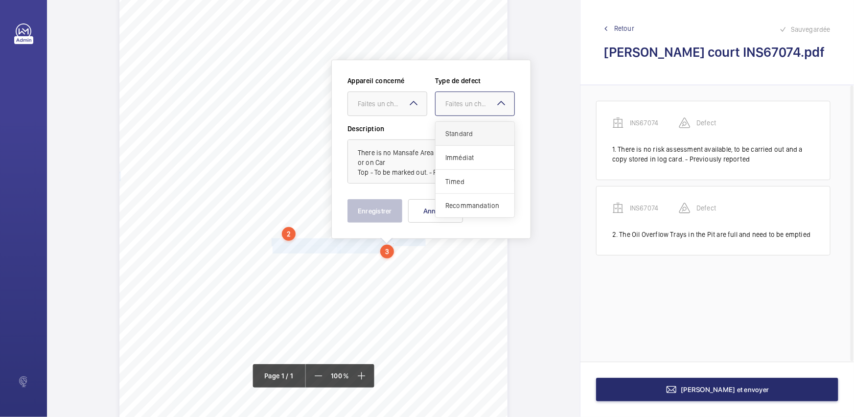
drag, startPoint x: 476, startPoint y: 101, endPoint x: 470, endPoint y: 127, distance: 26.1
click at [473, 117] on div "Appareil concerné Faites un choix Type de defect Faites un choix Standard Imméd…" at bounding box center [431, 100] width 167 height 48
click at [470, 130] on span "Standard" at bounding box center [475, 134] width 59 height 10
click at [420, 112] on div at bounding box center [387, 104] width 79 height 24
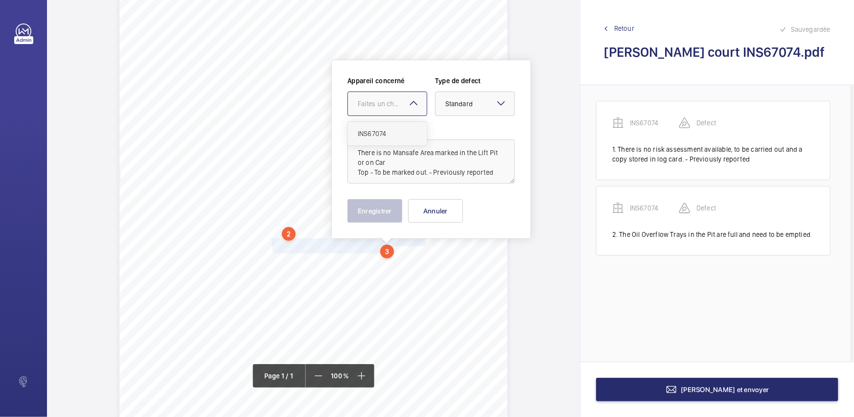
click at [409, 136] on span "INS67074" at bounding box center [387, 134] width 59 height 10
click at [387, 205] on button "Enregistrer" at bounding box center [375, 211] width 55 height 24
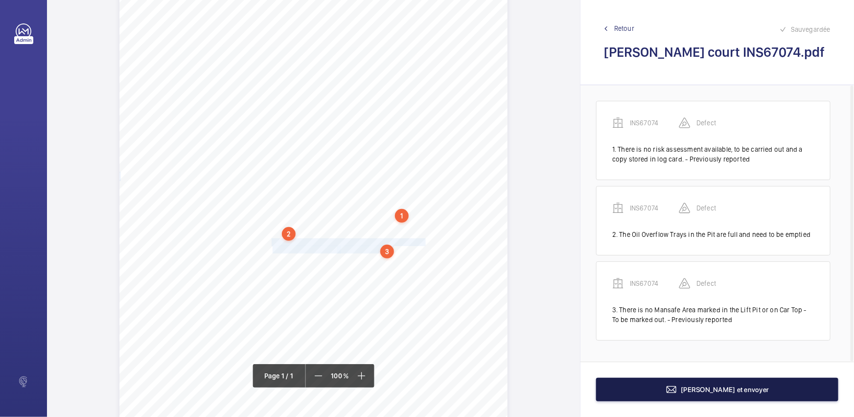
click at [646, 381] on button "[PERSON_NAME] et envoyer" at bounding box center [717, 390] width 242 height 24
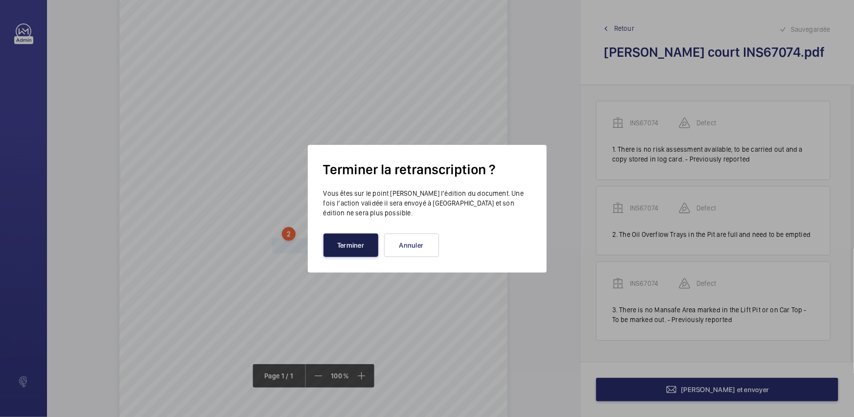
click at [364, 253] on button "Terminer" at bounding box center [351, 246] width 55 height 24
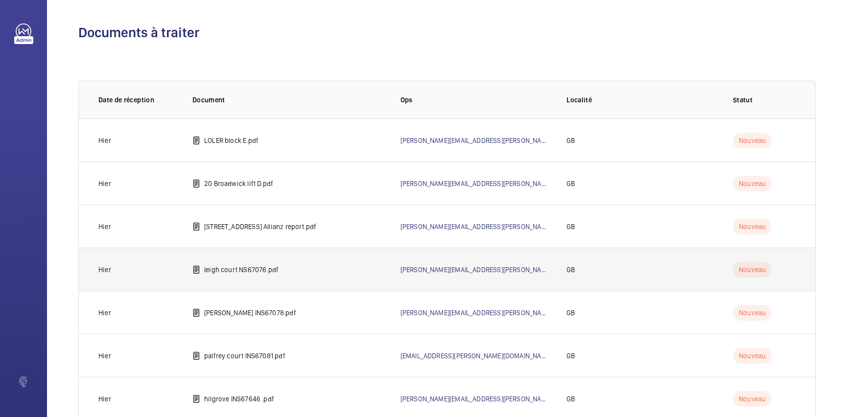
click at [222, 264] on td "leigh court NS67076.pdf" at bounding box center [281, 269] width 208 height 43
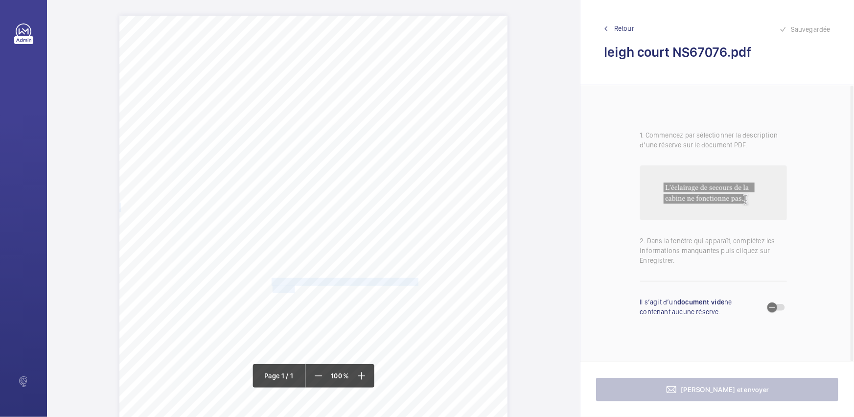
drag, startPoint x: 271, startPoint y: 281, endPoint x: 294, endPoint y: 290, distance: 24.8
click at [294, 290] on div "Signed: Lifting Operations and Lifting Equipment Regulations 1998 Report of Tho…" at bounding box center [313, 290] width 388 height 549
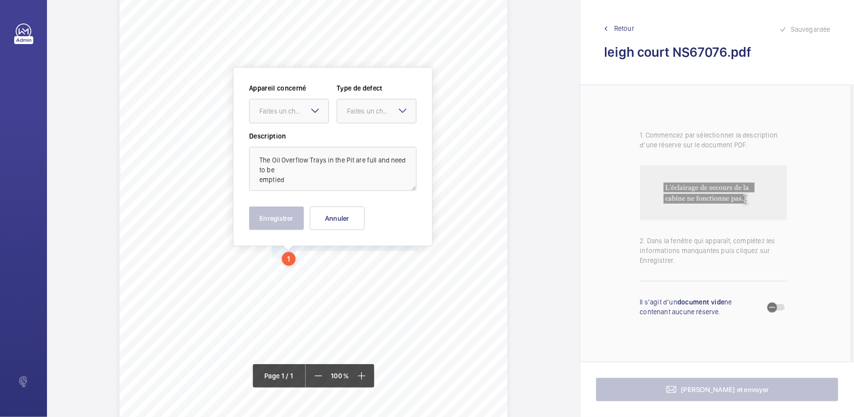
scroll to position [42, 0]
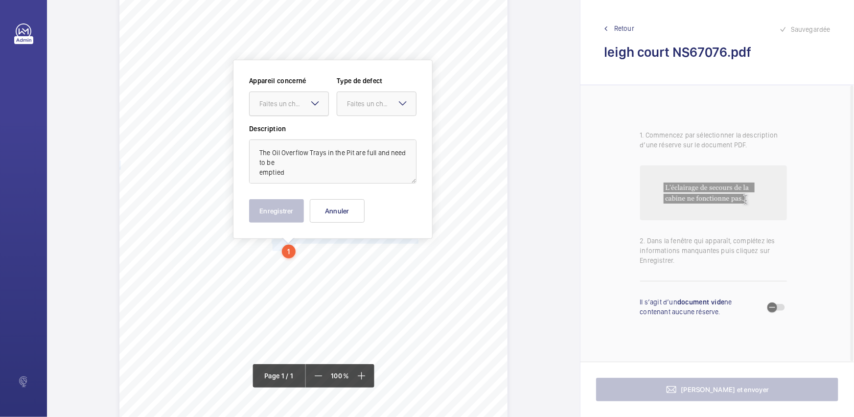
click at [314, 113] on div at bounding box center [289, 104] width 79 height 24
click at [317, 130] on span "NS67076" at bounding box center [288, 134] width 59 height 10
click at [388, 109] on div "Faites un choix" at bounding box center [376, 104] width 79 height 10
click at [378, 135] on span "Standard" at bounding box center [376, 134] width 59 height 10
click at [291, 212] on button "Enregistrer" at bounding box center [276, 211] width 55 height 24
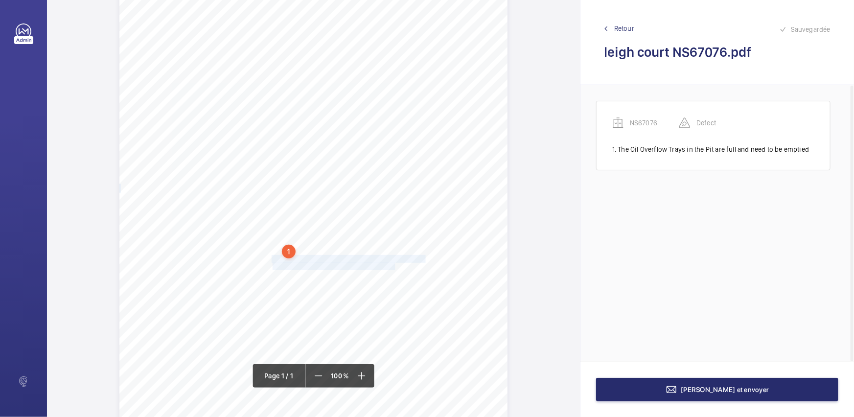
drag, startPoint x: 271, startPoint y: 256, endPoint x: 393, endPoint y: 266, distance: 122.8
click at [393, 266] on div "Signed: Lifting Operations and Lifting Equipment Regulations 1998 Report of Tho…" at bounding box center [313, 248] width 388 height 549
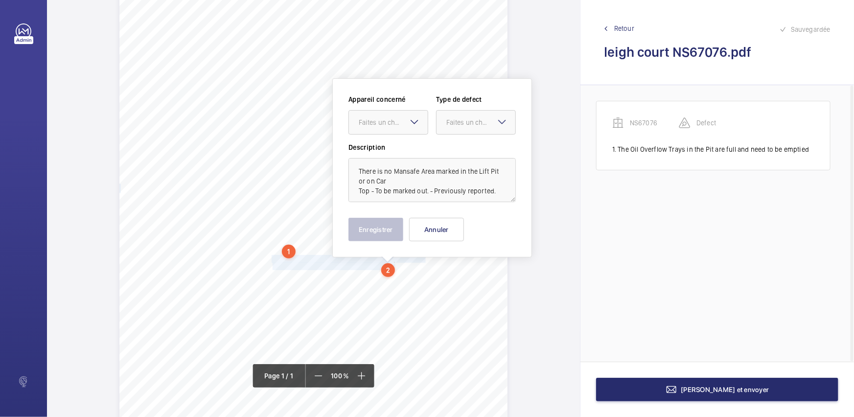
scroll to position [60, 0]
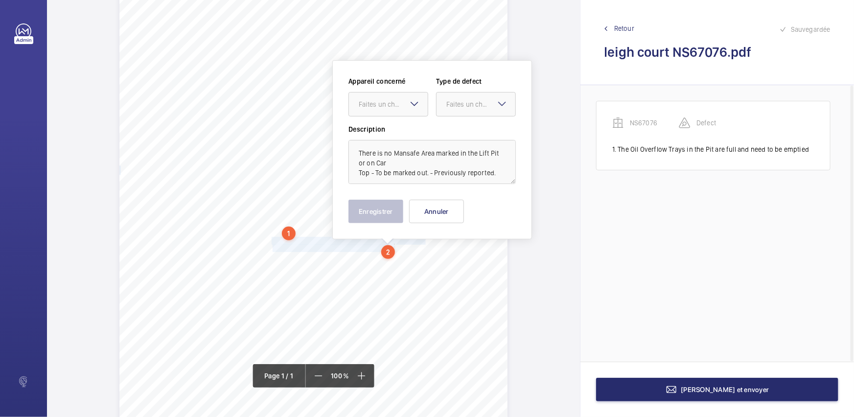
drag, startPoint x: 404, startPoint y: 93, endPoint x: 407, endPoint y: 117, distance: 24.2
click at [406, 99] on div "Faites un choix" at bounding box center [388, 104] width 79 height 10
drag, startPoint x: 407, startPoint y: 117, endPoint x: 468, endPoint y: 111, distance: 61.0
click at [400, 134] on span "NS67076" at bounding box center [388, 134] width 59 height 10
drag, startPoint x: 489, startPoint y: 99, endPoint x: 478, endPoint y: 117, distance: 21.1
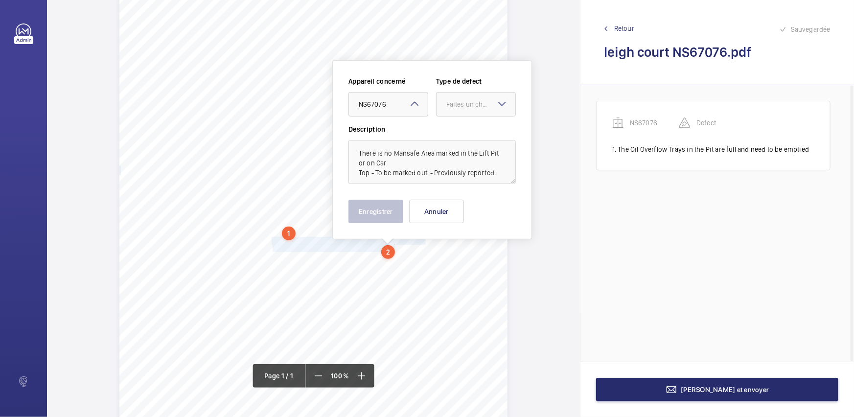
click at [487, 103] on div "Faites un choix" at bounding box center [481, 104] width 69 height 10
drag, startPoint x: 471, startPoint y: 133, endPoint x: 468, endPoint y: 138, distance: 5.5
click at [471, 133] on span "Standard" at bounding box center [476, 134] width 59 height 10
click at [390, 206] on button "Enregistrer" at bounding box center [376, 212] width 55 height 24
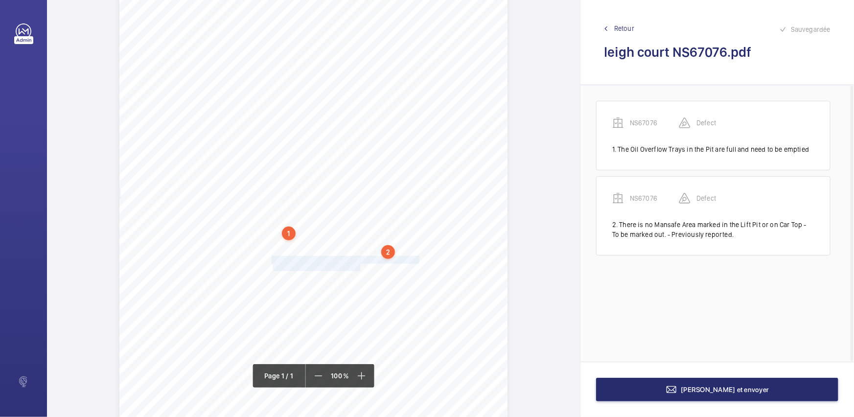
drag, startPoint x: 270, startPoint y: 257, endPoint x: 359, endPoint y: 267, distance: 89.2
click at [359, 267] on div "Signed: Lifting Operations and Lifting Equipment Regulations 1998 Report of Tho…" at bounding box center [313, 229] width 388 height 549
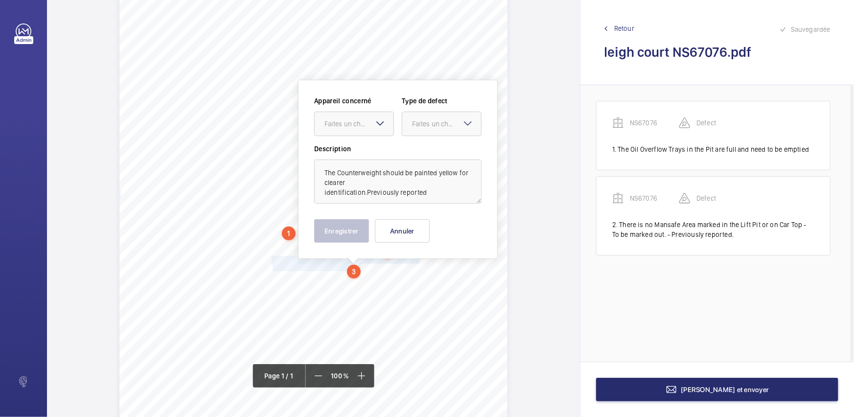
scroll to position [80, 0]
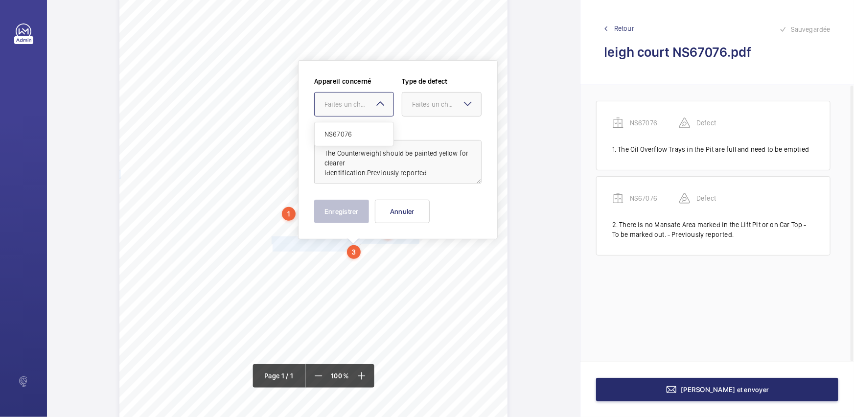
drag, startPoint x: 341, startPoint y: 100, endPoint x: 348, endPoint y: 111, distance: 12.8
click at [343, 103] on div "Faites un choix" at bounding box center [359, 104] width 69 height 10
click at [350, 125] on div "NS67076" at bounding box center [354, 134] width 79 height 24
drag, startPoint x: 438, startPoint y: 103, endPoint x: 436, endPoint y: 108, distance: 5.7
click at [436, 108] on div "Faites un choix" at bounding box center [446, 104] width 69 height 10
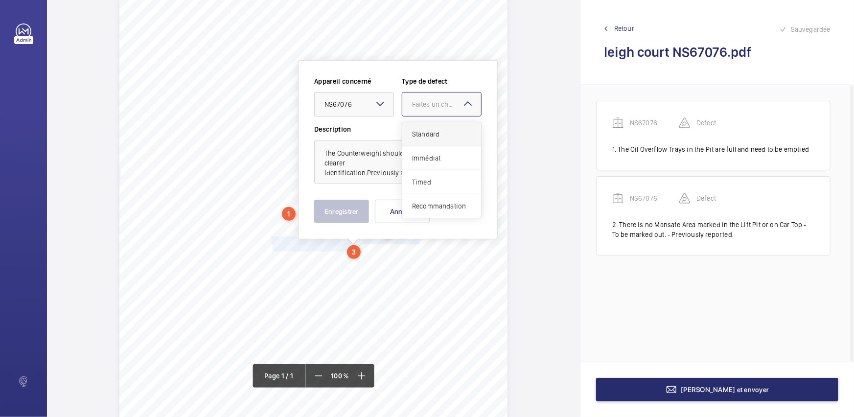
click at [433, 127] on div "Standard" at bounding box center [441, 134] width 79 height 24
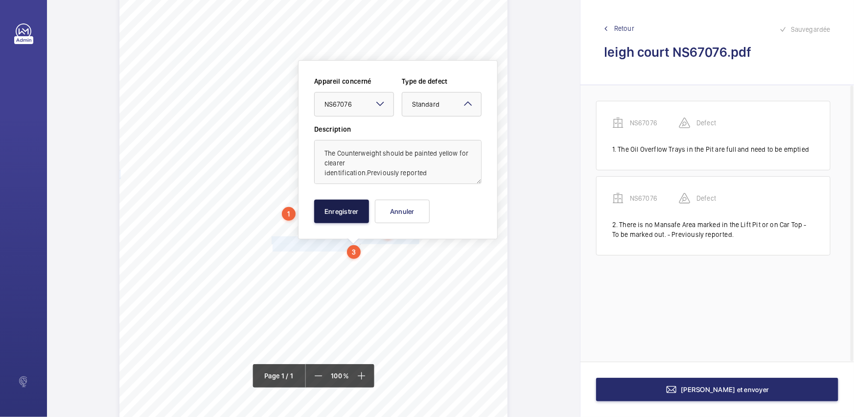
click at [354, 208] on button "Enregistrer" at bounding box center [341, 212] width 55 height 24
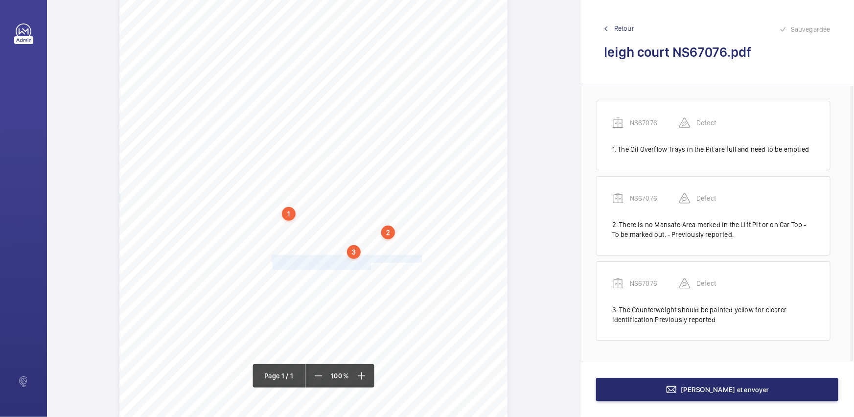
drag, startPoint x: 271, startPoint y: 259, endPoint x: 369, endPoint y: 264, distance: 98.1
click at [369, 264] on div "Signed: Lifting Operations and Lifting Equipment Regulations 1998 Report of Tho…" at bounding box center [313, 210] width 388 height 549
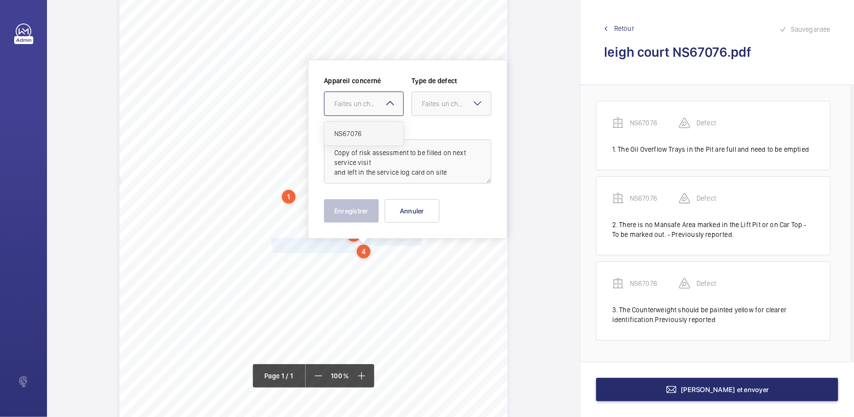
drag, startPoint x: 386, startPoint y: 101, endPoint x: 389, endPoint y: 125, distance: 24.7
click at [386, 105] on mat-icon at bounding box center [390, 103] width 12 height 12
drag, startPoint x: 390, startPoint y: 132, endPoint x: 399, endPoint y: 130, distance: 9.0
click at [391, 132] on span "NS67076" at bounding box center [363, 134] width 59 height 10
click at [449, 113] on div at bounding box center [451, 104] width 79 height 24
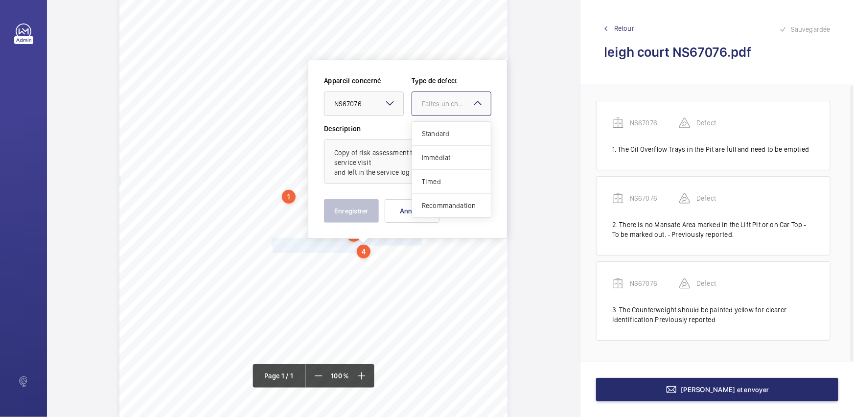
click at [449, 135] on span "Standard" at bounding box center [451, 134] width 59 height 10
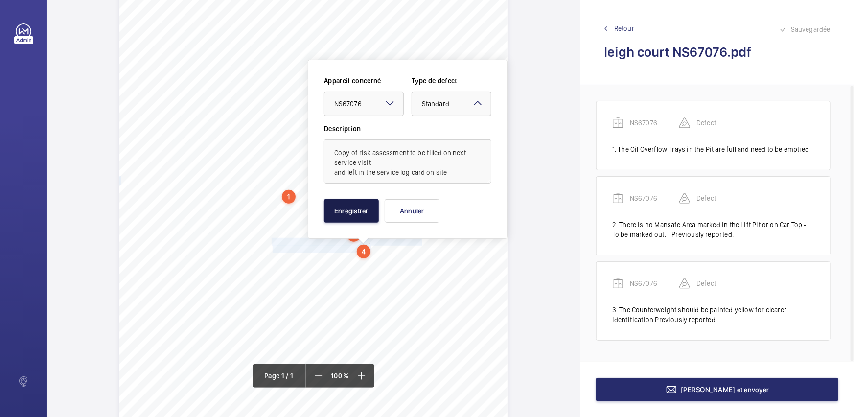
click at [357, 213] on button "Enregistrer" at bounding box center [351, 211] width 55 height 24
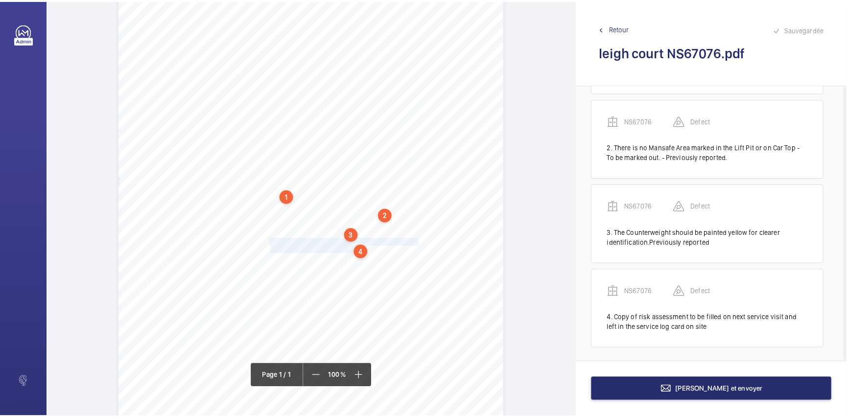
scroll to position [79, 0]
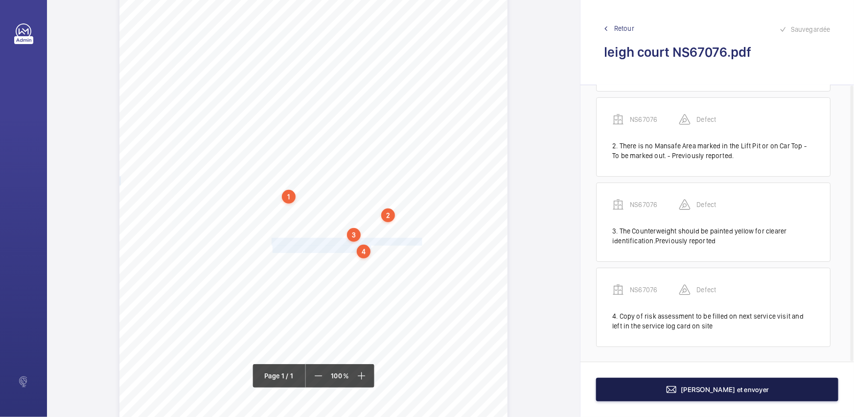
click at [676, 389] on button "[PERSON_NAME] et envoyer" at bounding box center [717, 390] width 242 height 24
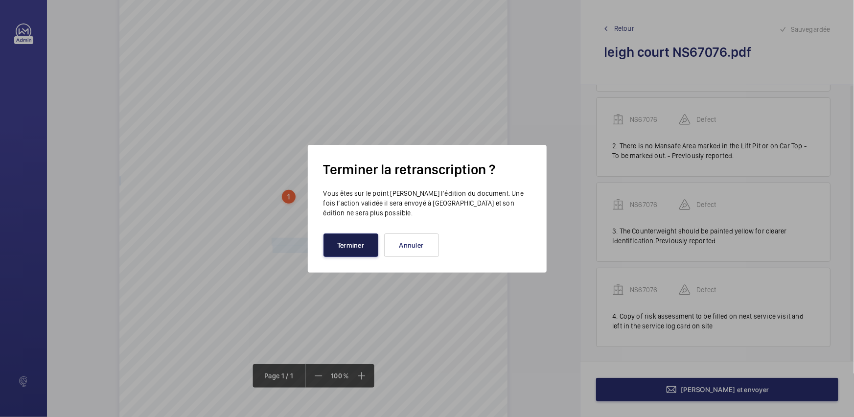
click at [359, 243] on button "Terminer" at bounding box center [351, 246] width 55 height 24
